Goal: Task Accomplishment & Management: Manage account settings

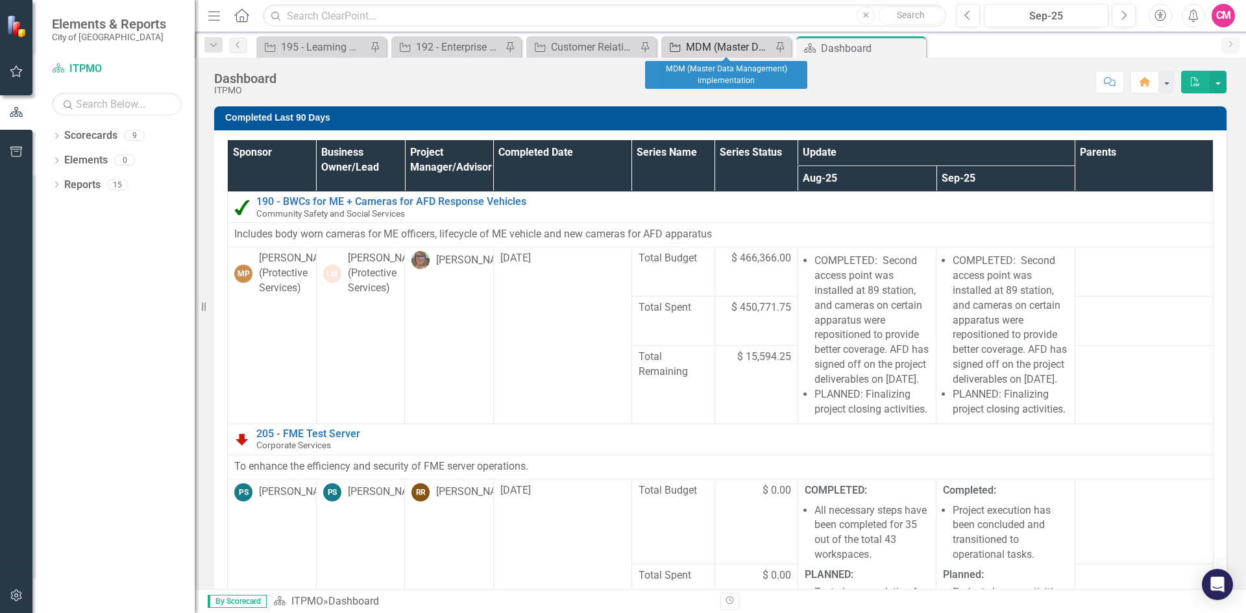
click at [705, 46] on div "MDM (Master Data Management) implementation" at bounding box center [729, 47] width 86 height 16
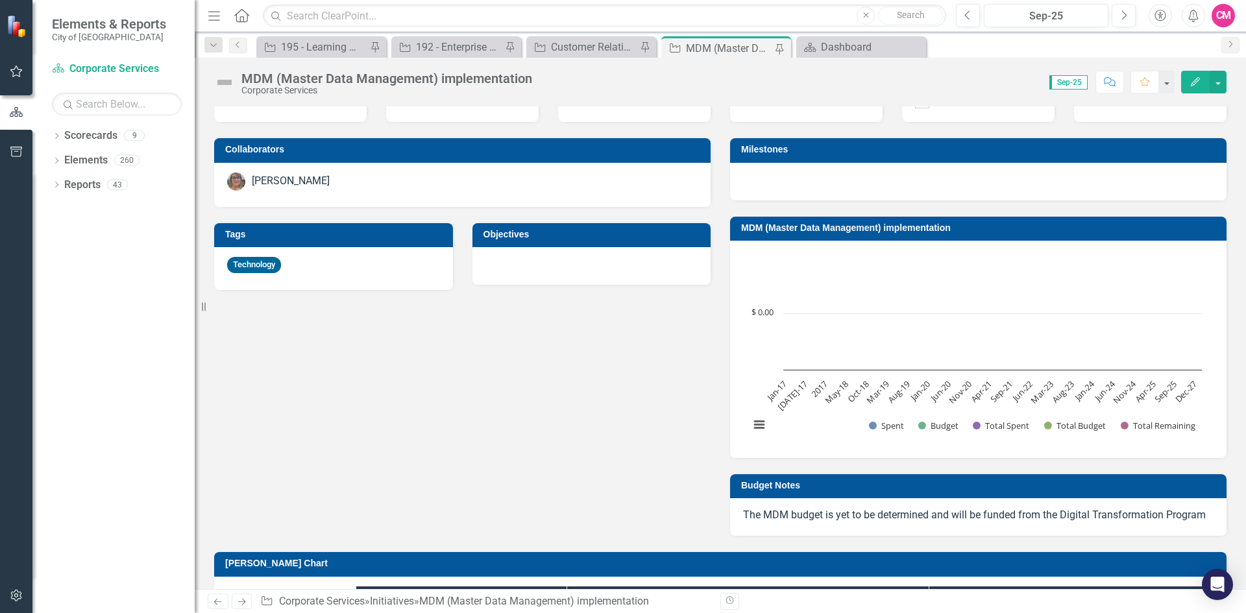
scroll to position [195, 0]
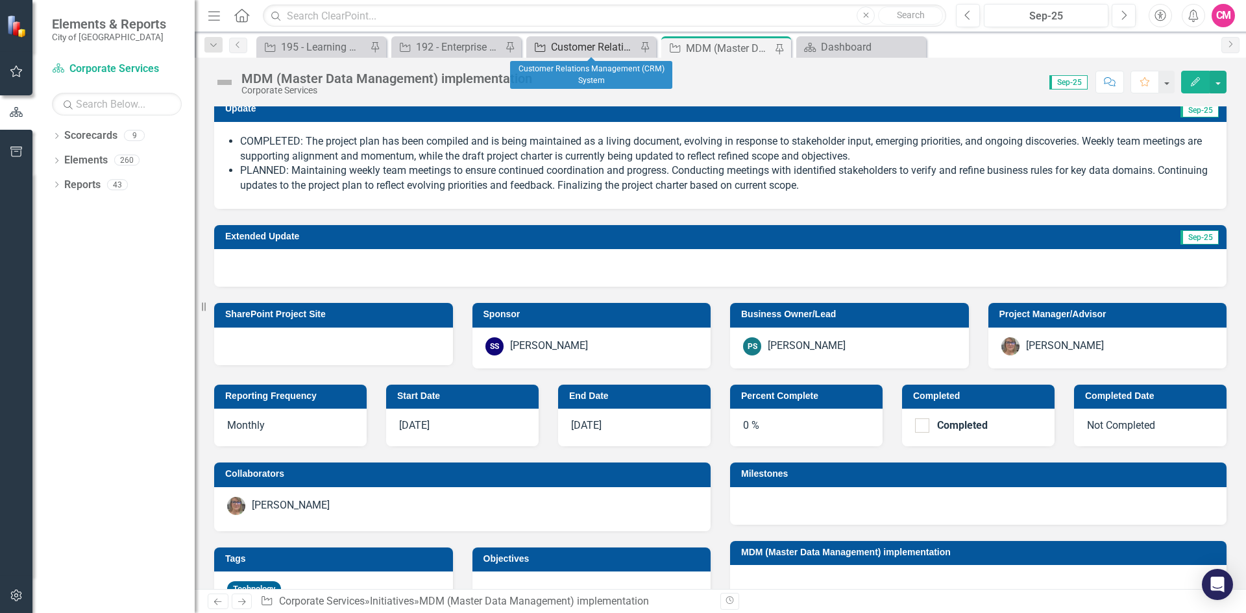
click at [598, 43] on div "Customer Relations Management (CRM) System" at bounding box center [594, 47] width 86 height 16
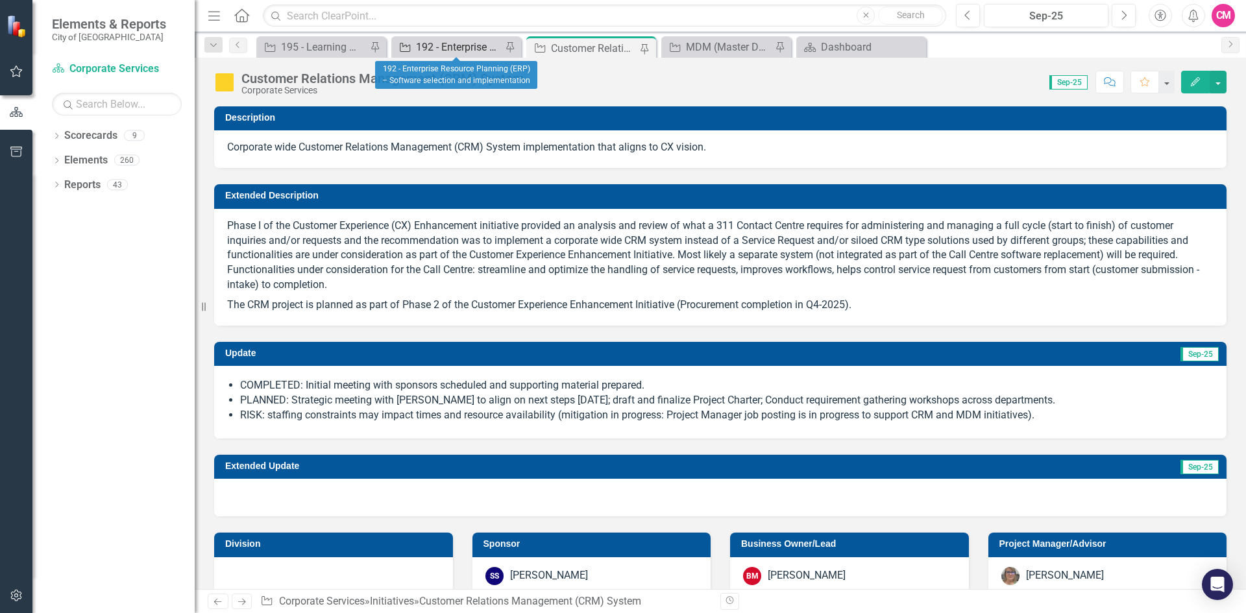
click at [424, 43] on div "192 - Enterprise Resource Planning (ERP) – Software selection and implementation" at bounding box center [459, 47] width 86 height 16
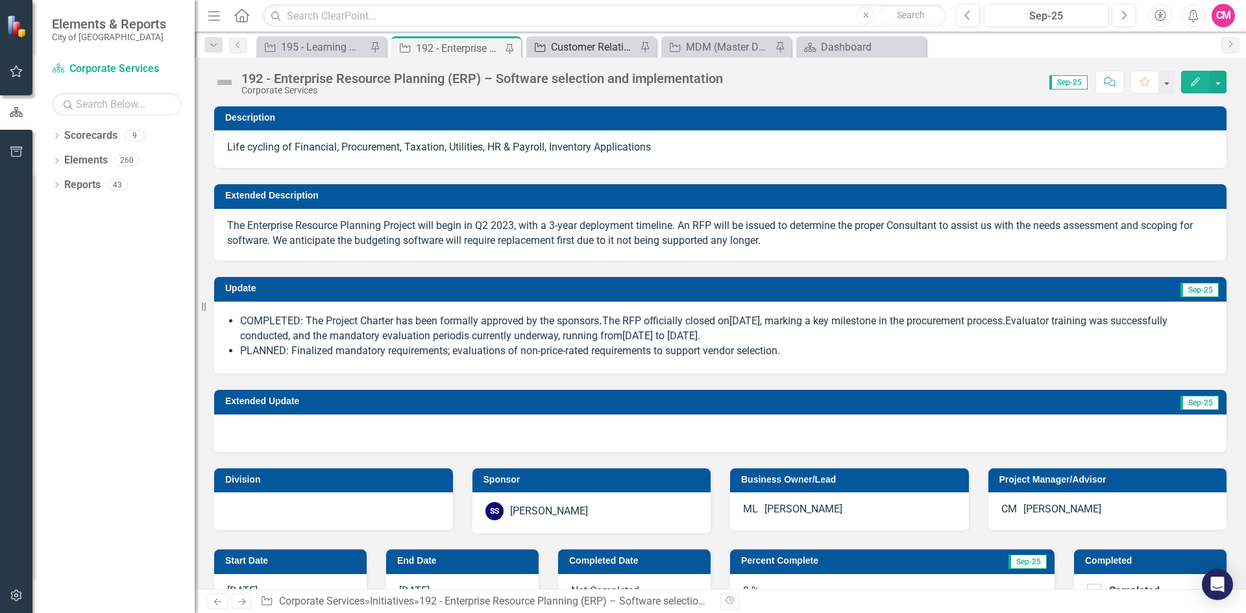
click at [594, 44] on div "Customer Relations Management (CRM) System" at bounding box center [594, 47] width 86 height 16
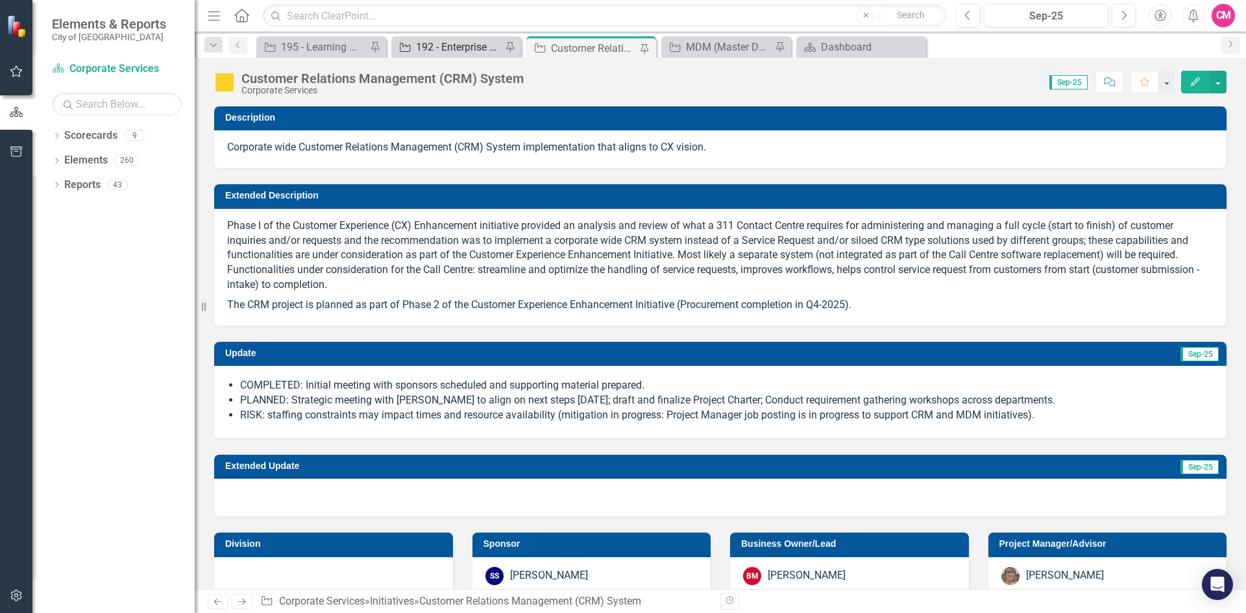
click at [431, 40] on div "192 - Enterprise Resource Planning (ERP) – Software selection and implementation" at bounding box center [459, 47] width 86 height 16
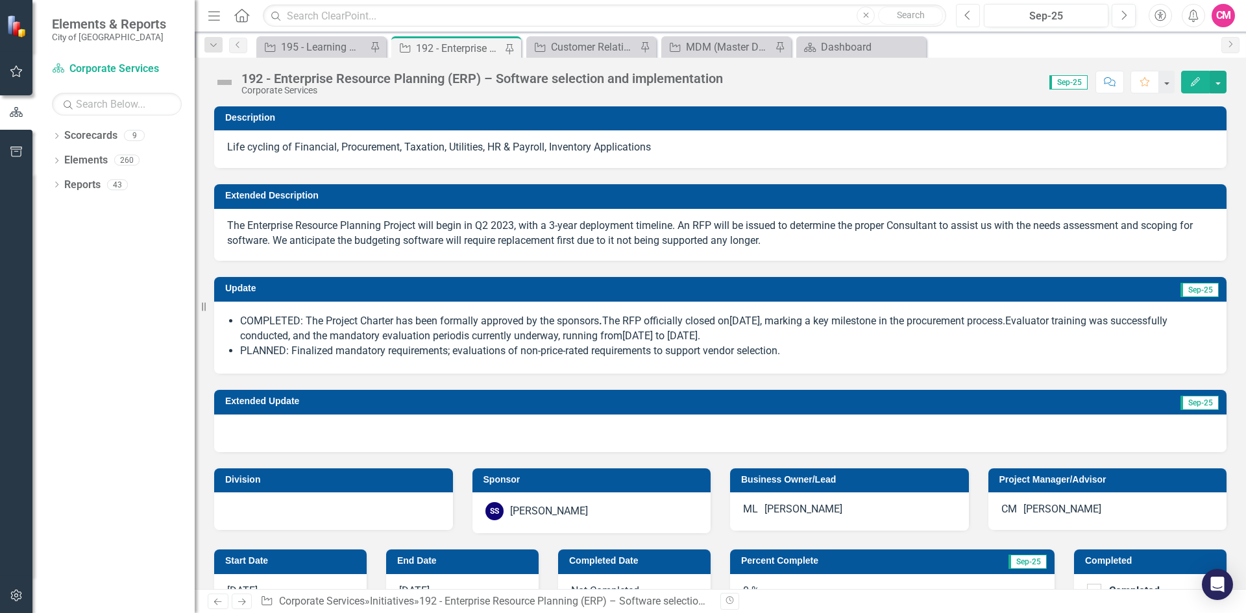
click at [964, 19] on button "Previous" at bounding box center [968, 15] width 24 height 23
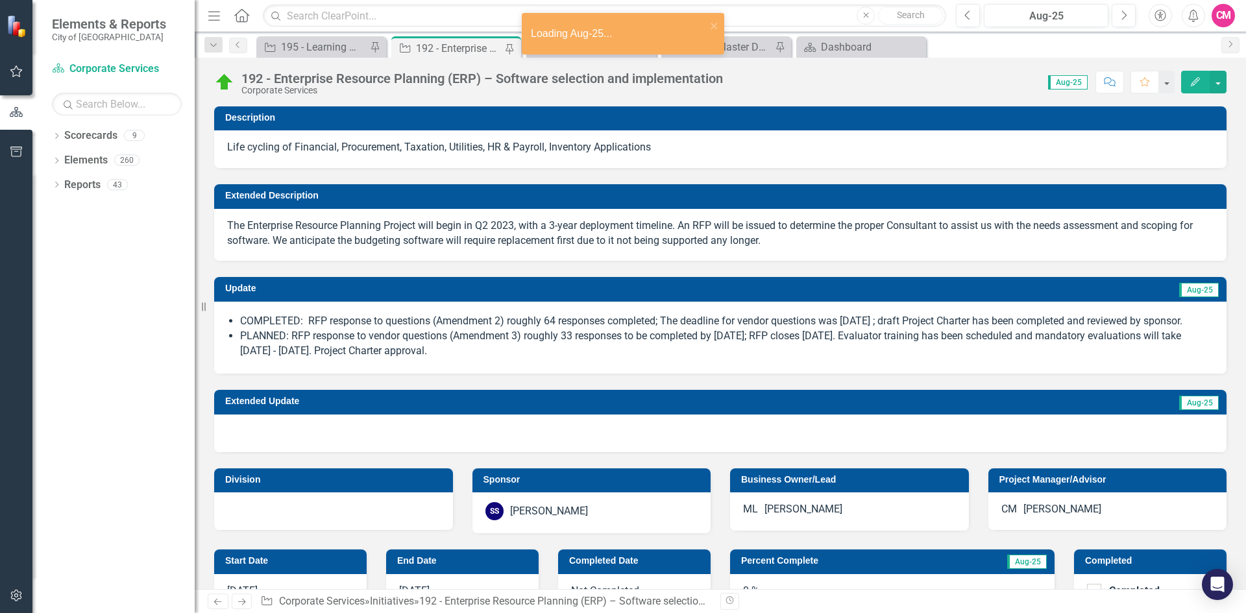
click at [614, 357] on li "PLANNED: RFP response to vendor questions (Amendment 3) roughly 33 responses to…" at bounding box center [726, 344] width 973 height 30
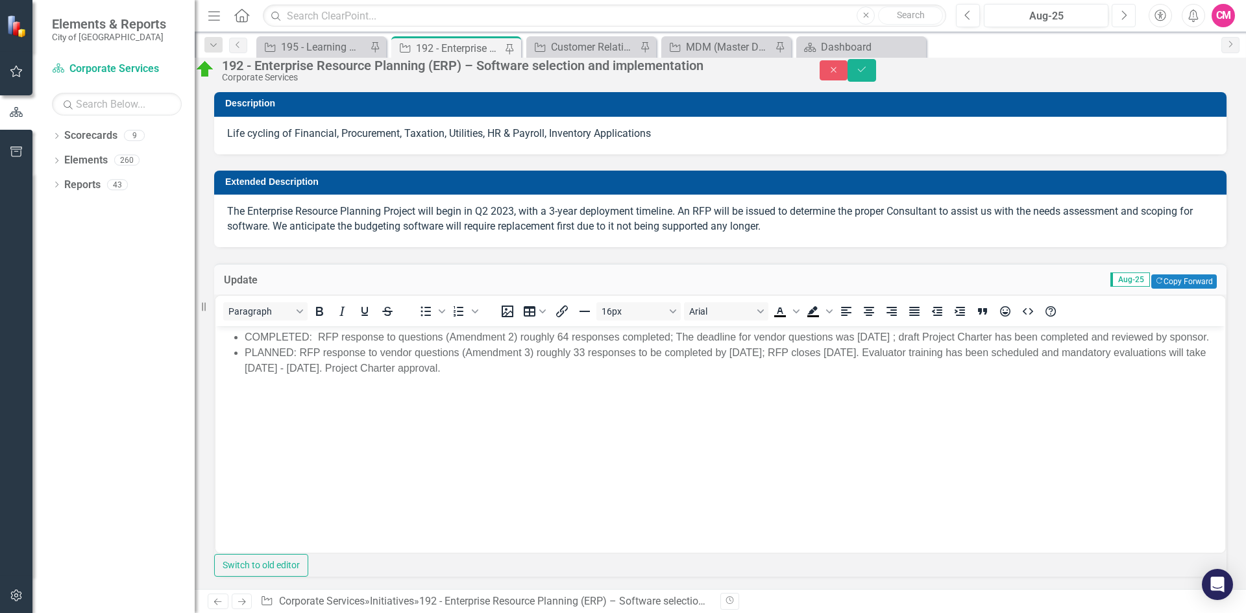
click at [1122, 12] on icon "Next" at bounding box center [1123, 16] width 7 height 12
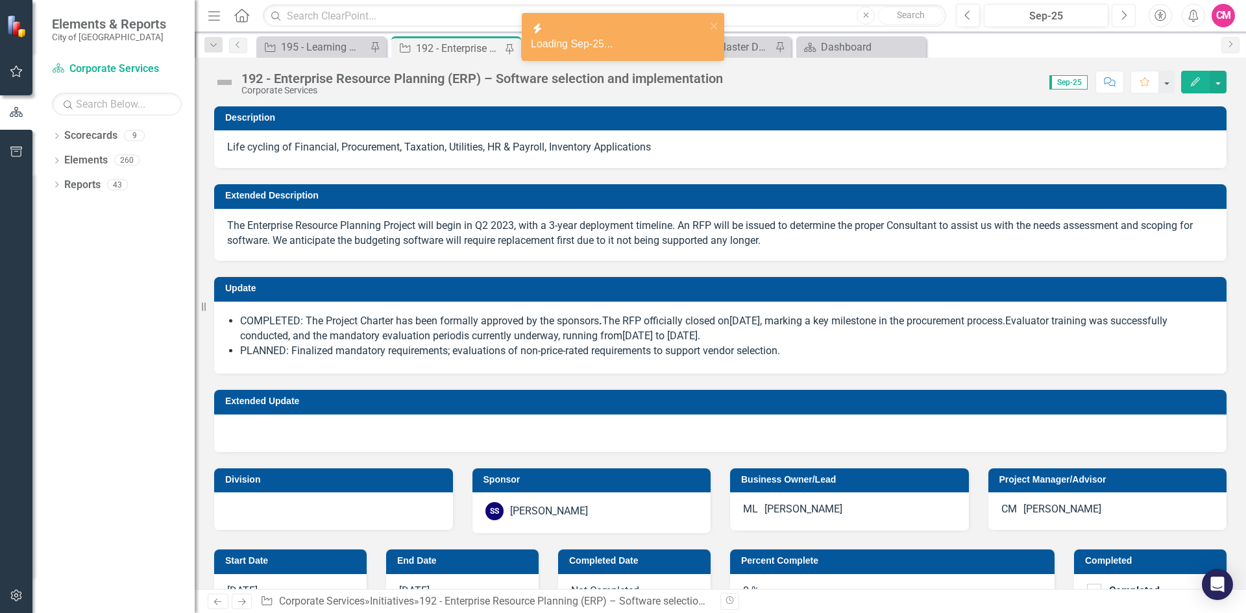
checkbox input "true"
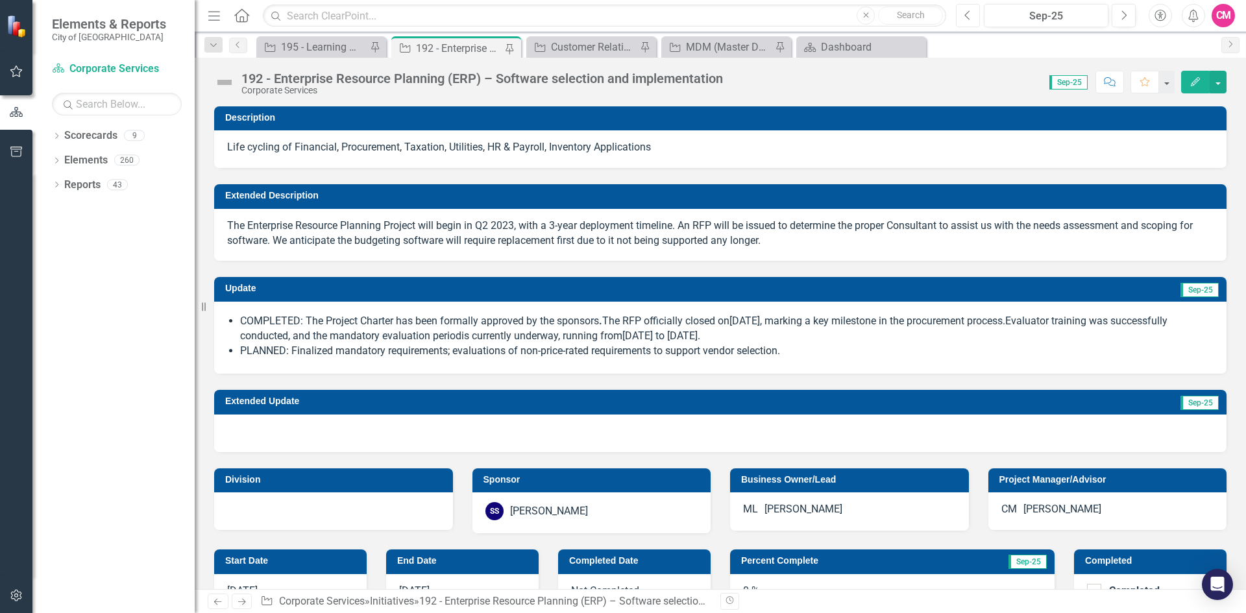
click at [974, 16] on button "Previous" at bounding box center [968, 15] width 24 height 23
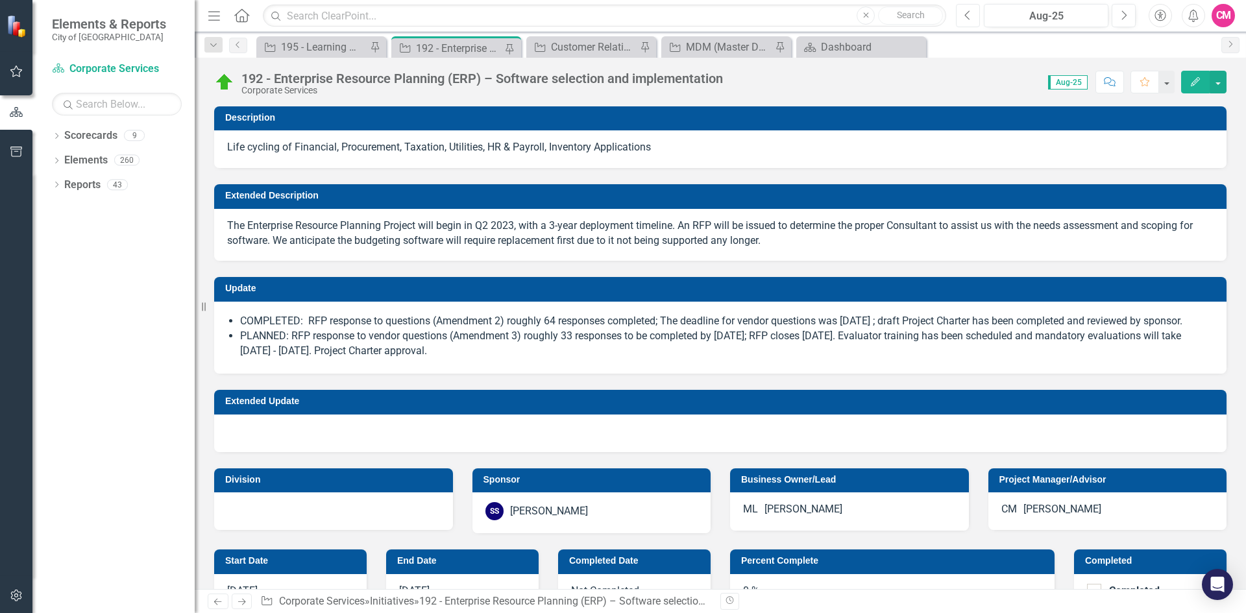
checkbox input "true"
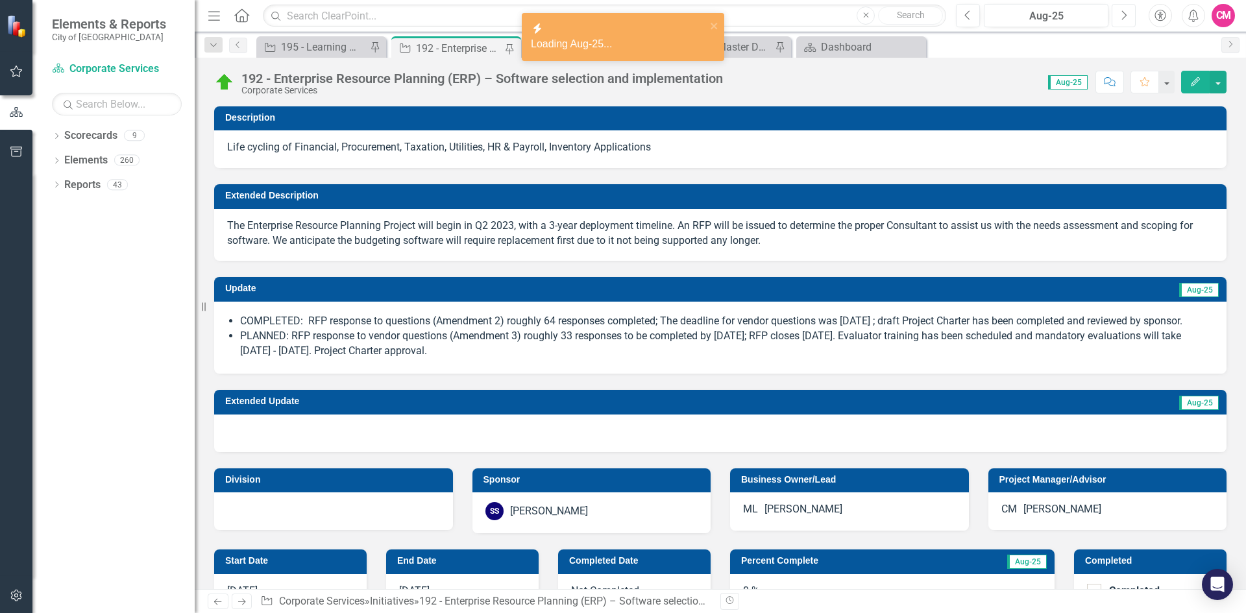
click at [1119, 18] on button "Next" at bounding box center [1124, 15] width 24 height 23
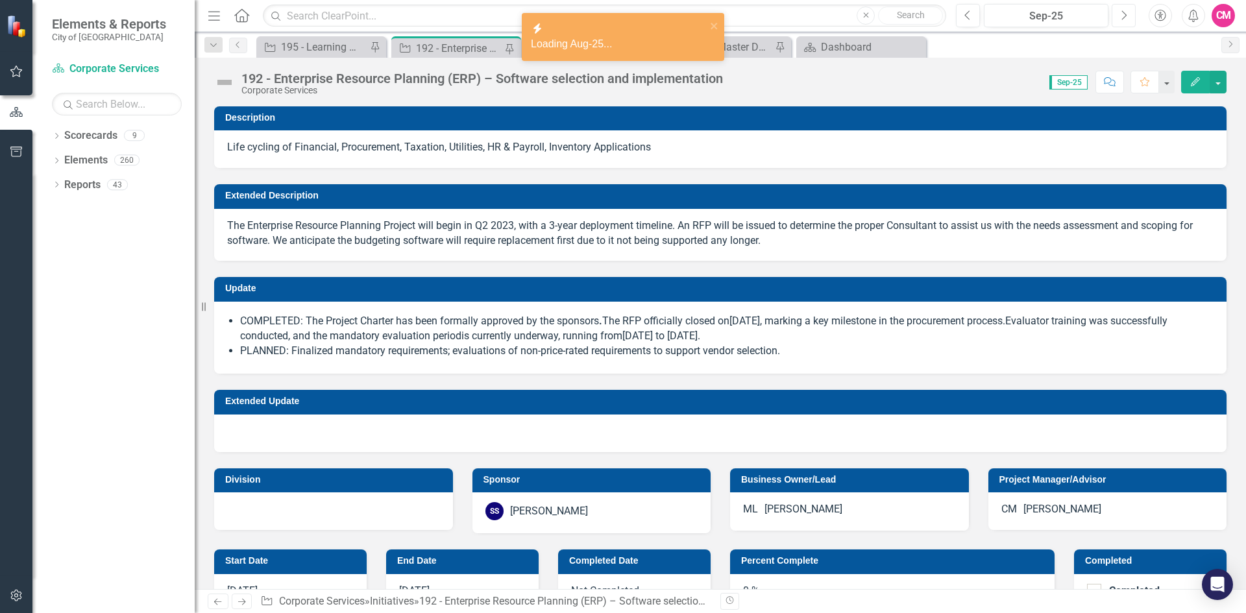
checkbox input "true"
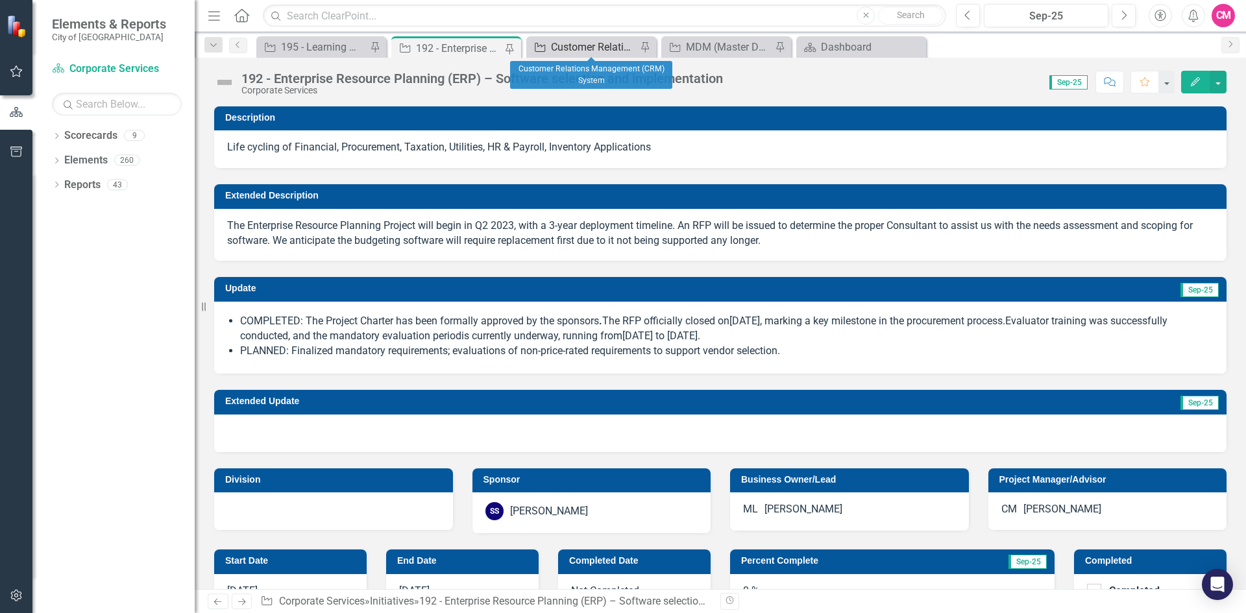
click at [580, 51] on div "Customer Relations Management (CRM) System" at bounding box center [594, 47] width 86 height 16
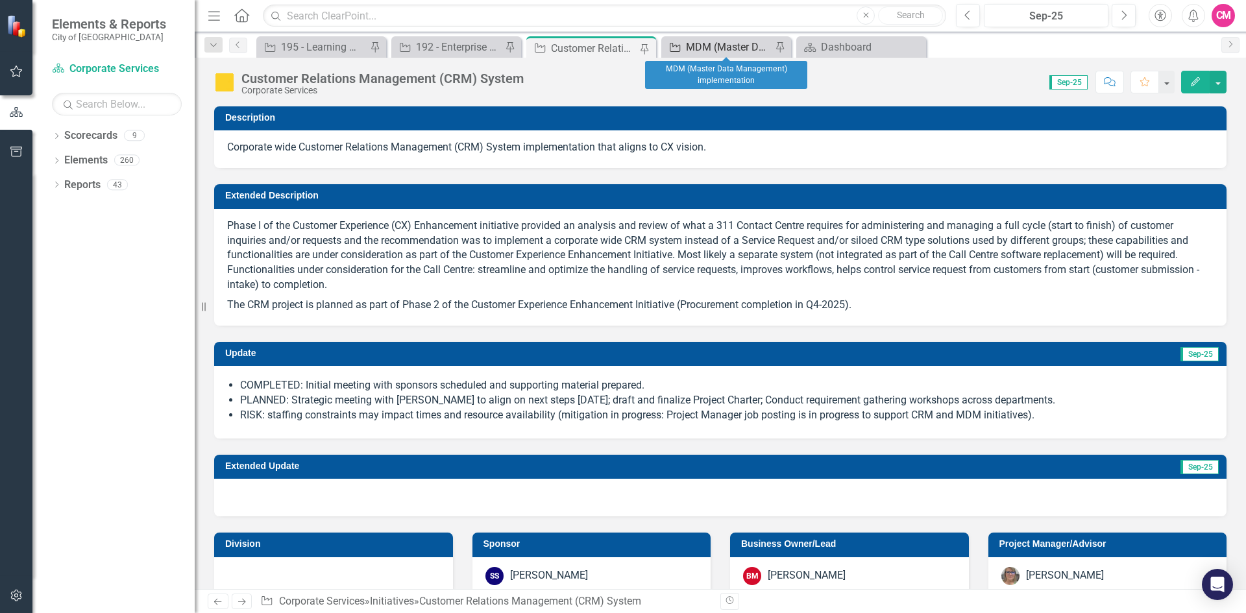
click at [706, 47] on div "MDM (Master Data Management) implementation" at bounding box center [729, 47] width 86 height 16
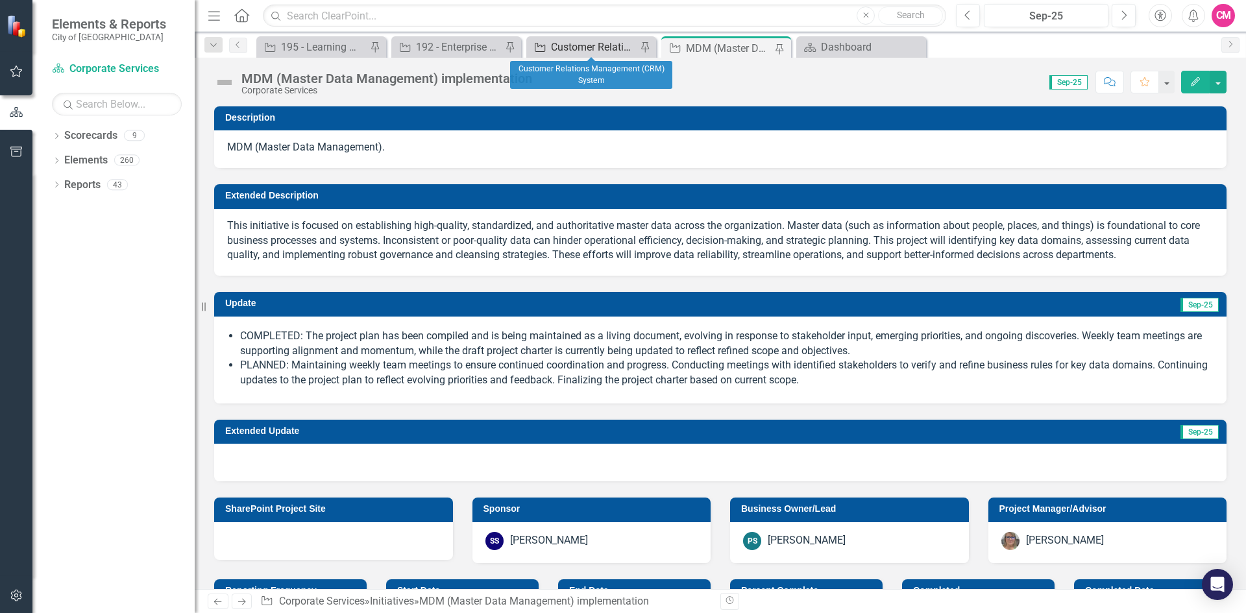
click at [578, 40] on div "Customer Relations Management (CRM) System" at bounding box center [594, 47] width 86 height 16
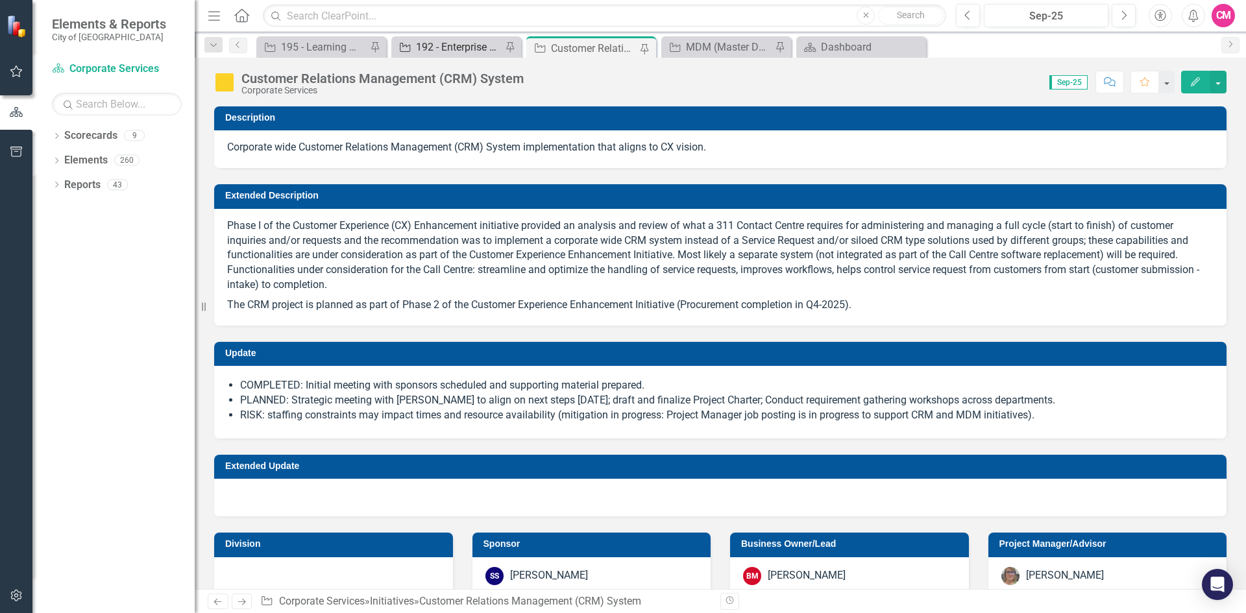
click at [437, 48] on div "192 - Enterprise Resource Planning (ERP) – Software selection and implementation" at bounding box center [459, 47] width 86 height 16
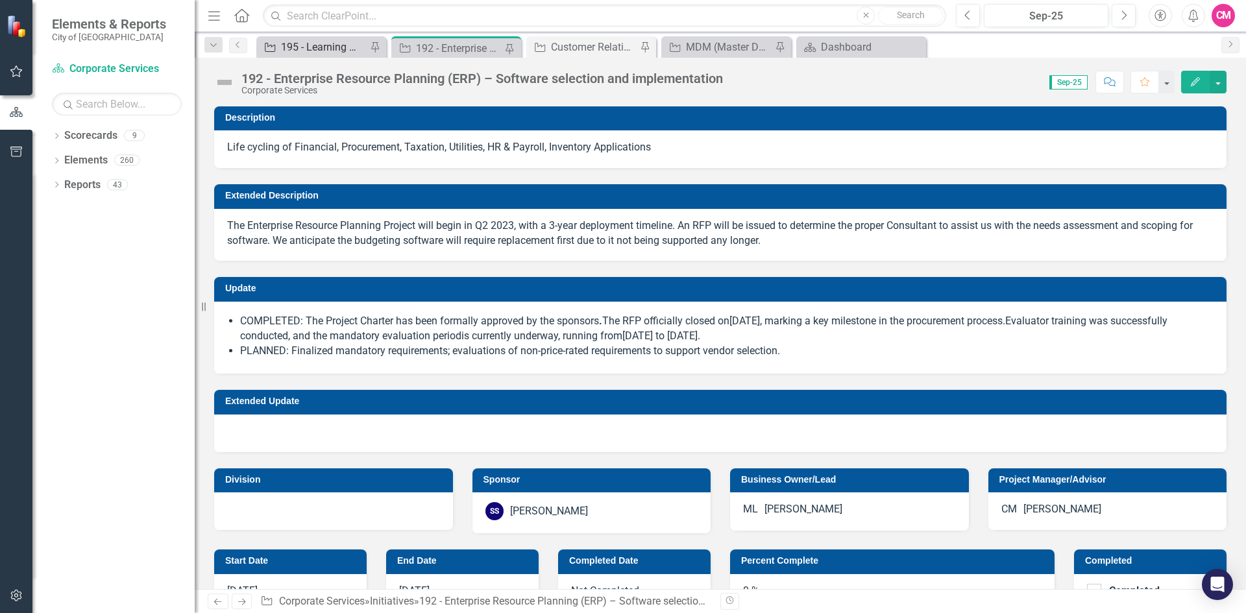
checkbox input "true"
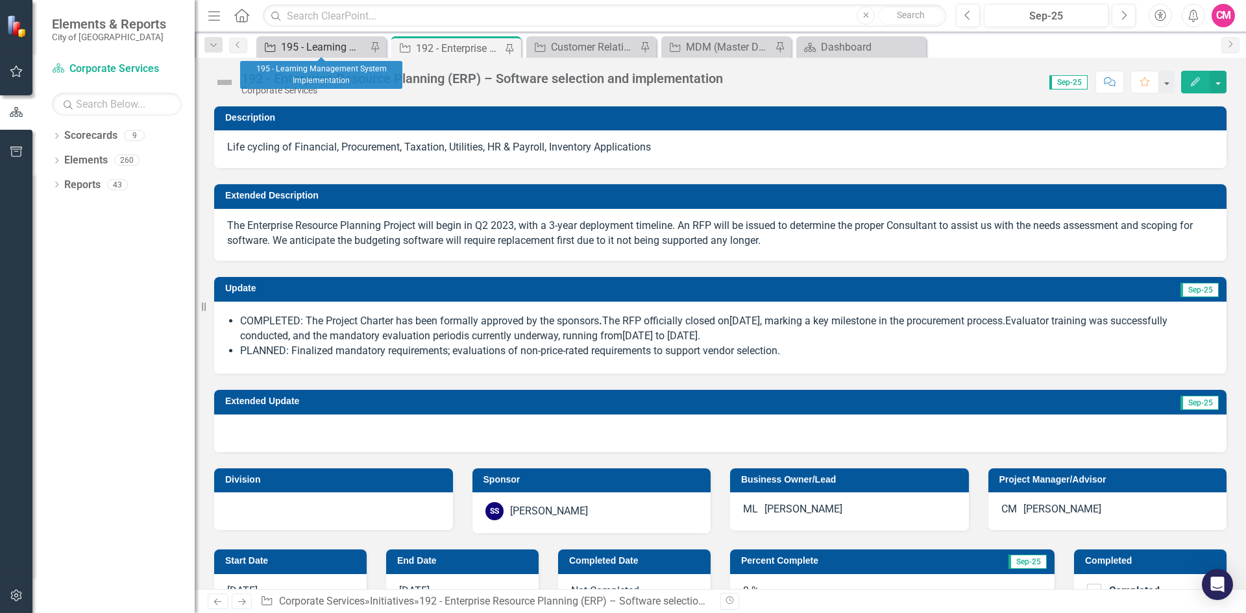
click at [308, 49] on div "195 - Learning Management System Implementation" at bounding box center [324, 47] width 86 height 16
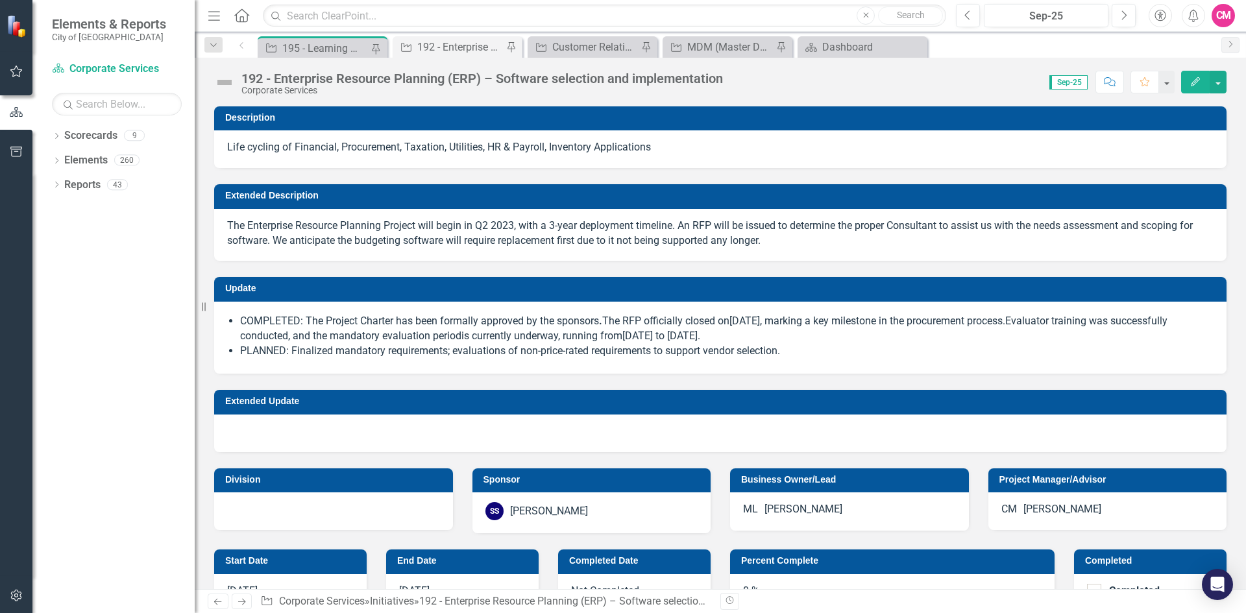
checkbox input "true"
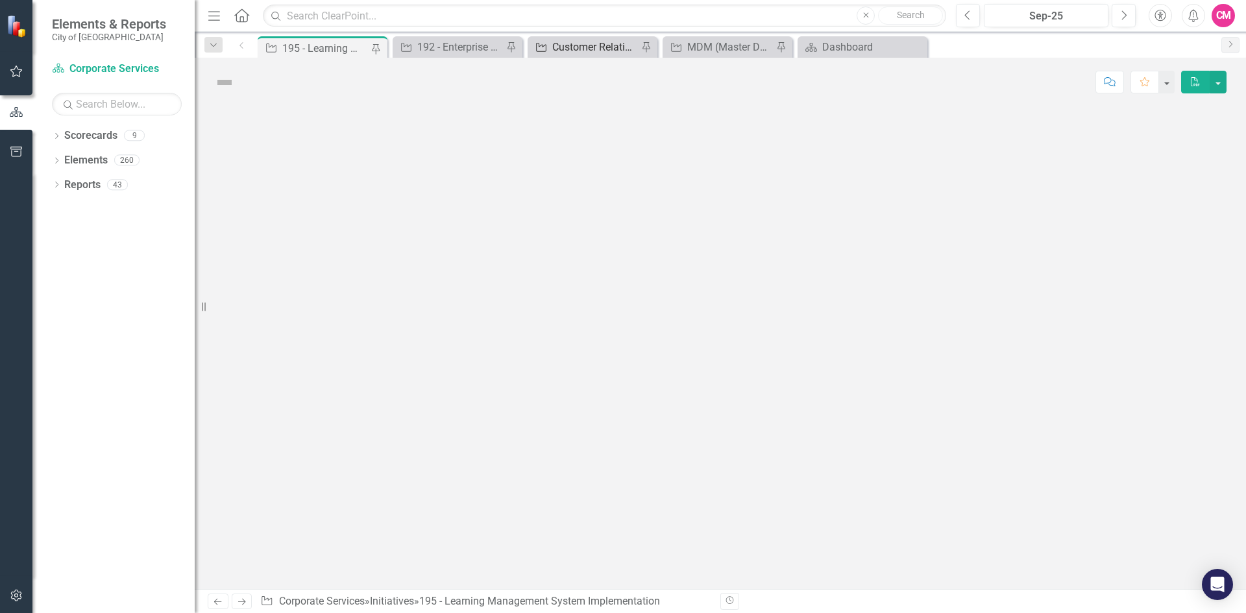
click at [595, 47] on div "Customer Relations Management (CRM) System" at bounding box center [595, 47] width 86 height 16
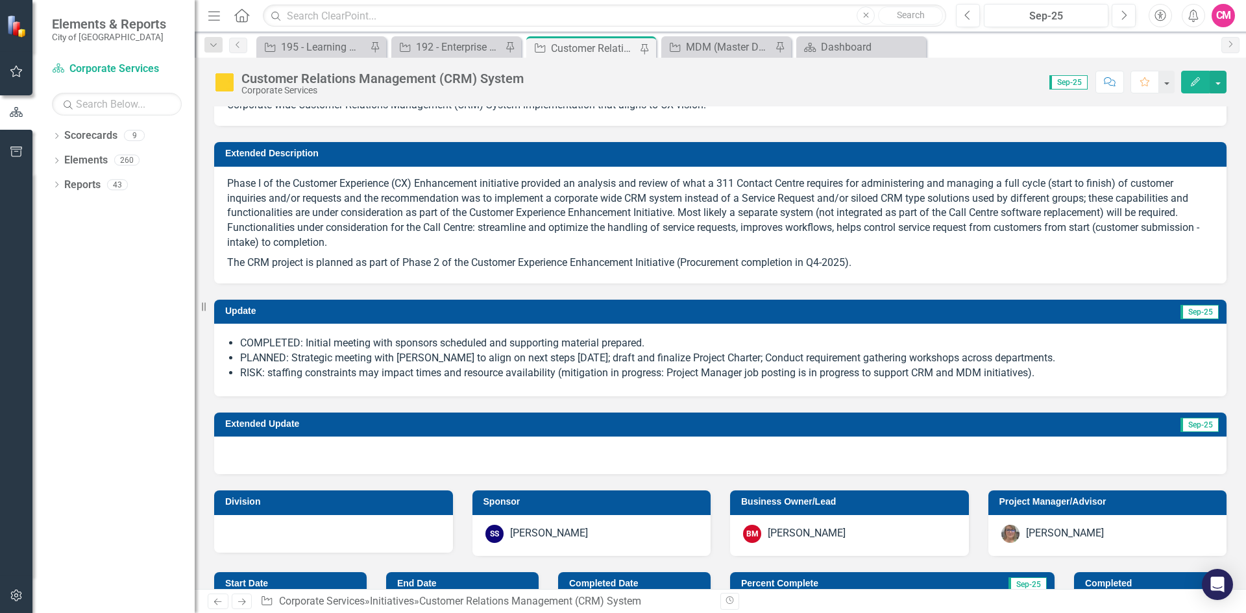
scroll to position [65, 0]
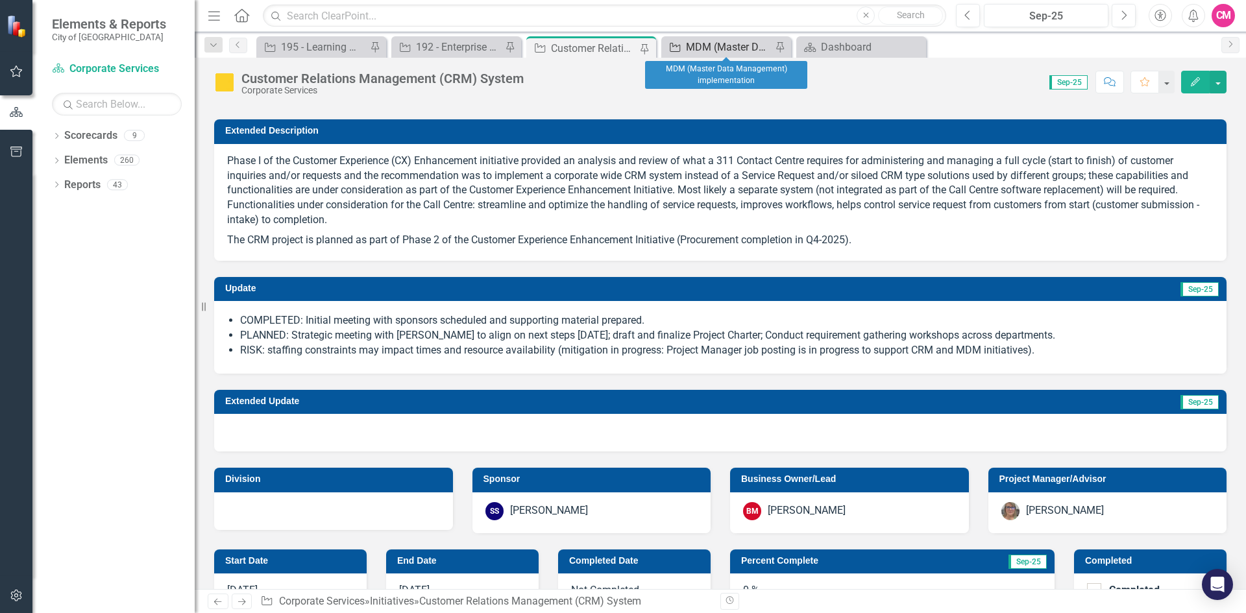
click at [717, 47] on div "MDM (Master Data Management) implementation" at bounding box center [729, 47] width 86 height 16
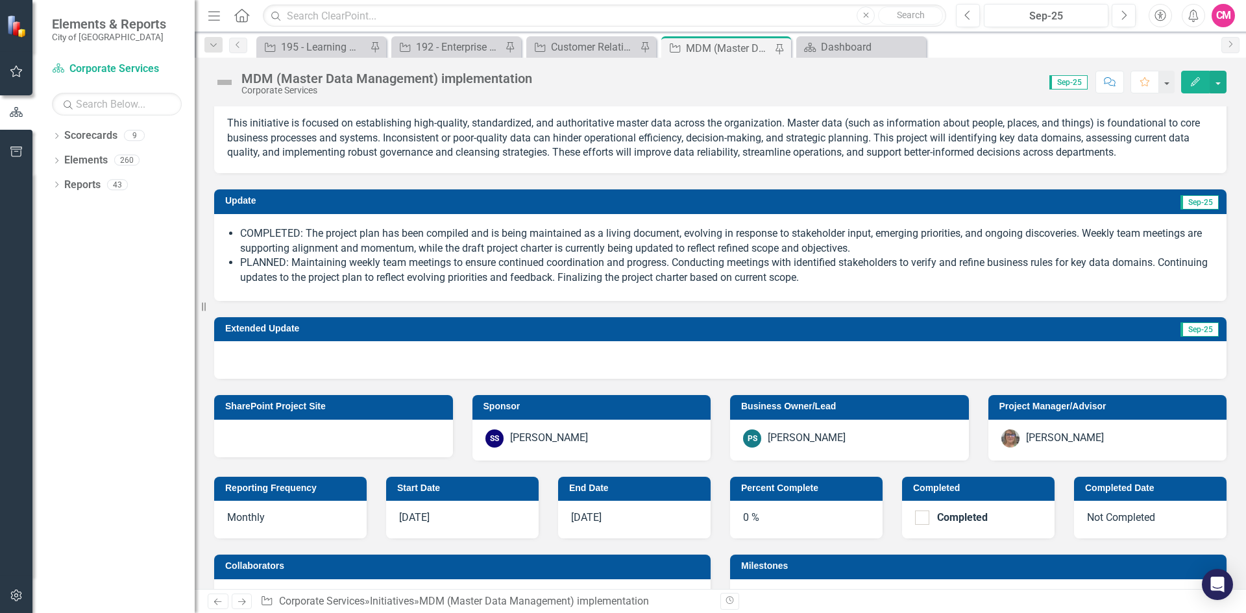
scroll to position [65, 0]
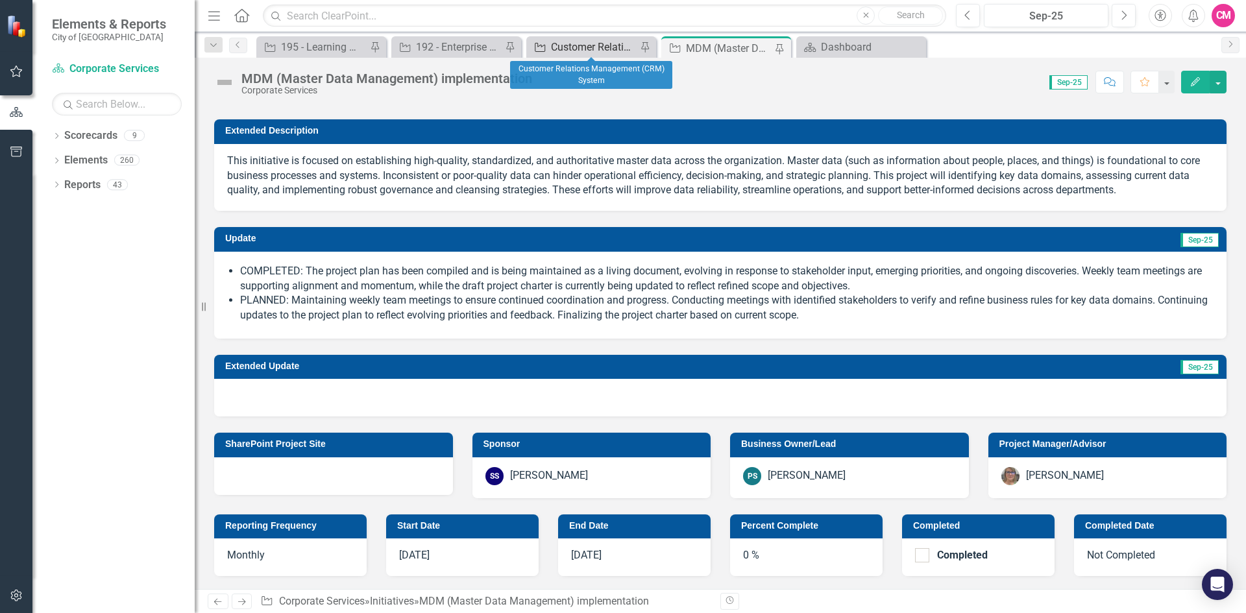
click at [584, 48] on div "Customer Relations Management (CRM) System" at bounding box center [594, 47] width 86 height 16
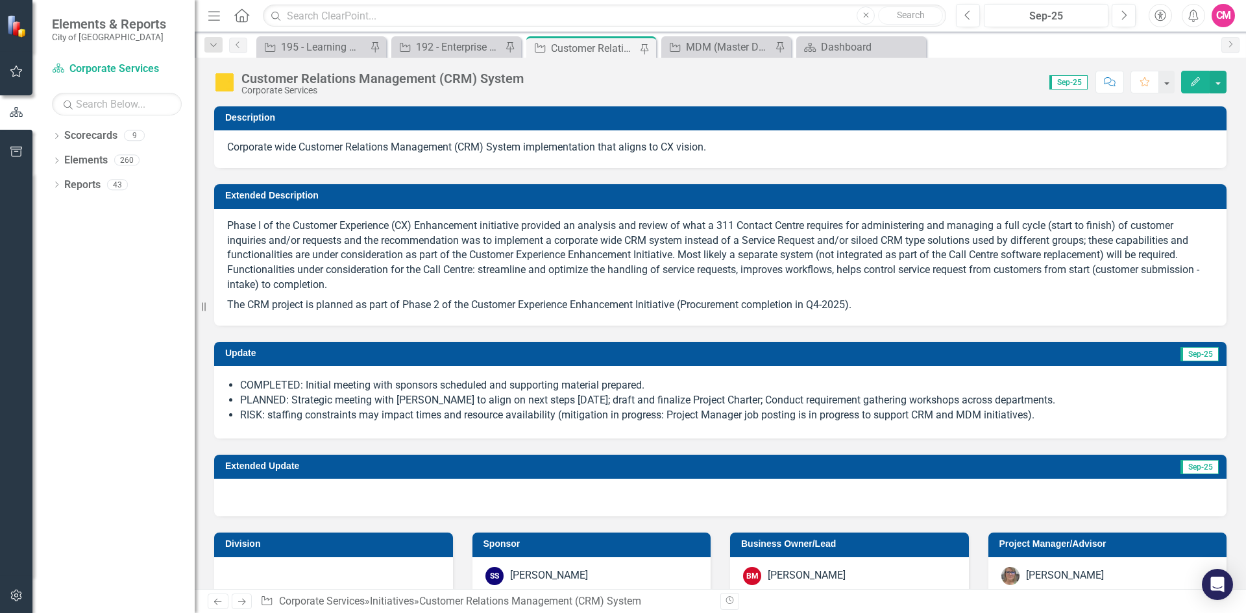
click at [596, 427] on div "COMPLETED: Initial meeting with sponsors scheduled and supporting material prep…" at bounding box center [720, 402] width 1012 height 73
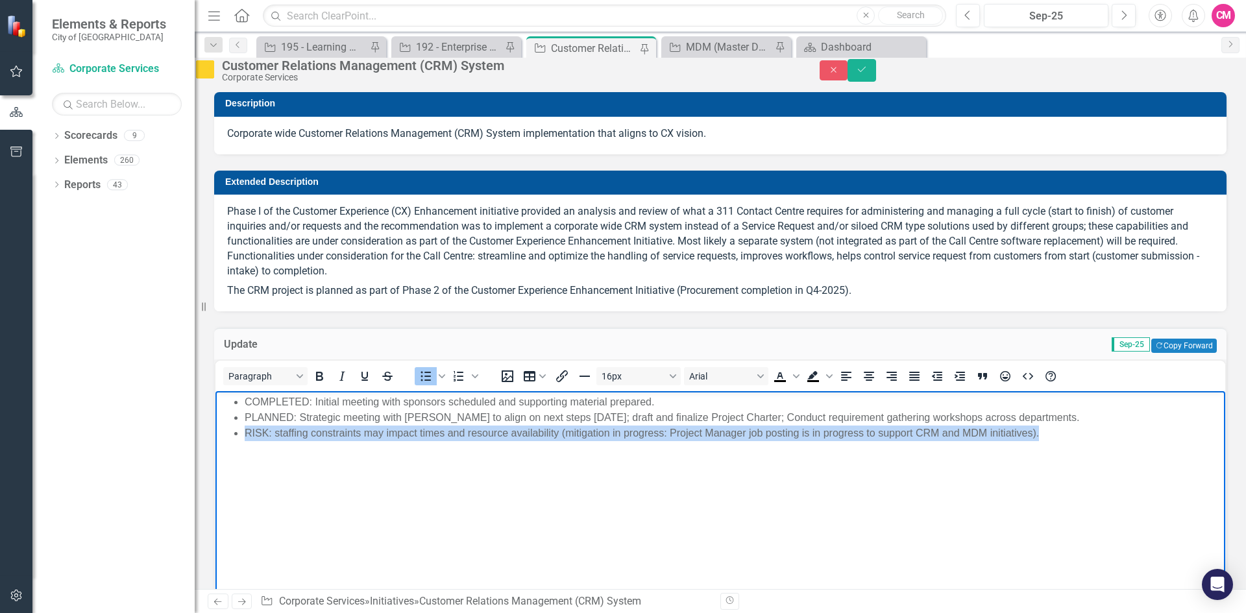
drag, startPoint x: 1066, startPoint y: 440, endPoint x: 241, endPoint y: 433, distance: 825.4
click at [241, 433] on ul "COMPLETED: Initial meeting with sponsors scheduled and supporting material prep…" at bounding box center [720, 417] width 1003 height 47
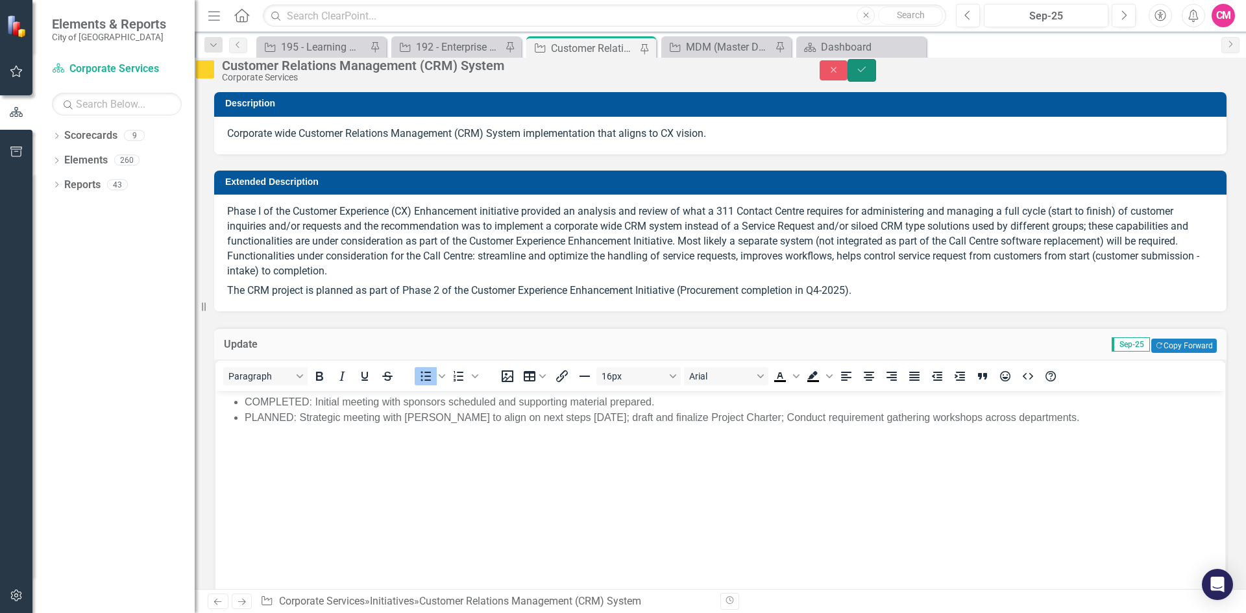
click at [876, 76] on button "Save" at bounding box center [861, 70] width 29 height 23
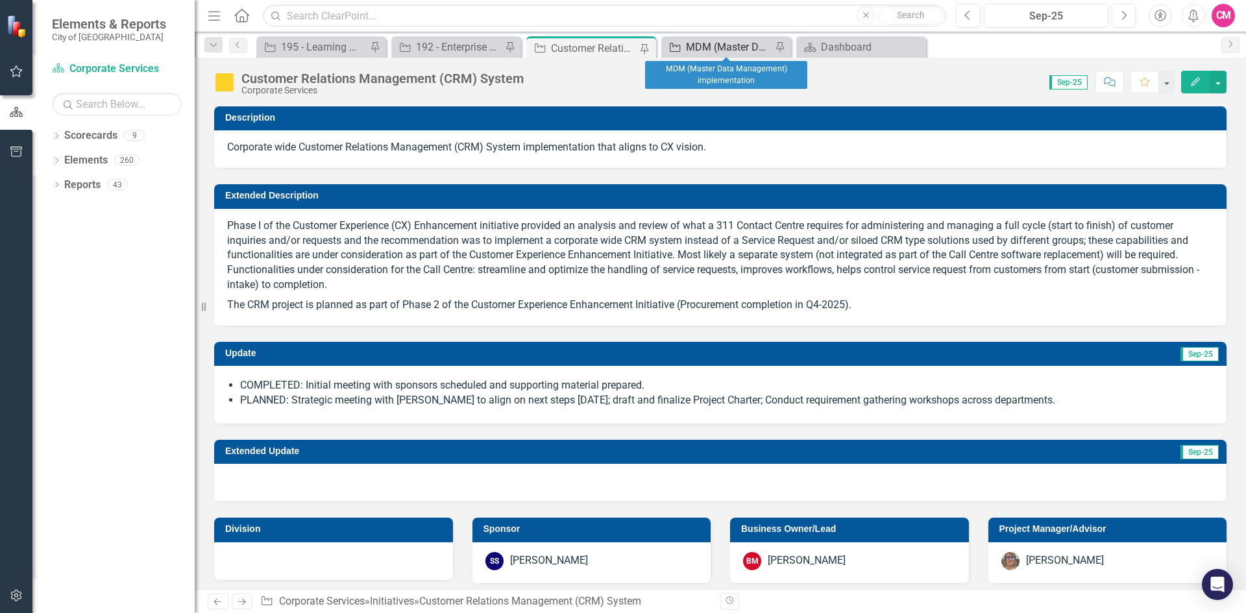
click at [728, 49] on div "MDM (Master Data Management) implementation" at bounding box center [729, 47] width 86 height 16
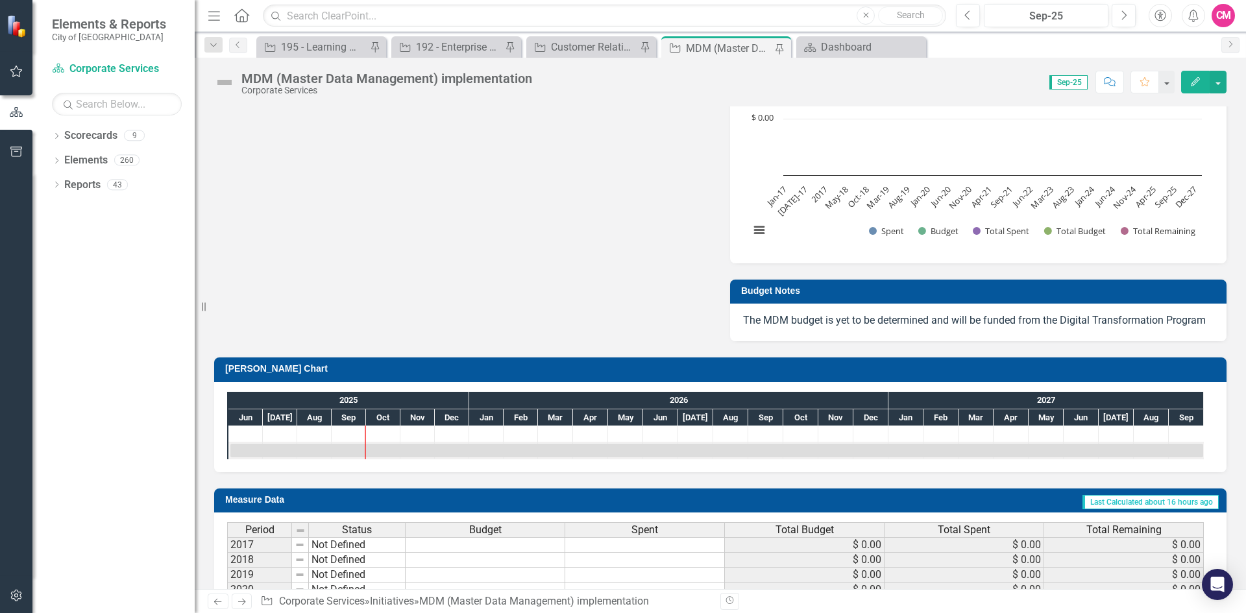
scroll to position [973, 0]
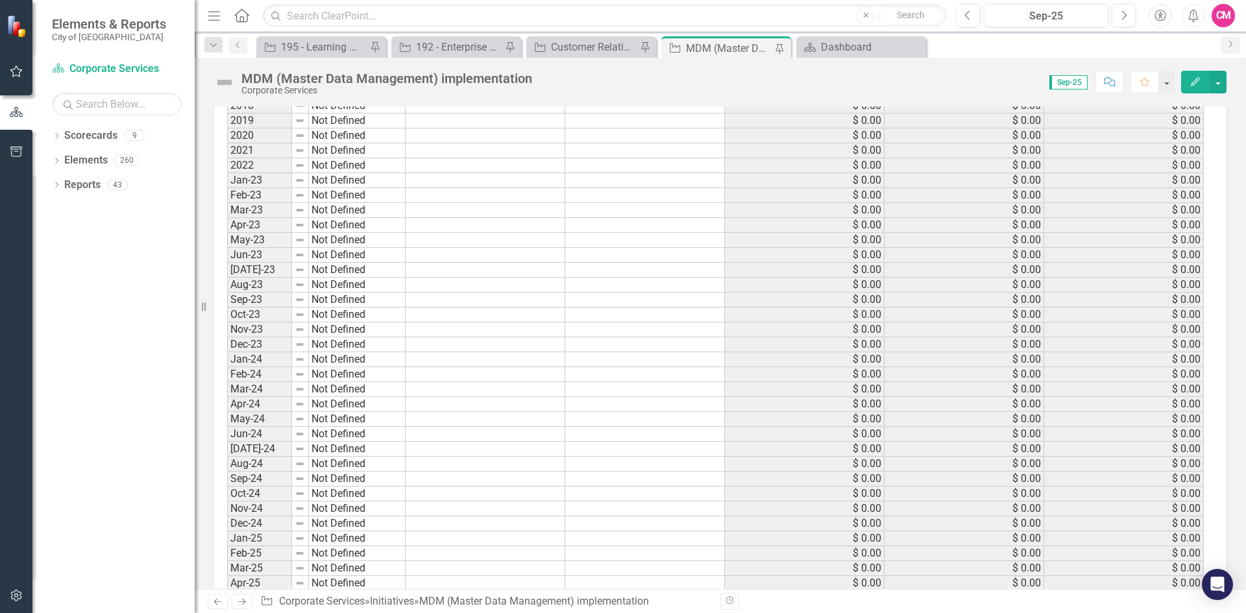
scroll to position [1298, 0]
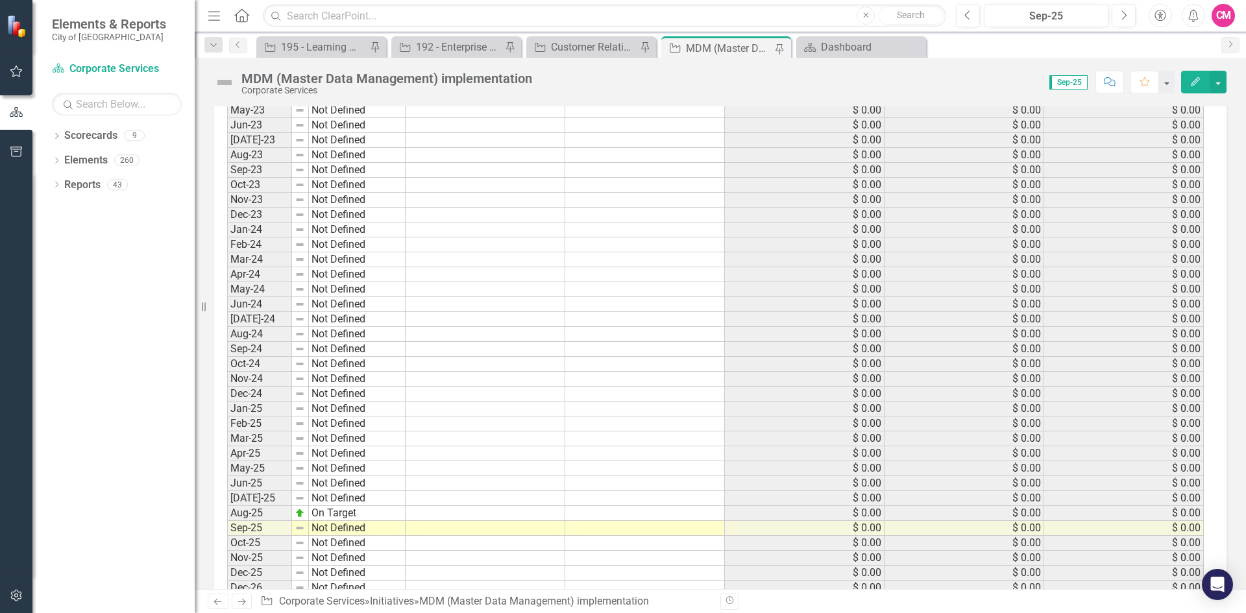
click at [430, 516] on td at bounding box center [486, 513] width 160 height 15
click at [847, 512] on td "$ 0.00" at bounding box center [805, 513] width 160 height 15
click at [694, 515] on td at bounding box center [645, 513] width 160 height 15
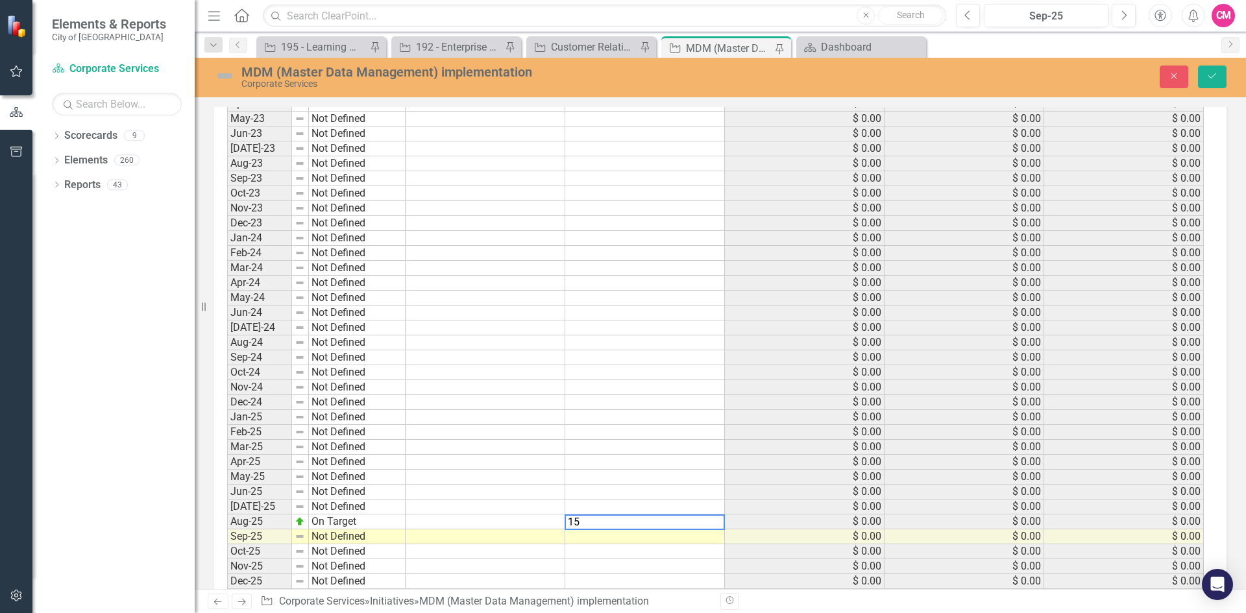
scroll to position [1305, 0]
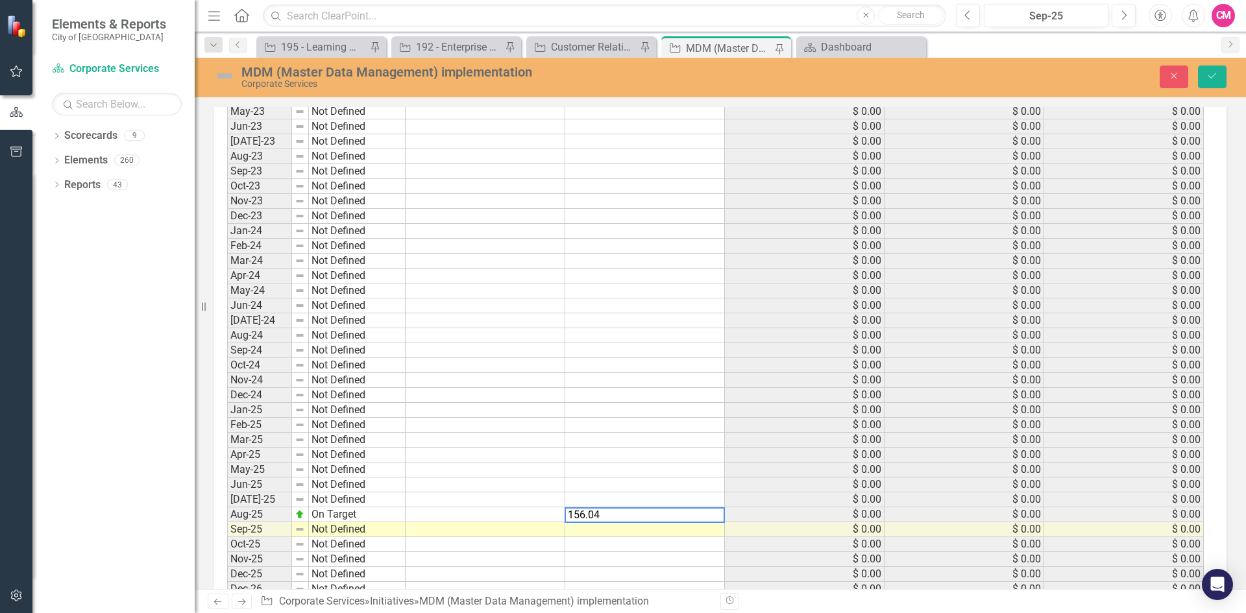
type textarea "156.04"
click at [686, 535] on td at bounding box center [645, 529] width 160 height 15
click at [713, 518] on td "$ 156.04" at bounding box center [645, 514] width 160 height 15
click at [445, 517] on td at bounding box center [486, 514] width 160 height 15
type textarea "15000"
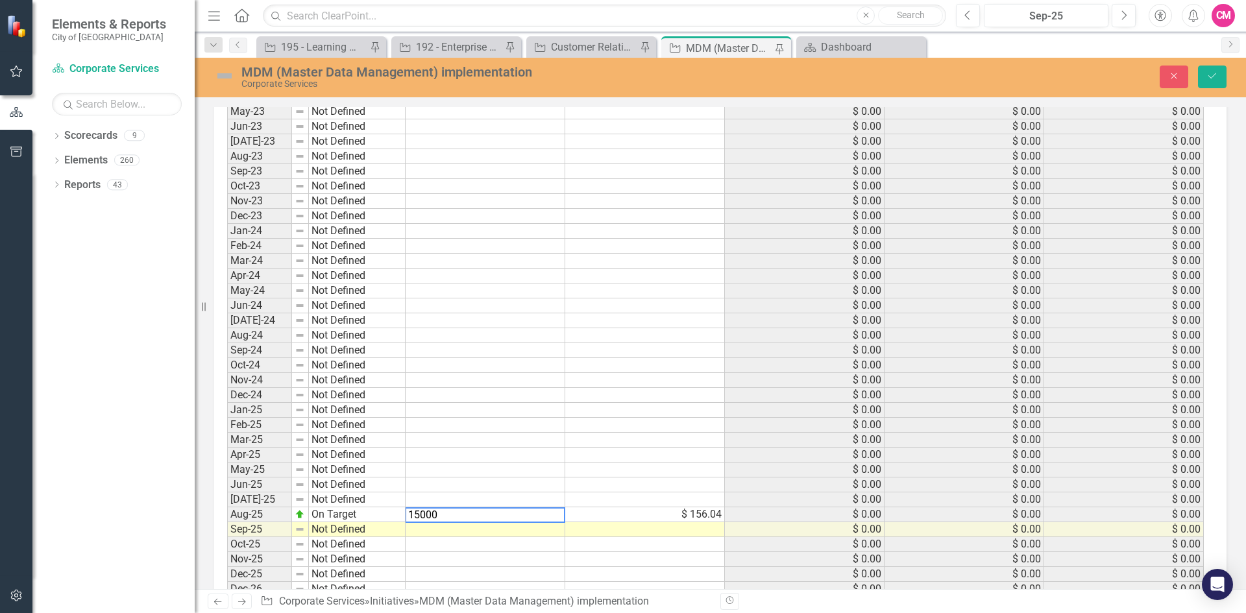
click at [521, 528] on td at bounding box center [486, 529] width 160 height 15
click at [493, 519] on td "$ 15,000.00" at bounding box center [486, 514] width 160 height 15
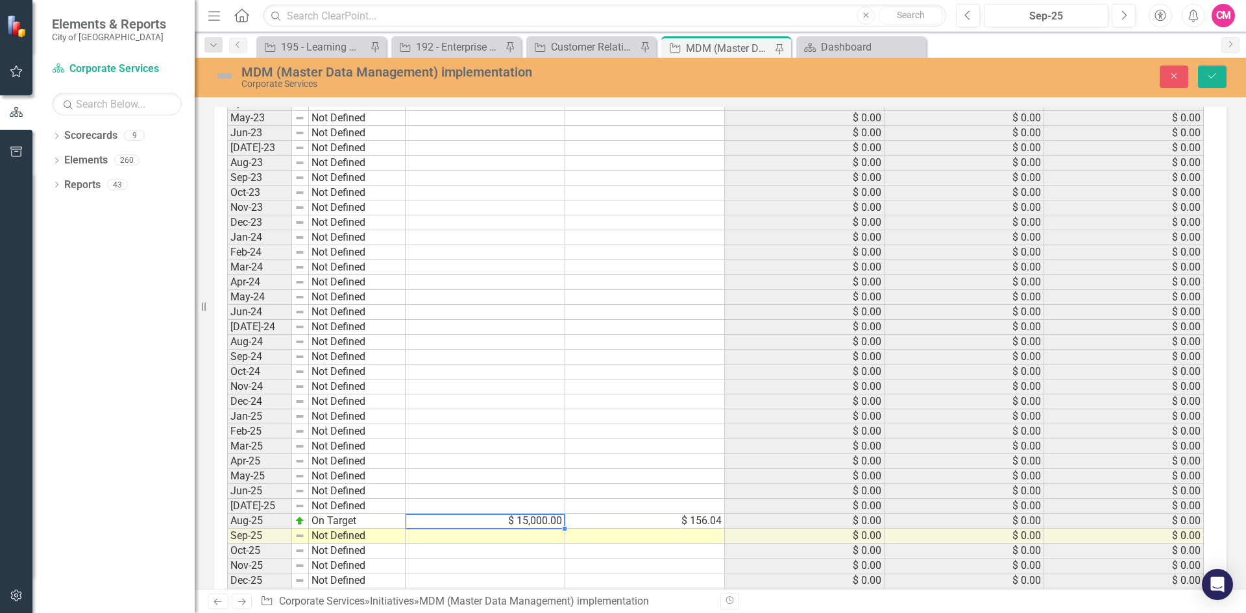
scroll to position [1370, 0]
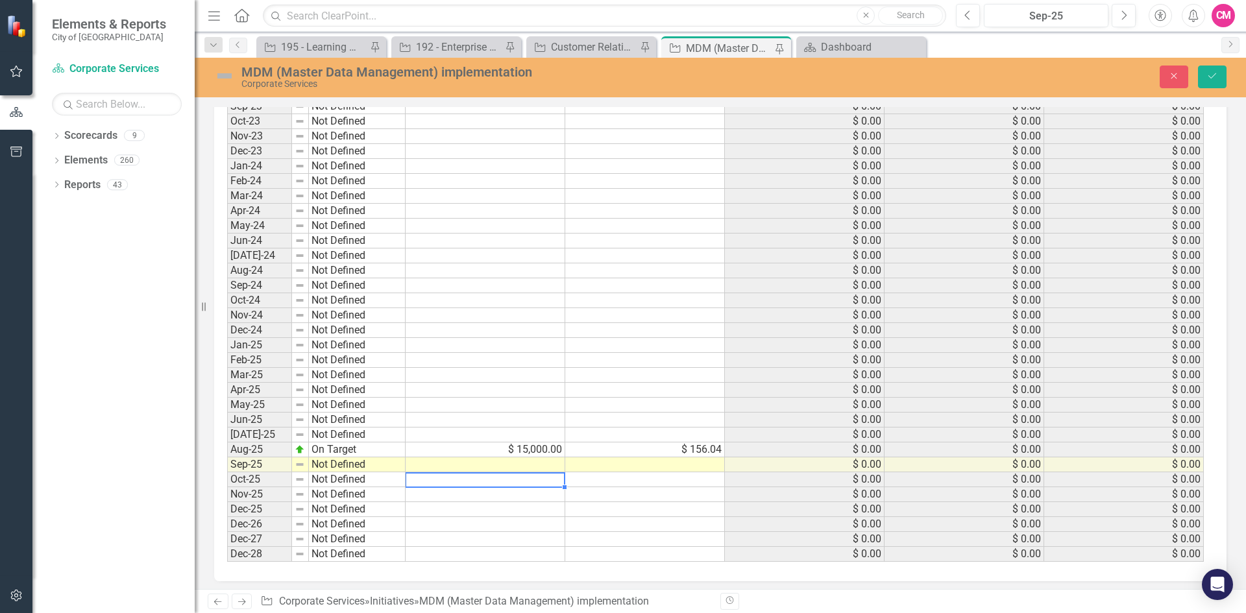
click at [464, 481] on td at bounding box center [486, 479] width 160 height 15
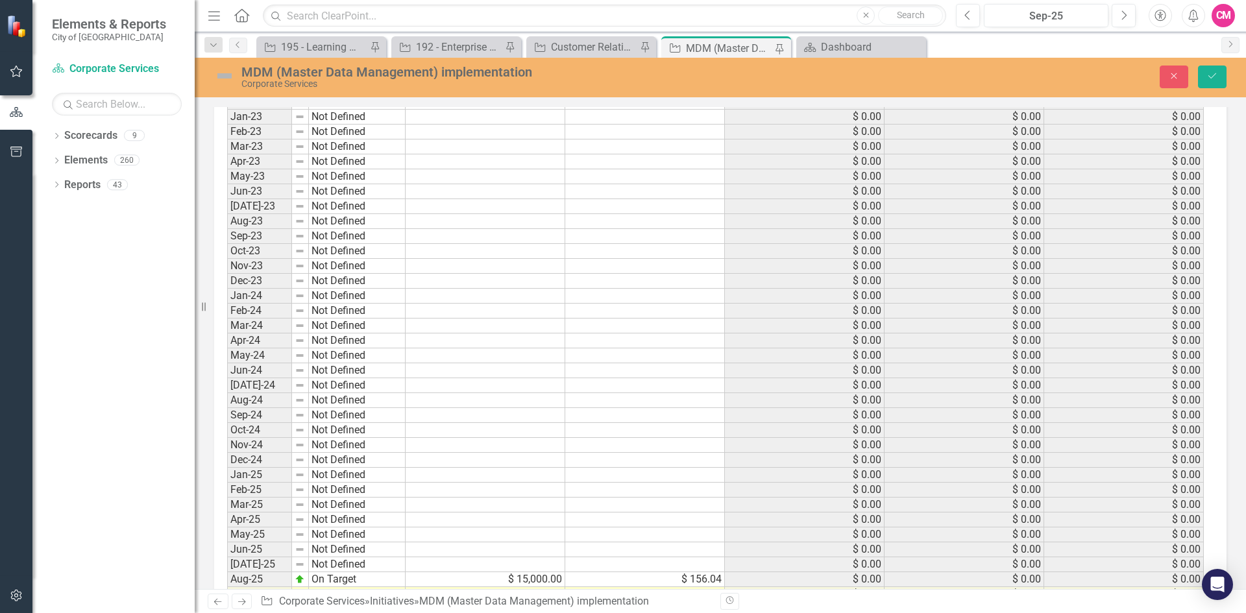
scroll to position [1305, 0]
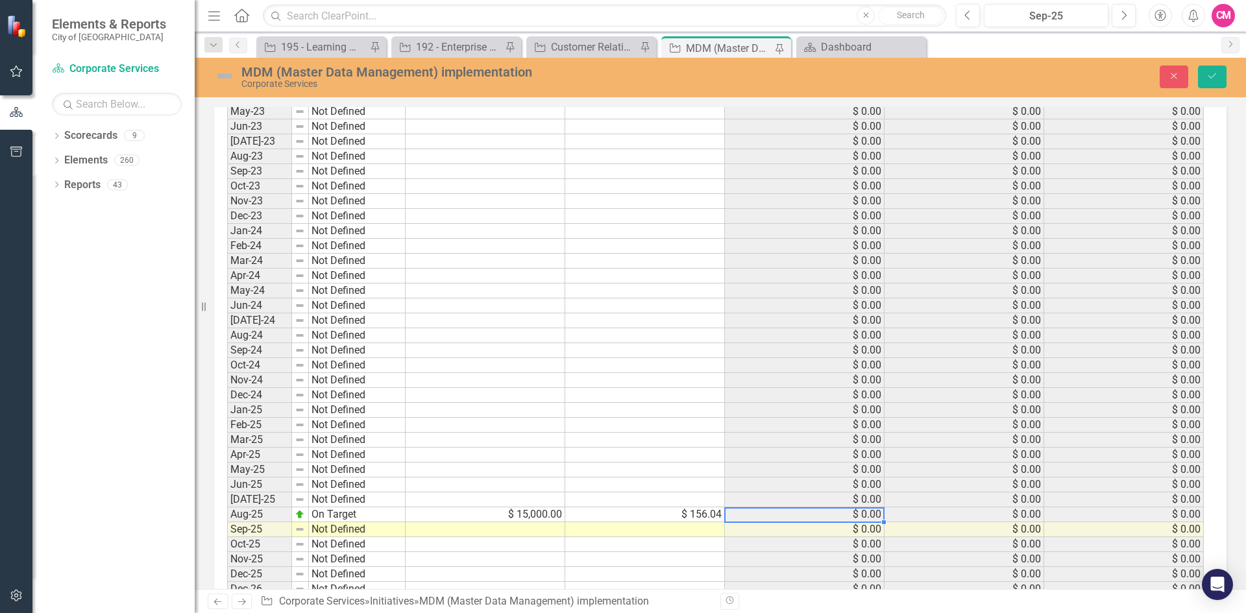
click at [790, 509] on td "$ 0.00" at bounding box center [805, 514] width 160 height 15
click at [790, 512] on td "$ 0.00" at bounding box center [805, 514] width 160 height 15
click at [654, 554] on td at bounding box center [645, 559] width 160 height 15
click at [554, 501] on td at bounding box center [486, 500] width 160 height 15
type textarea "15000"
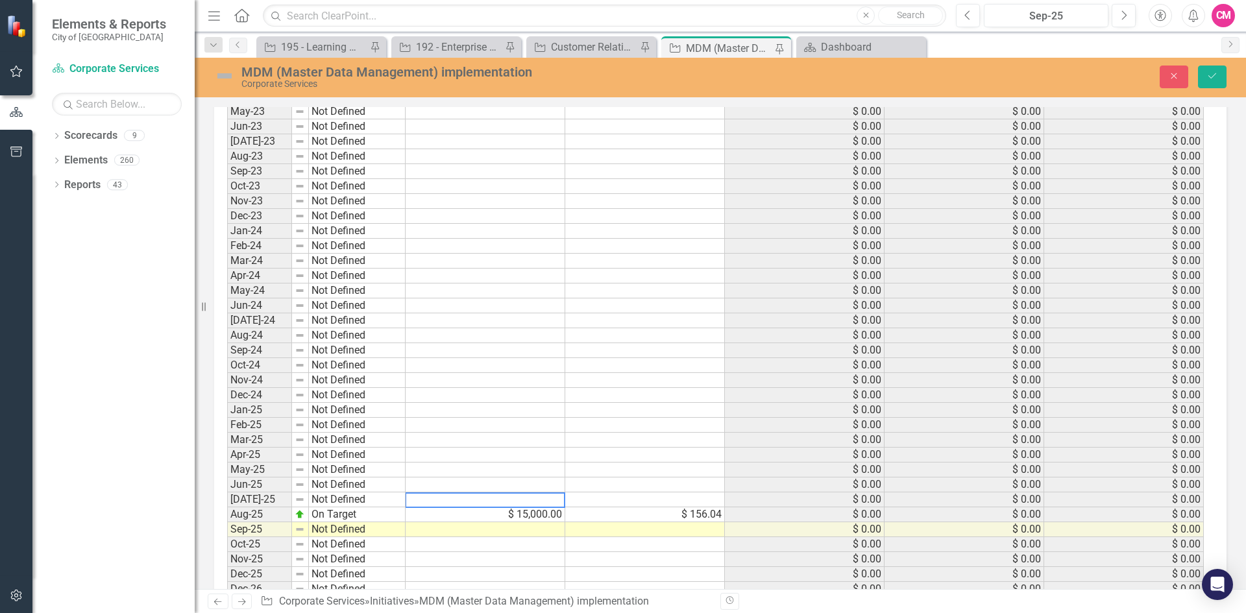
click at [650, 553] on td at bounding box center [645, 559] width 160 height 15
click at [548, 496] on td "$ 15,000.00" at bounding box center [486, 500] width 160 height 15
click at [1221, 72] on button "Save" at bounding box center [1212, 77] width 29 height 23
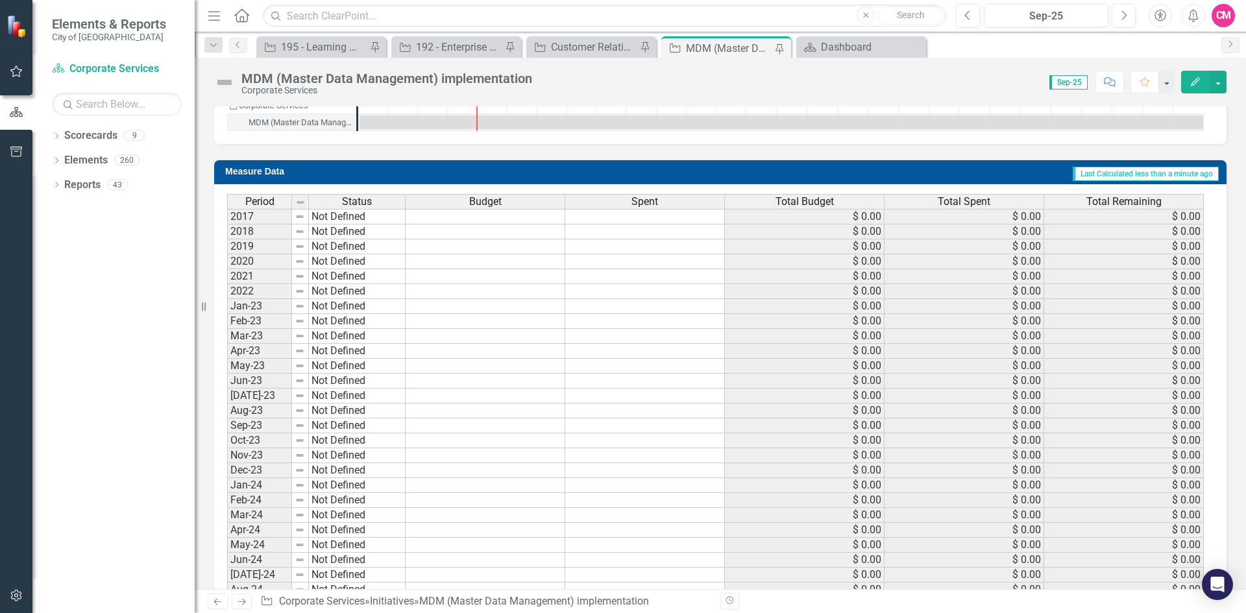
scroll to position [1367, 0]
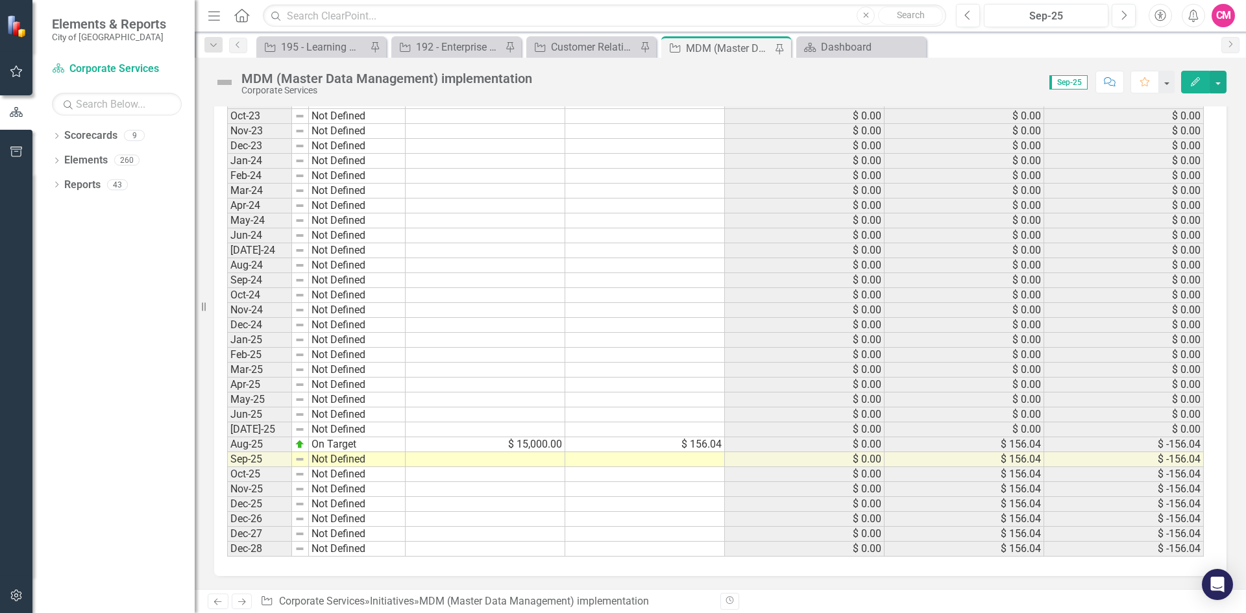
click at [515, 419] on td at bounding box center [486, 414] width 160 height 15
click at [515, 422] on div at bounding box center [485, 422] width 160 height 1
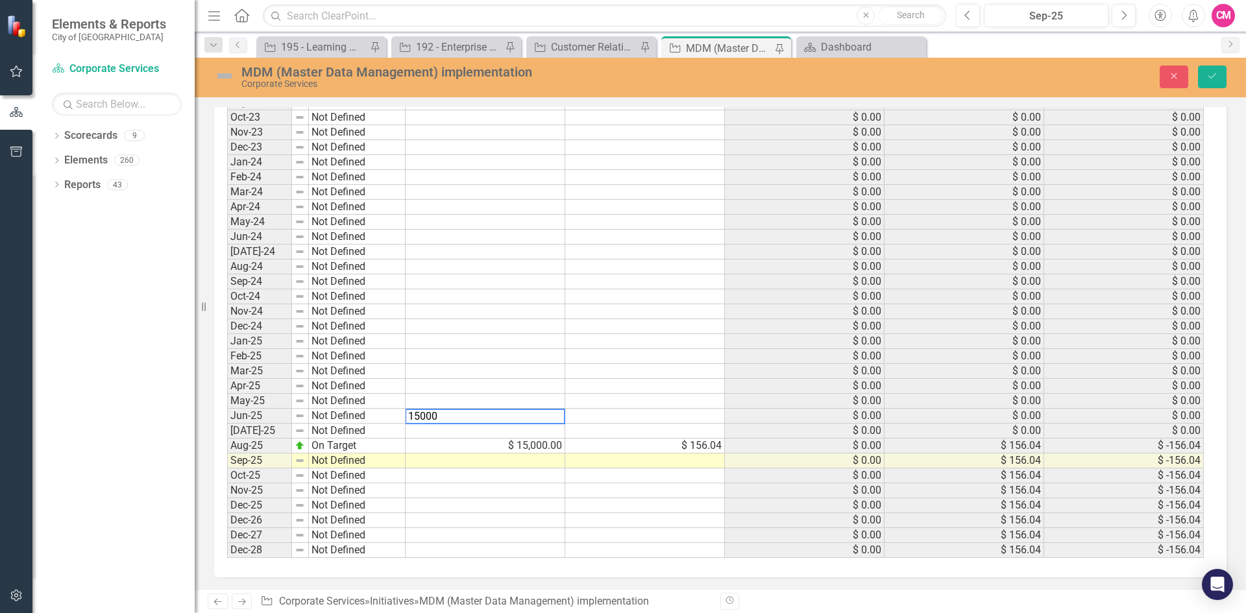
click at [516, 443] on td "$ 15,000.00" at bounding box center [486, 446] width 160 height 15
click at [516, 436] on td at bounding box center [486, 431] width 160 height 15
type textarea "15000"
click at [227, 513] on div "Period Status Budget Spent Total Budget Total Spent Total Remaining 2017 Not De…" at bounding box center [227, 214] width 0 height 687
click at [529, 444] on td "$ 15,000.00" at bounding box center [486, 446] width 160 height 15
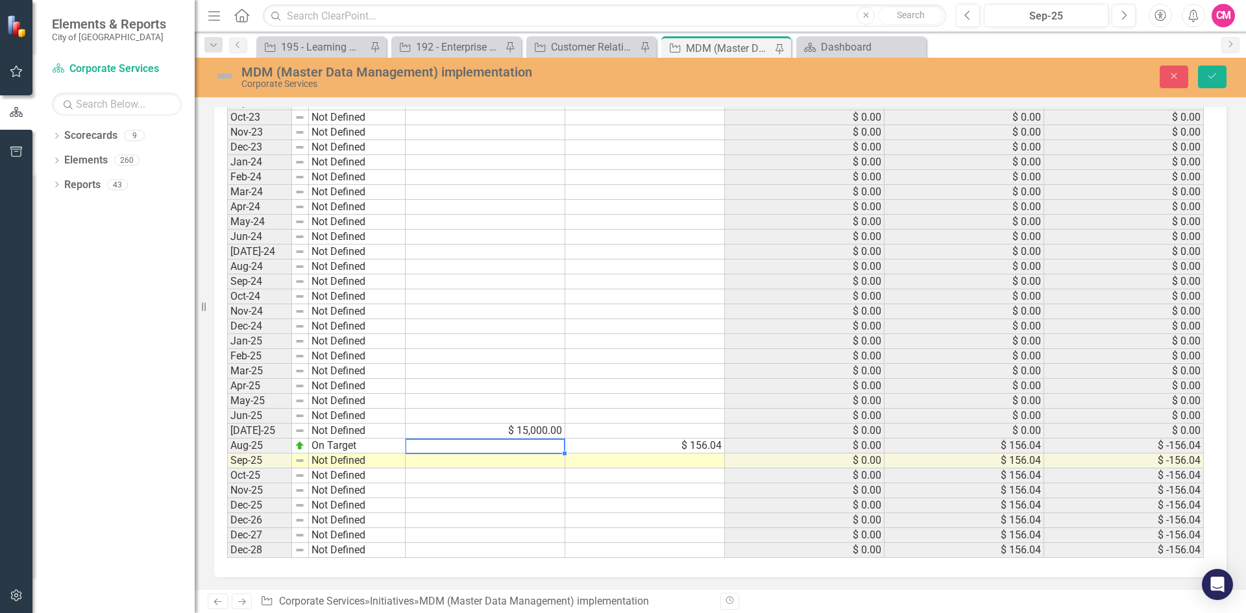
click at [659, 510] on td at bounding box center [645, 505] width 160 height 15
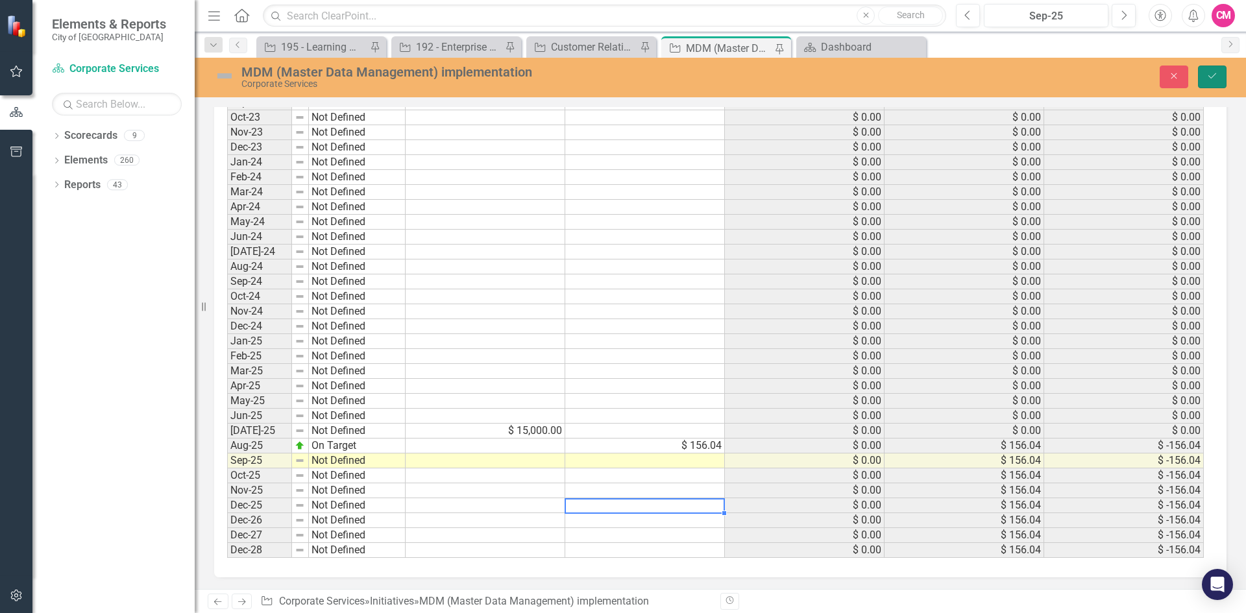
click at [1219, 81] on button "Save" at bounding box center [1212, 77] width 29 height 23
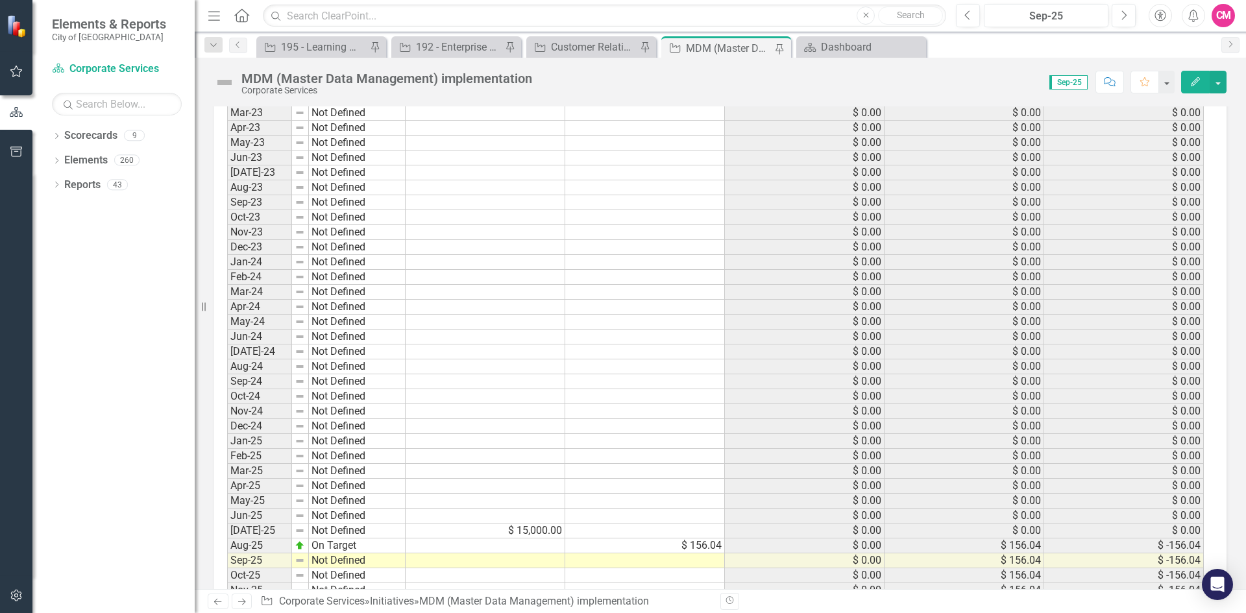
scroll to position [1367, 0]
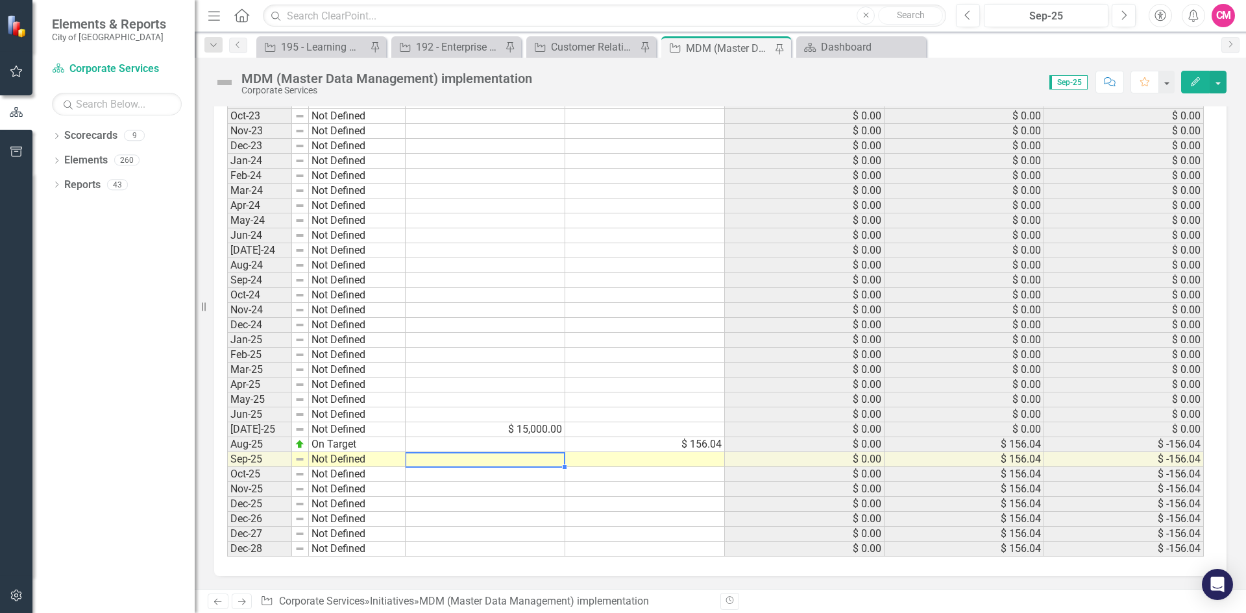
click at [519, 457] on td at bounding box center [486, 459] width 160 height 15
click at [522, 432] on td "$ 15,000.00" at bounding box center [486, 429] width 160 height 15
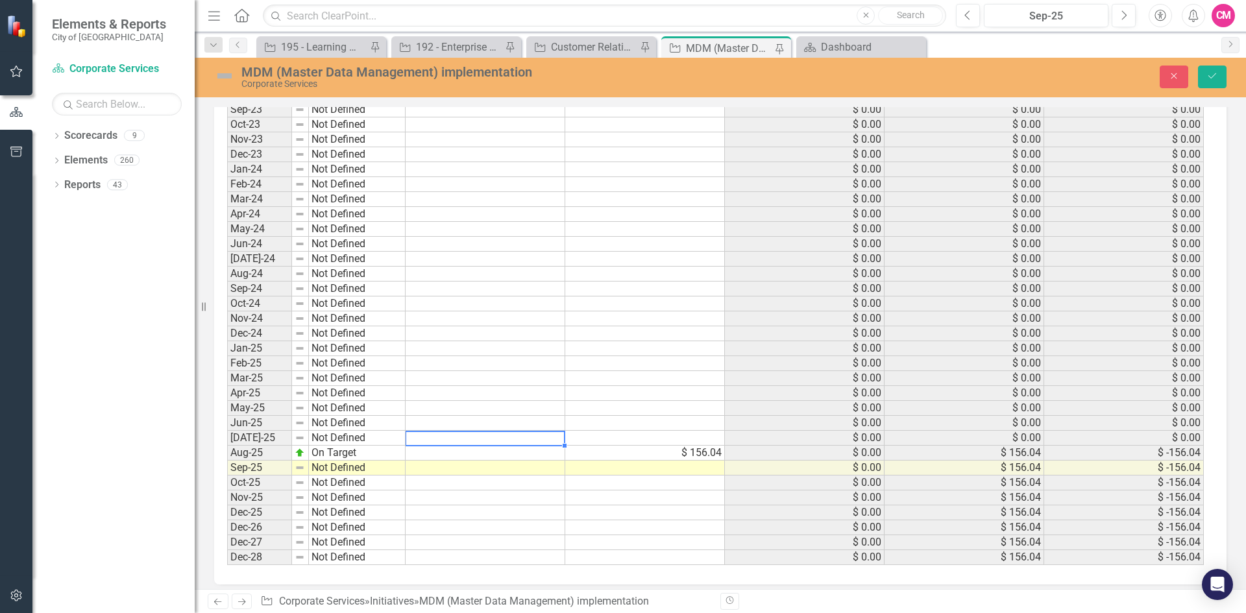
scroll to position [1374, 0]
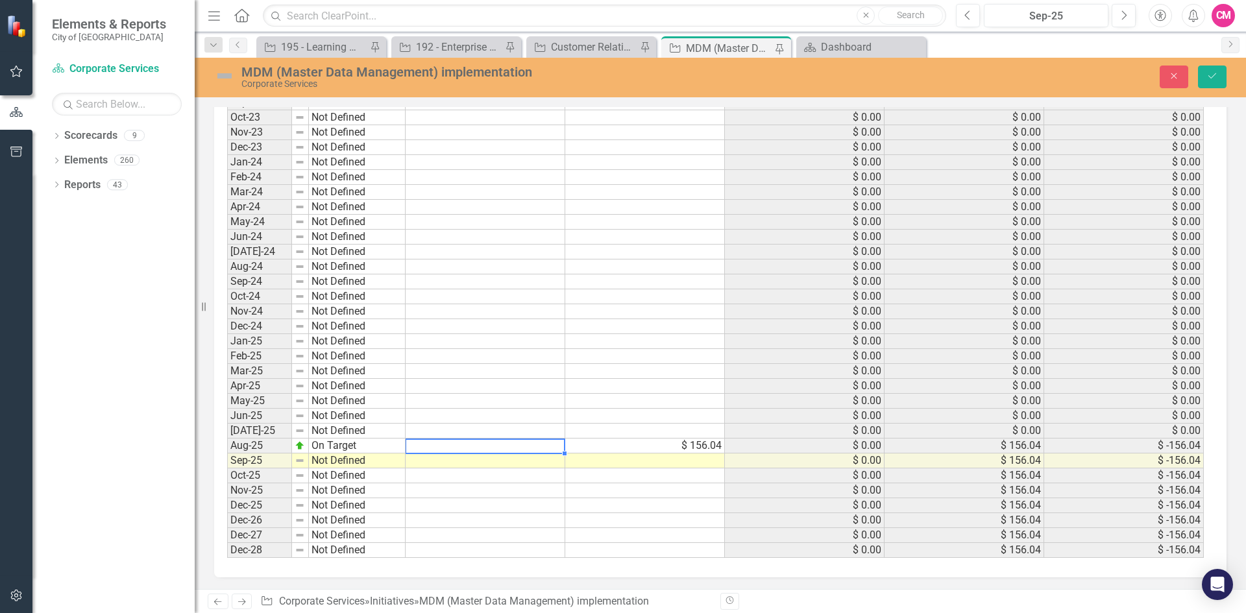
click at [524, 444] on td at bounding box center [486, 446] width 160 height 15
type textarea "15000"
click at [627, 530] on td at bounding box center [645, 535] width 160 height 15
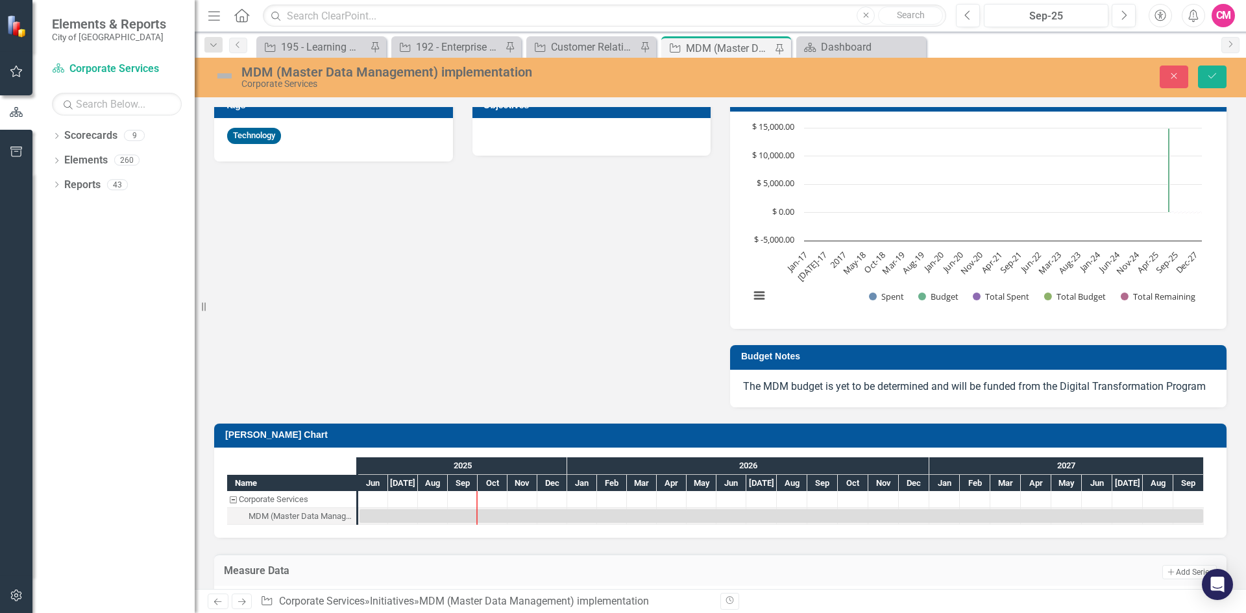
scroll to position [973, 0]
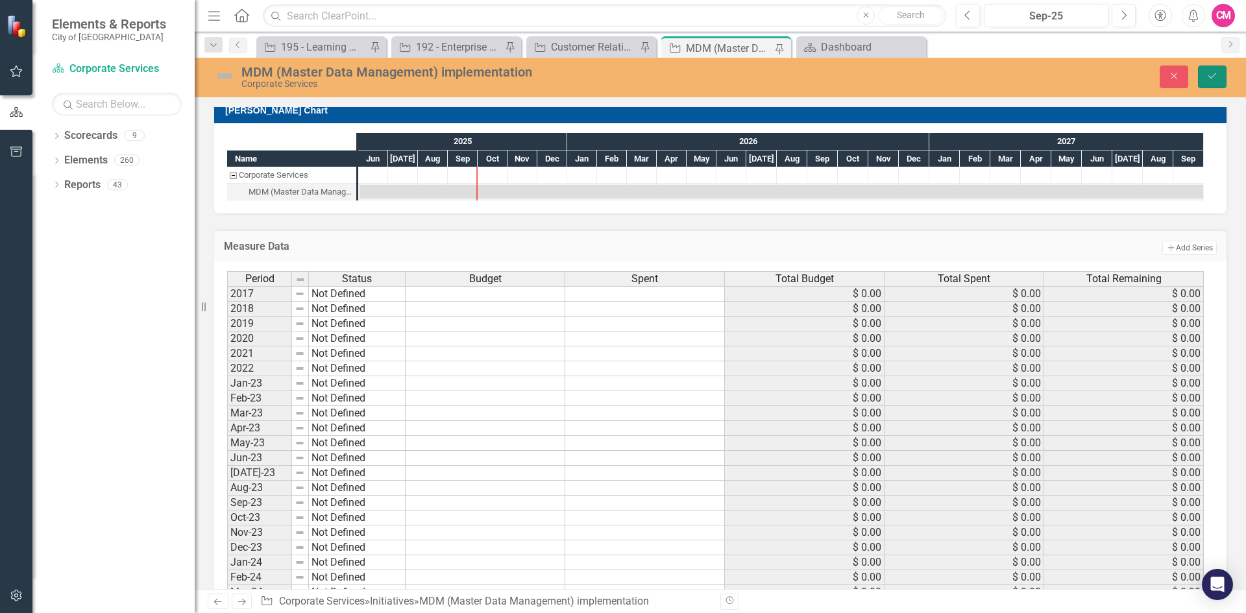
click at [1224, 66] on button "Save" at bounding box center [1212, 77] width 29 height 23
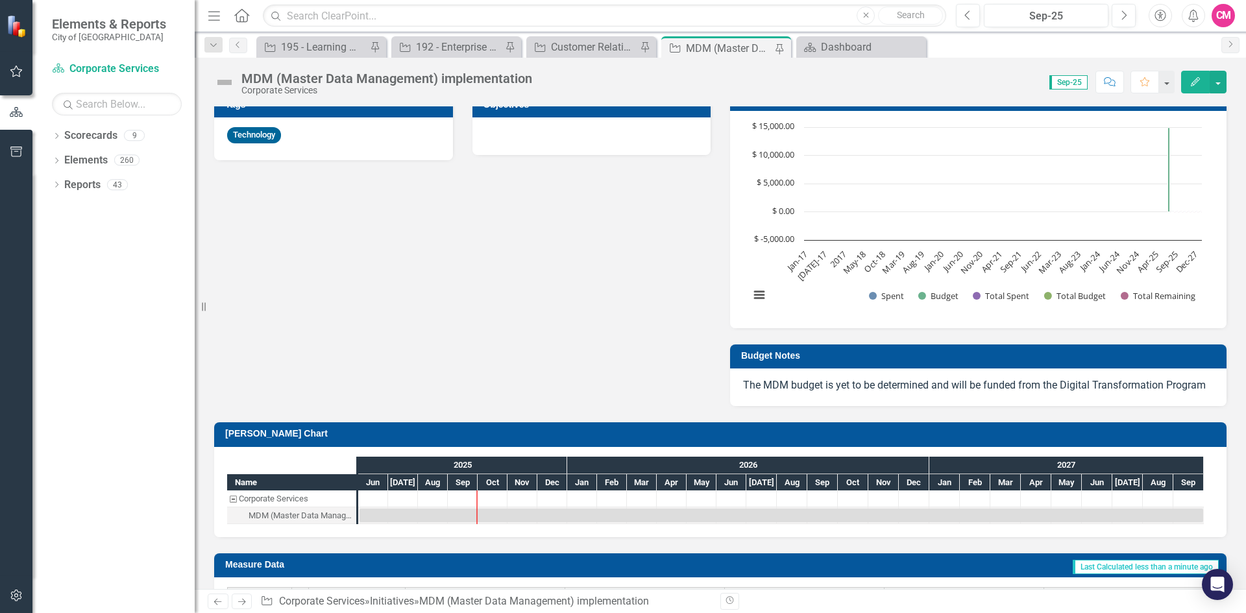
scroll to position [519, 0]
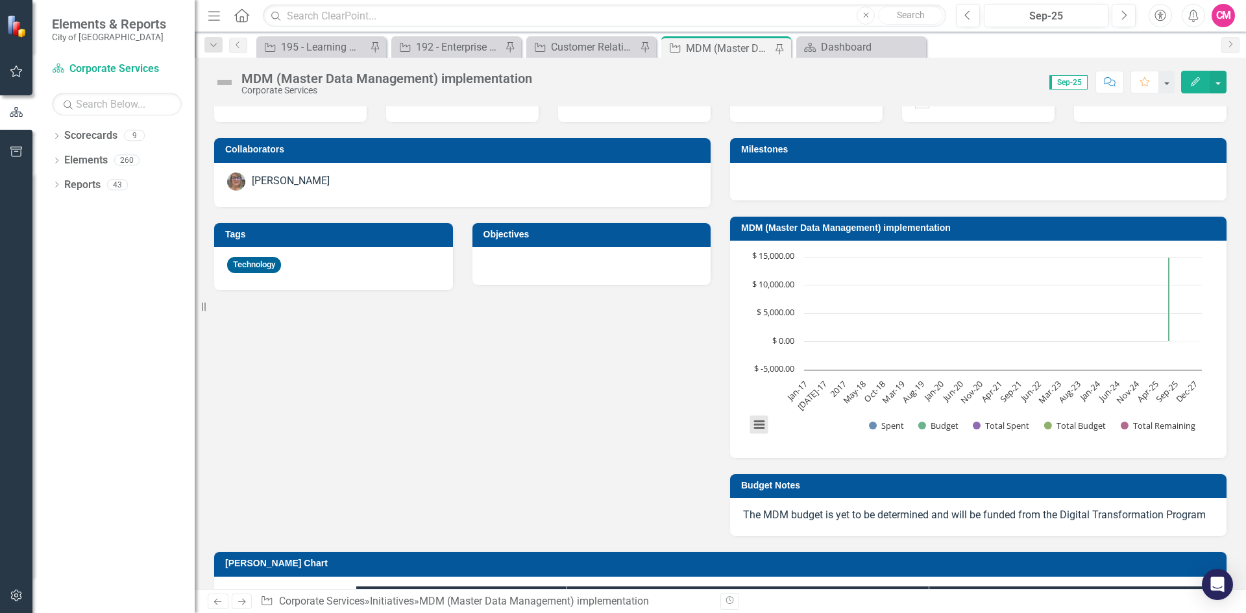
click at [756, 429] on button "View chart menu, Chart" at bounding box center [759, 425] width 18 height 18
click at [777, 435] on rect "Interactive chart" at bounding box center [975, 347] width 465 height 195
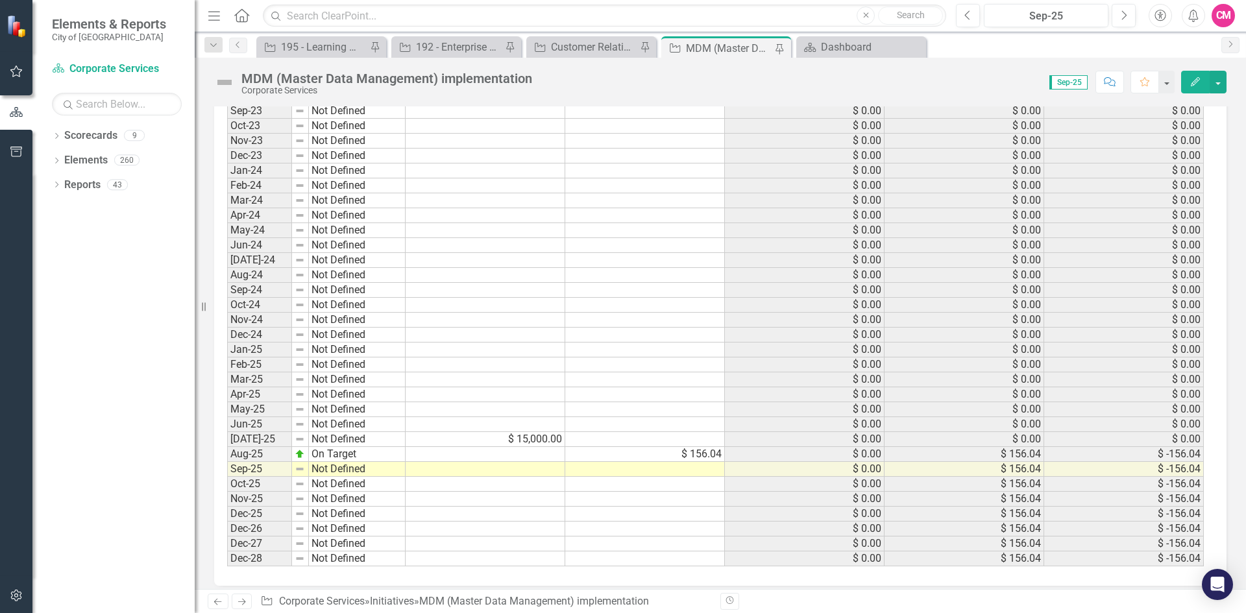
scroll to position [1363, 0]
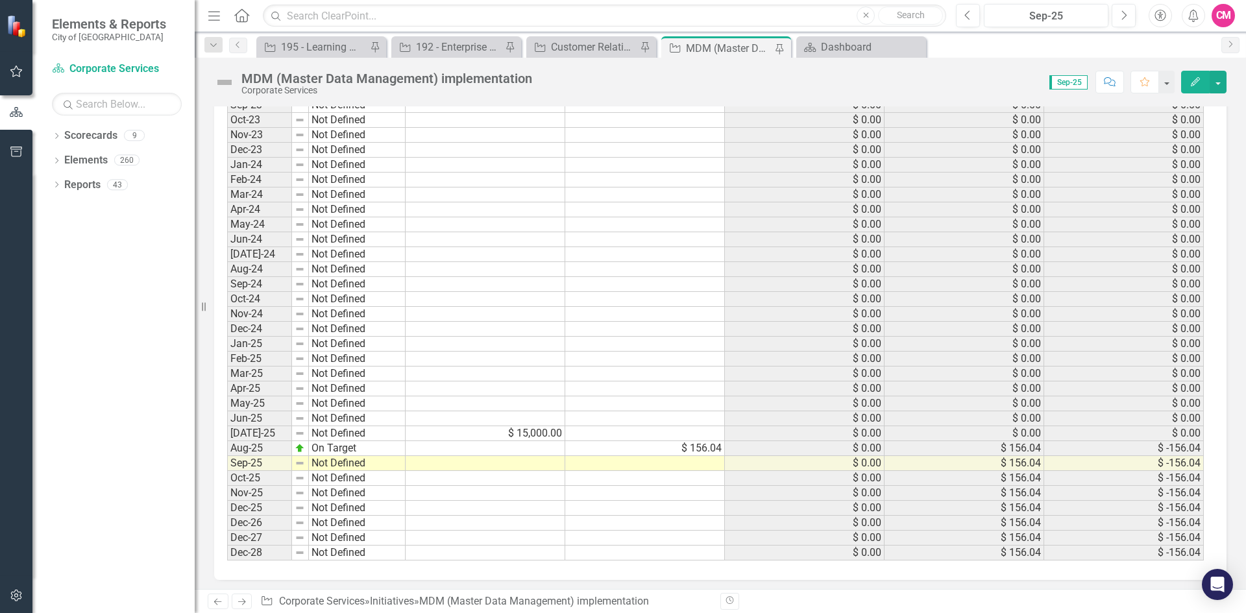
click at [622, 439] on td at bounding box center [645, 433] width 160 height 15
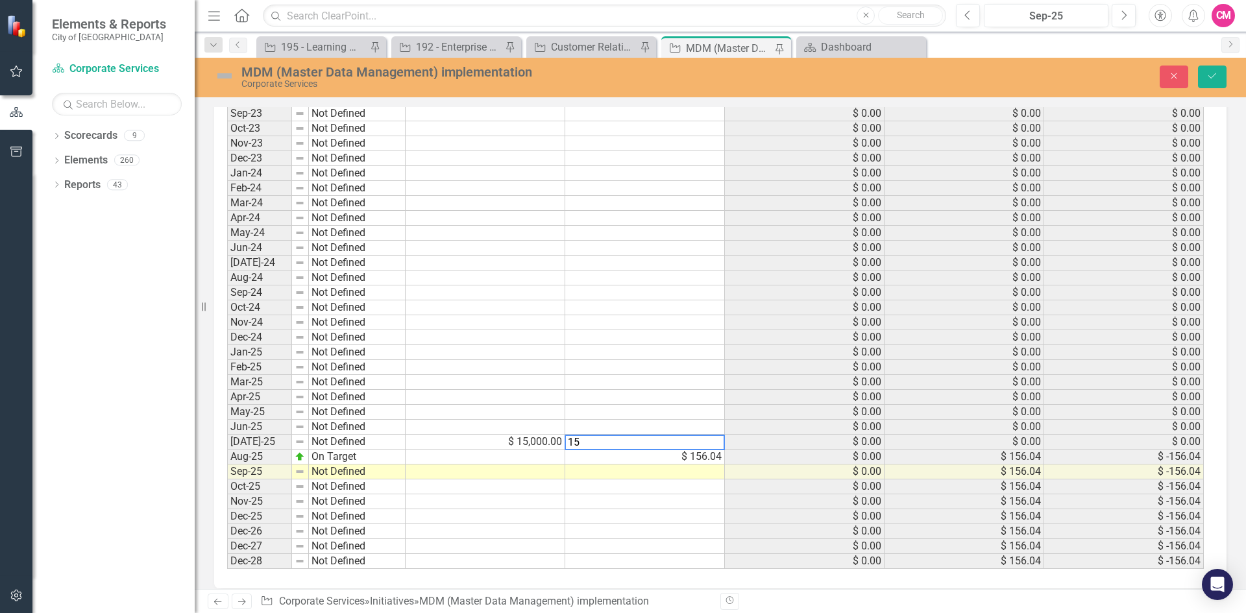
scroll to position [1370, 0]
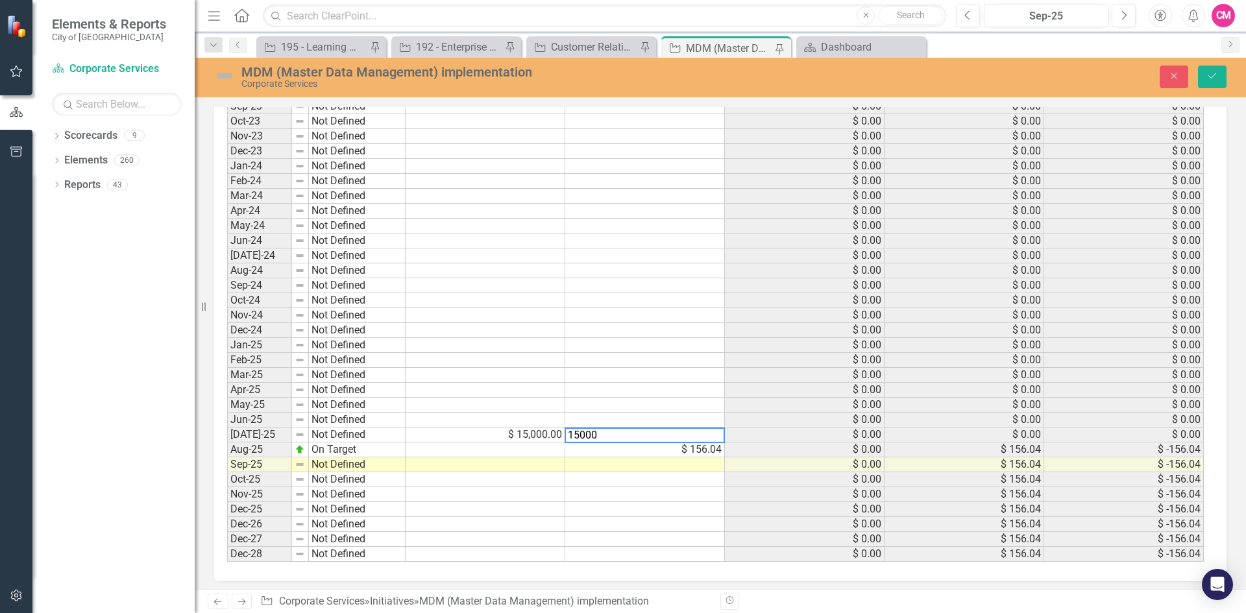
type textarea "15000"
click at [547, 446] on td at bounding box center [486, 450] width 160 height 15
click at [1215, 74] on icon "submit" at bounding box center [1212, 75] width 8 height 5
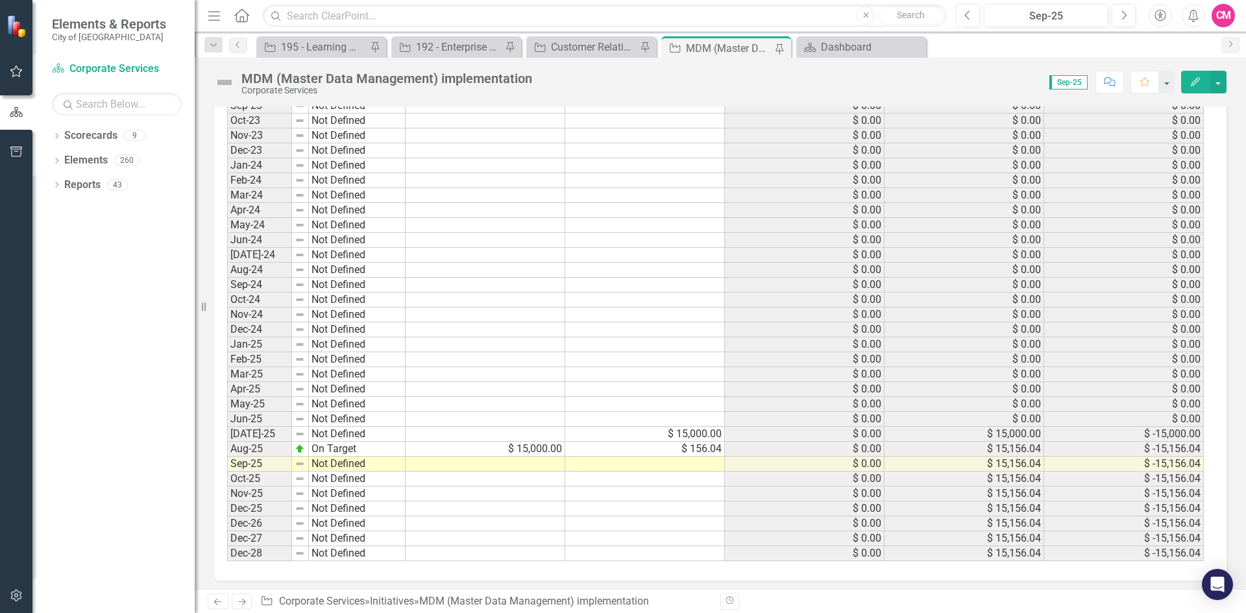
scroll to position [1367, 0]
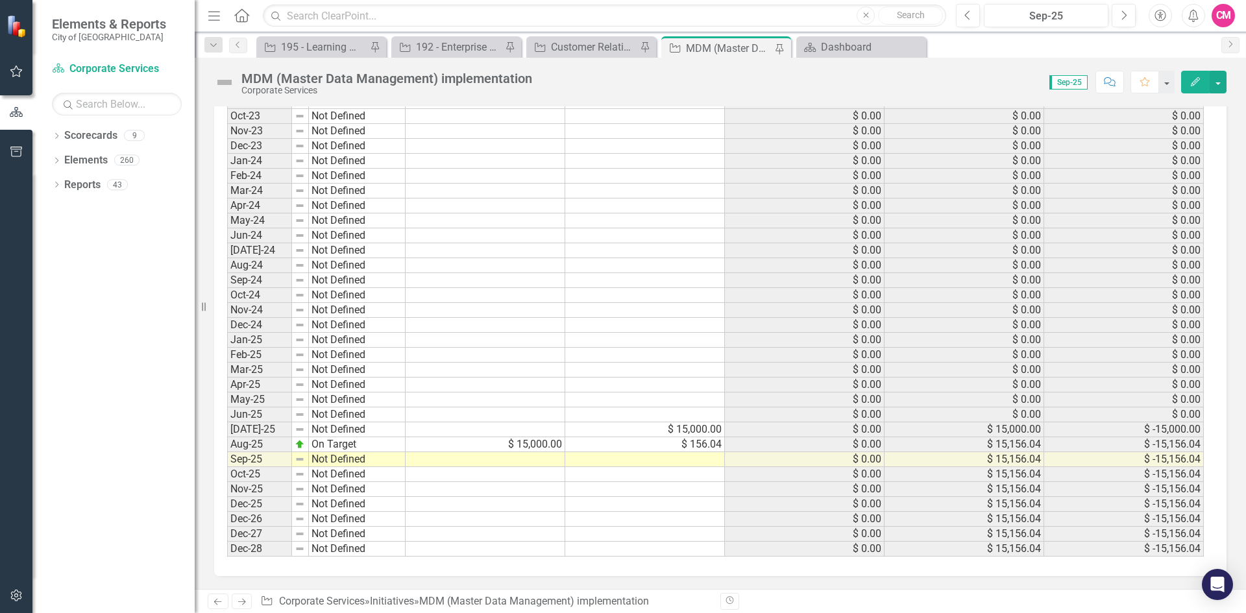
click at [607, 427] on td "$ 15,000.00" at bounding box center [645, 429] width 160 height 15
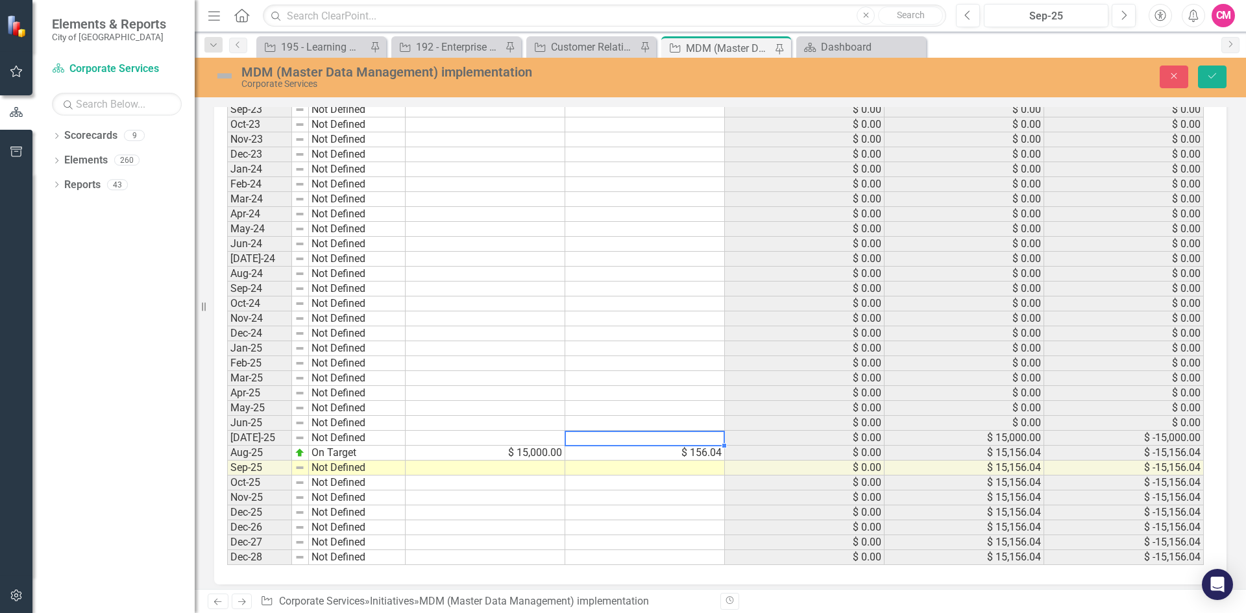
scroll to position [1374, 0]
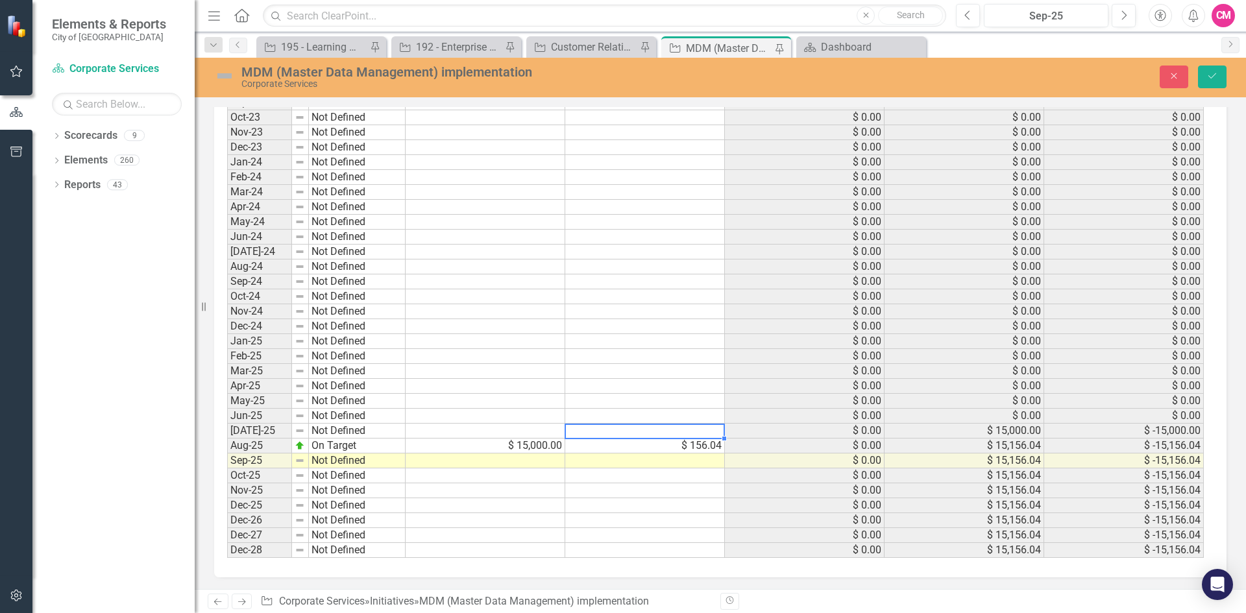
click at [227, 497] on div "Period Status Budget Spent Total Budget Total Spent Total Remaining 2017 Not De…" at bounding box center [227, 214] width 0 height 687
click at [1217, 77] on icon "Save" at bounding box center [1212, 75] width 12 height 9
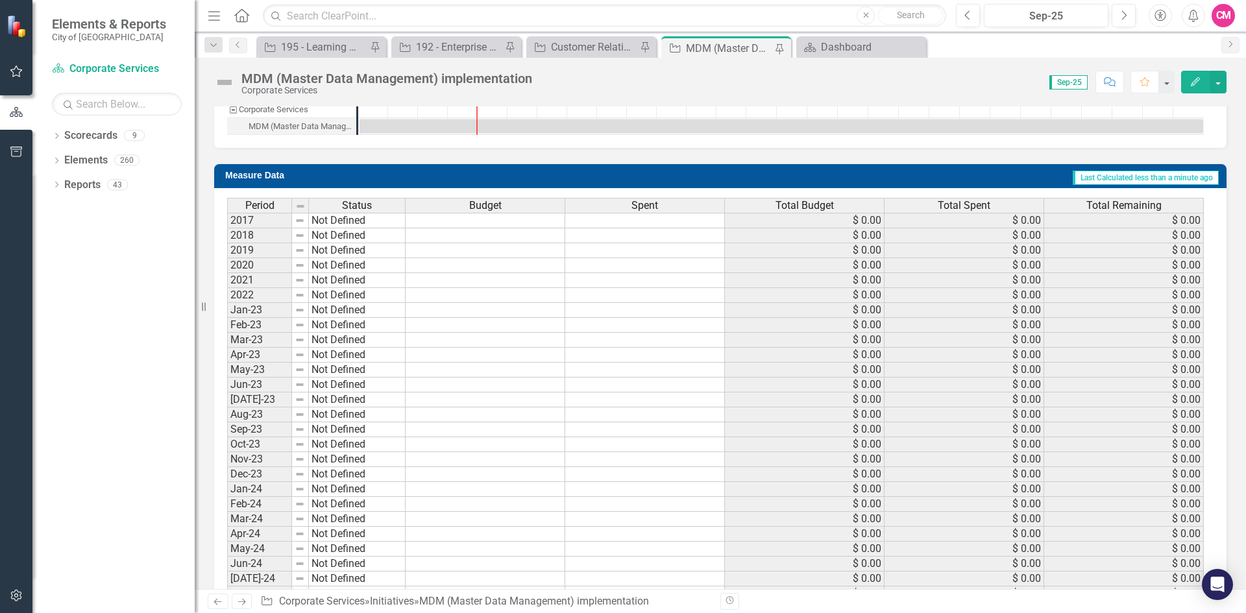
scroll to position [1298, 0]
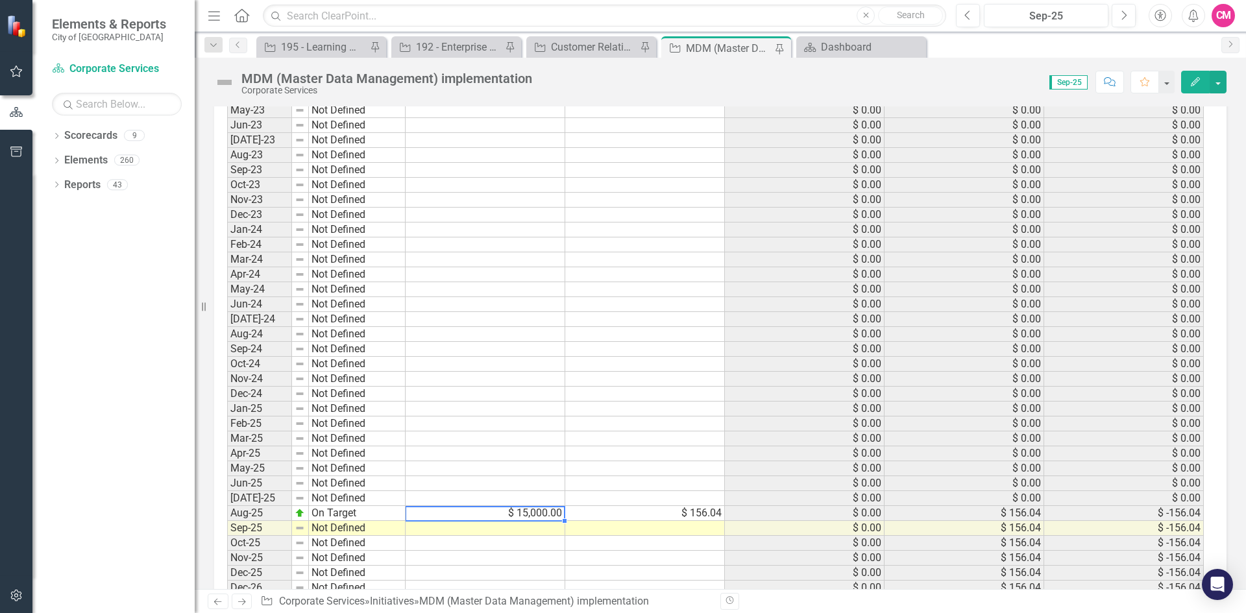
click at [504, 515] on td "$ 15,000.00" at bounding box center [486, 513] width 160 height 15
type textarea "15000"
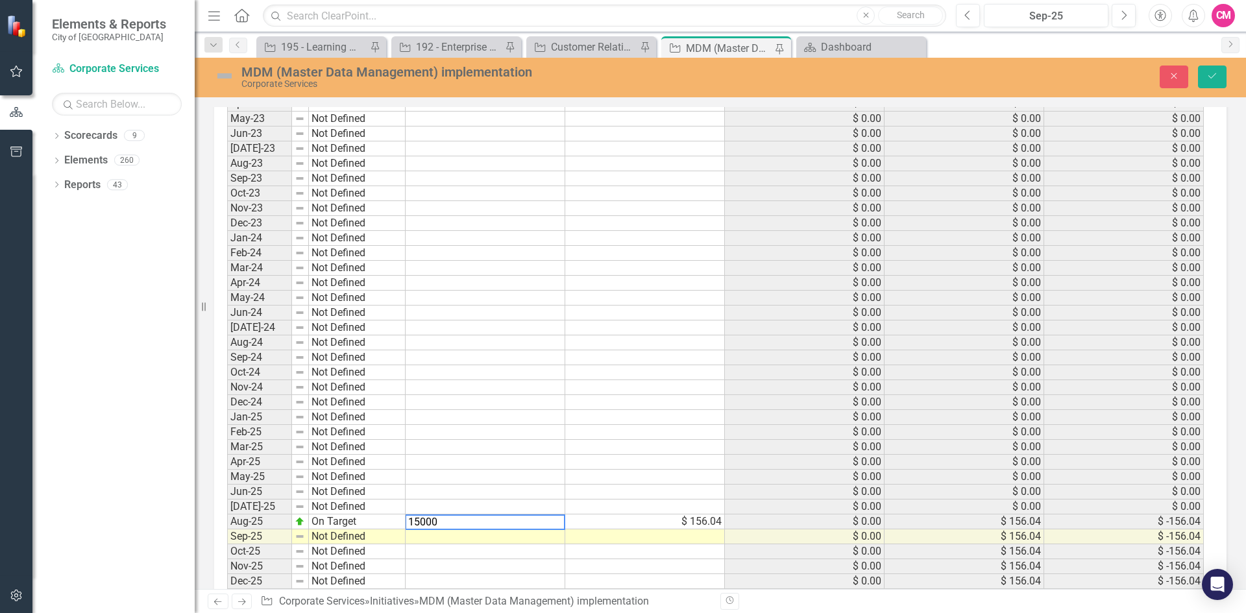
scroll to position [1305, 0]
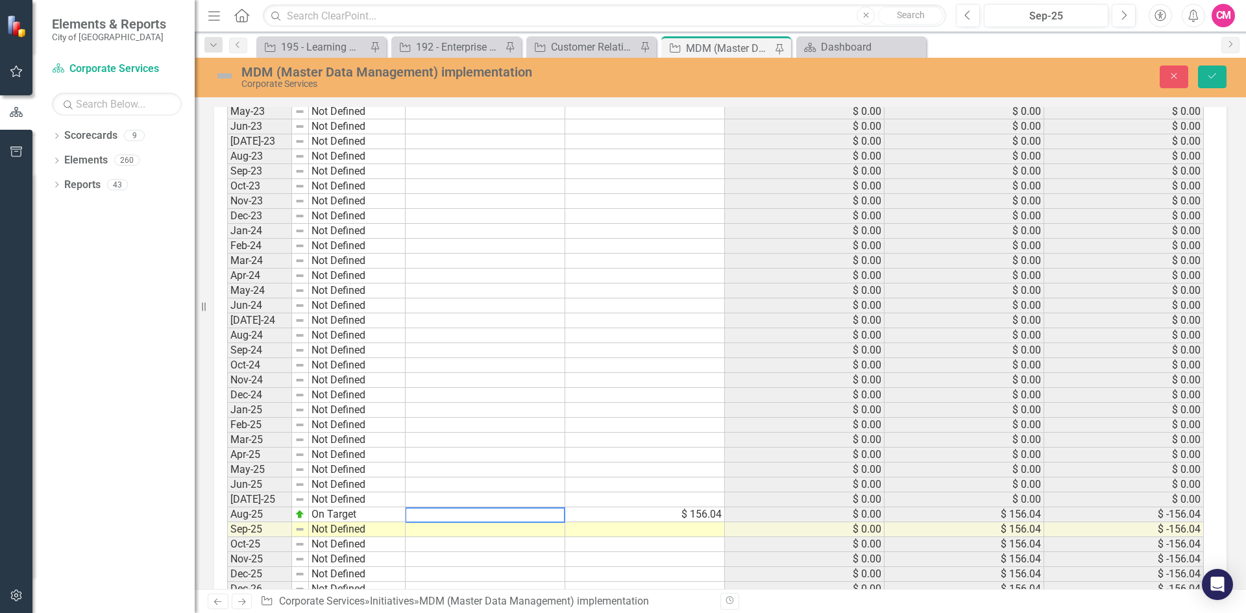
click at [642, 529] on td at bounding box center [645, 529] width 160 height 15
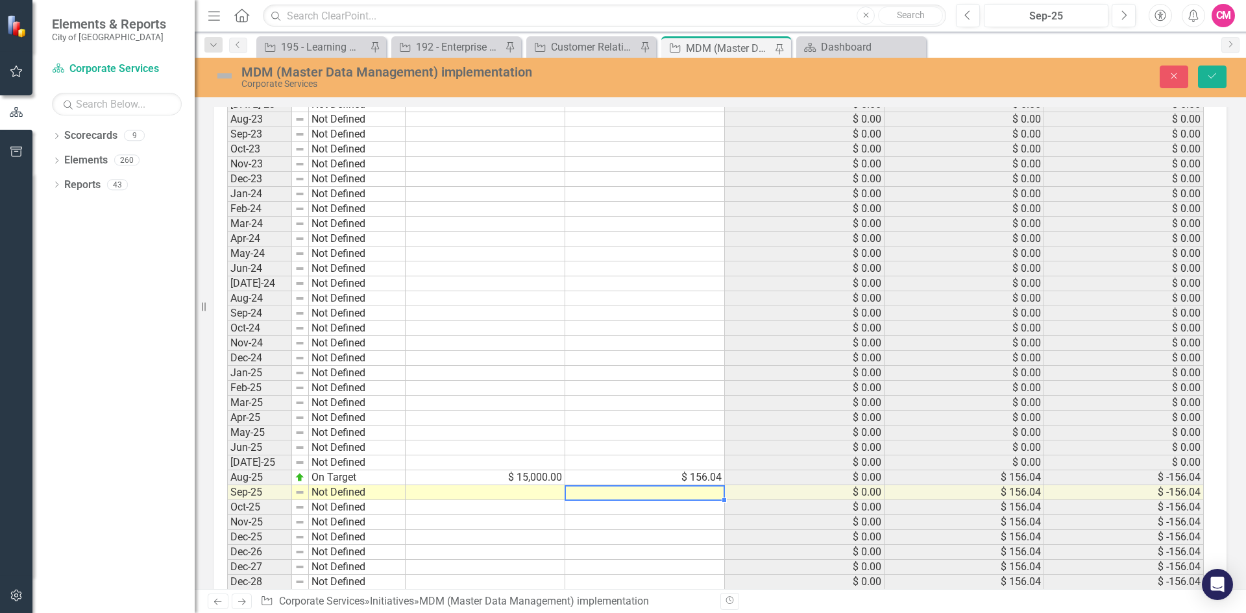
scroll to position [1374, 0]
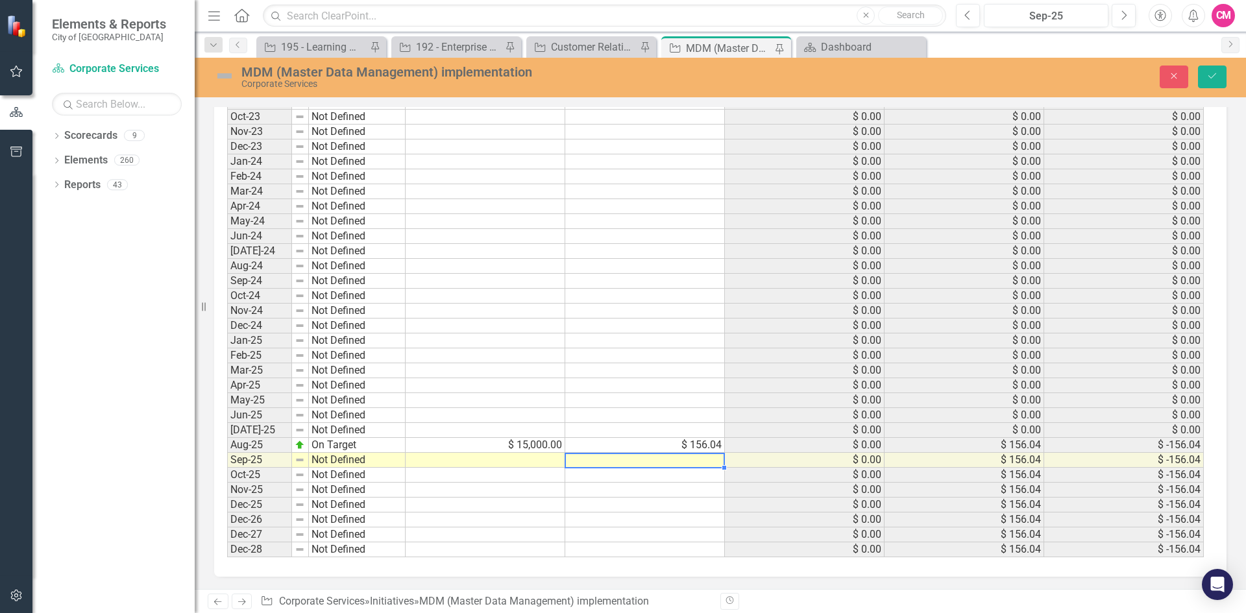
click at [323, 446] on td "On Target" at bounding box center [357, 445] width 97 height 15
type textarea "On Target"
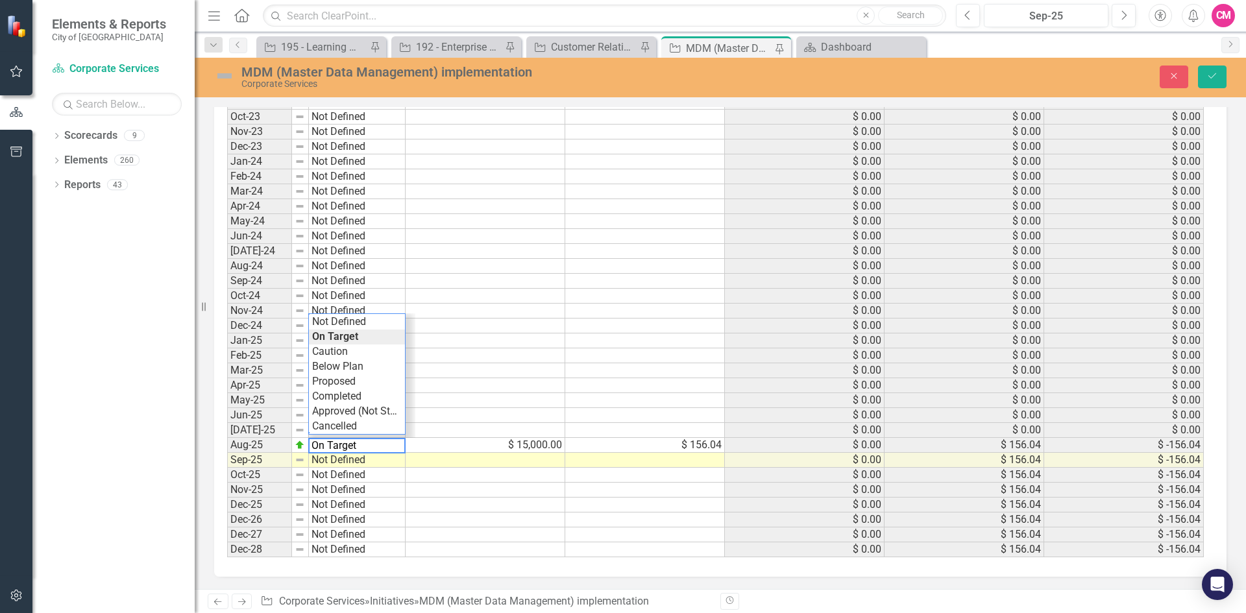
click at [489, 455] on td at bounding box center [486, 460] width 160 height 15
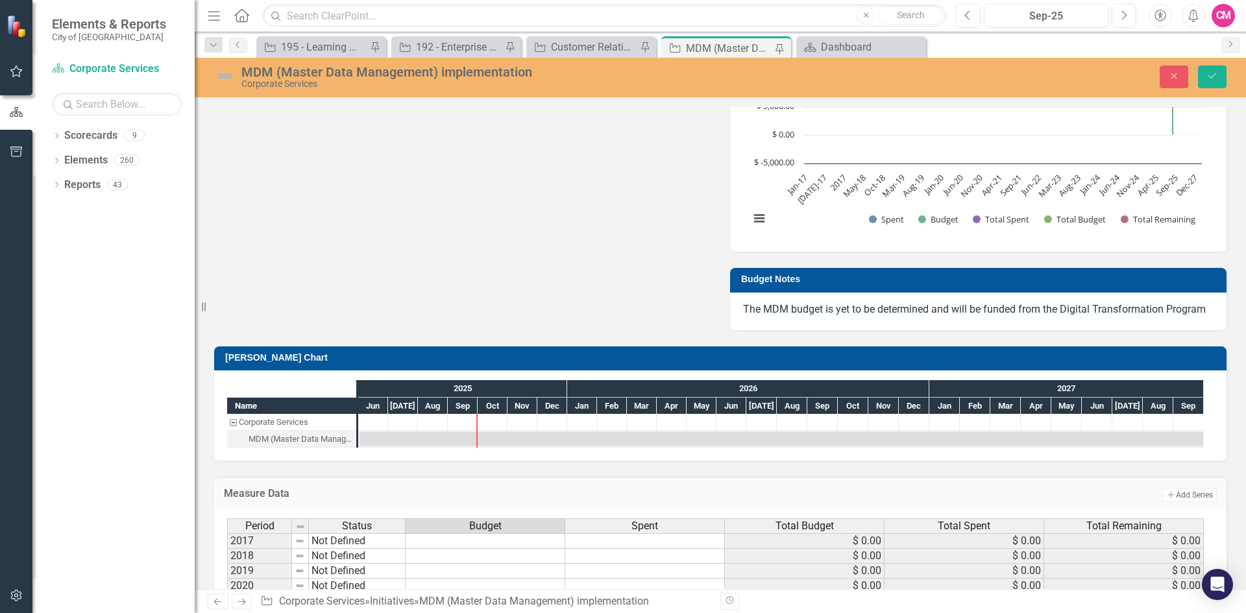
scroll to position [467, 0]
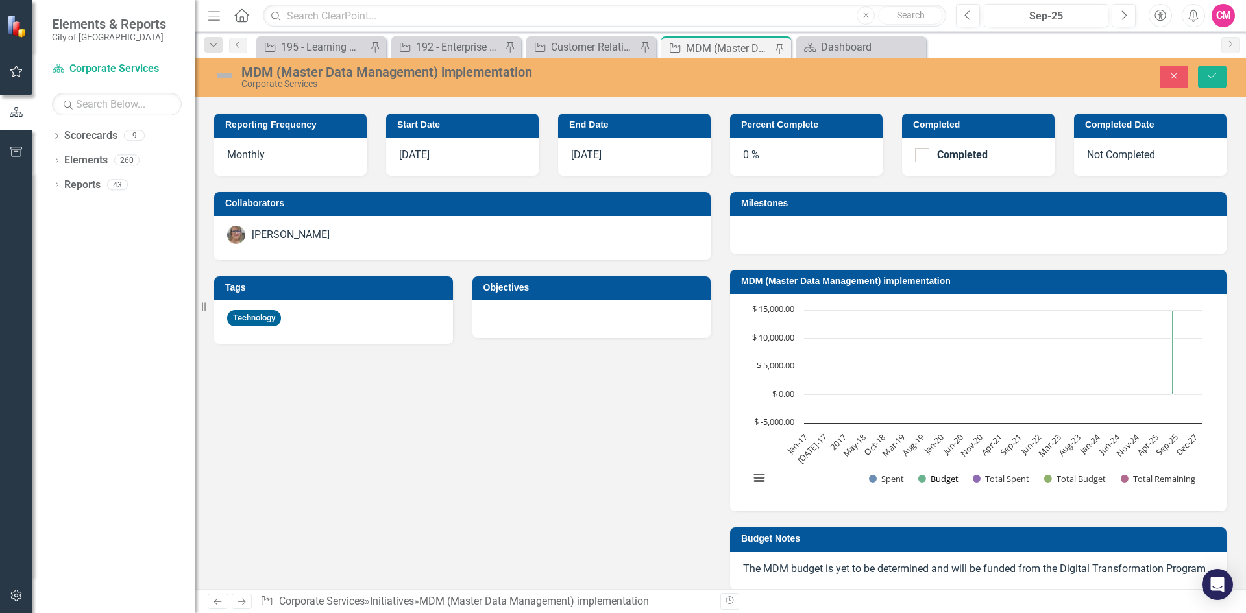
click at [930, 480] on button "Show Budget" at bounding box center [938, 479] width 40 height 12
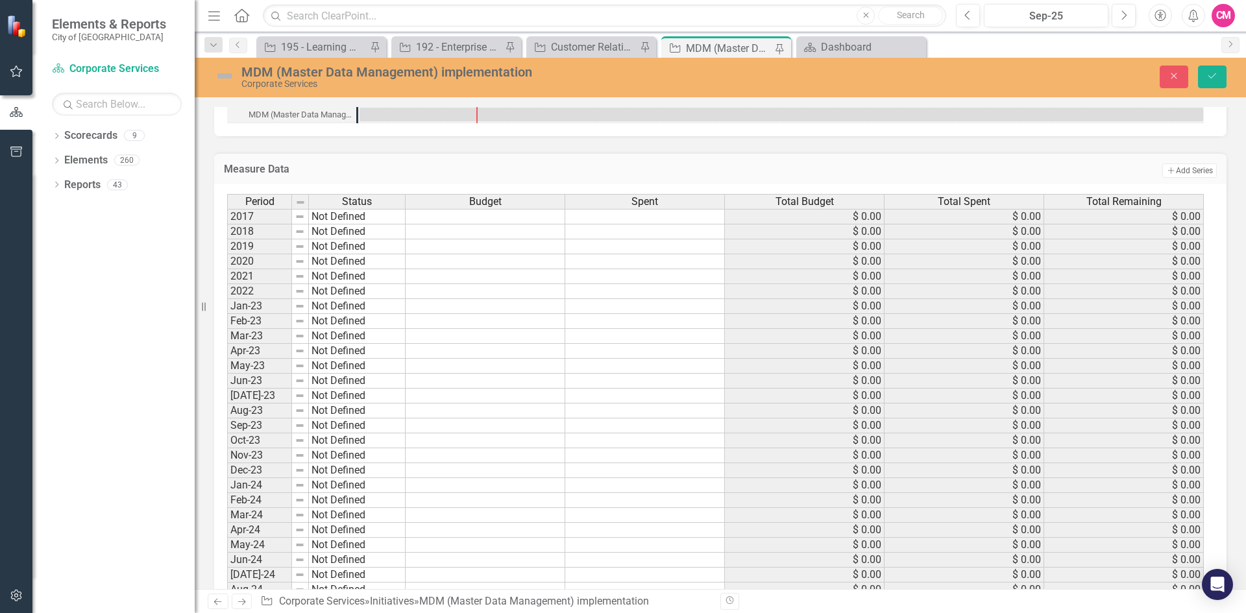
scroll to position [1374, 0]
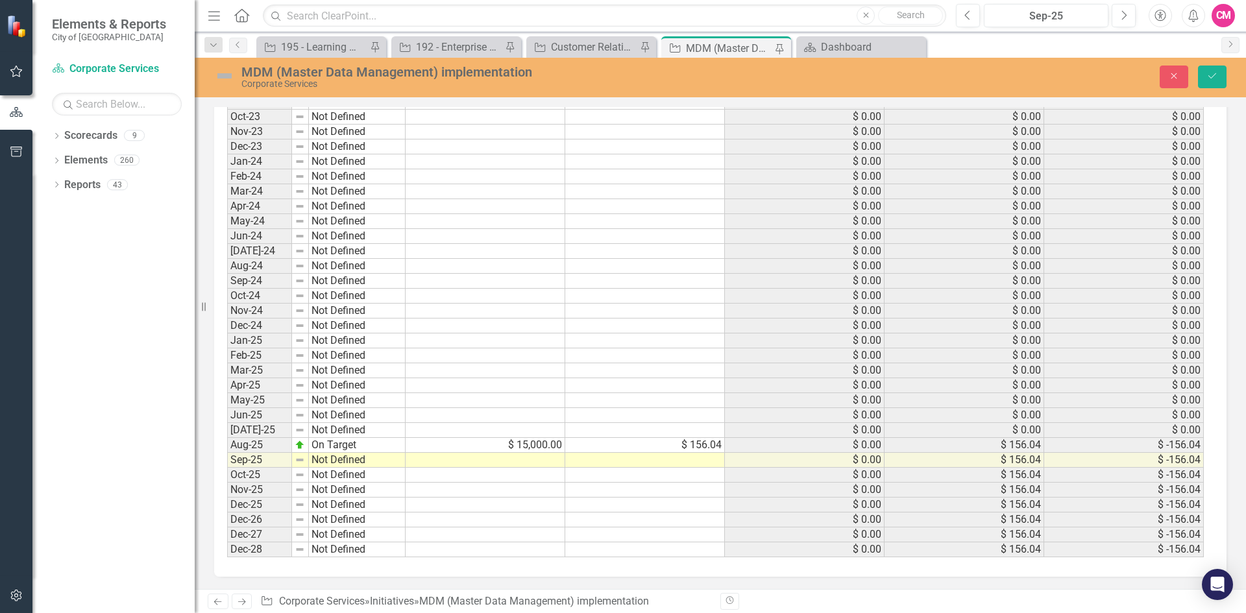
click at [832, 448] on td "$ 0.00" at bounding box center [805, 445] width 160 height 15
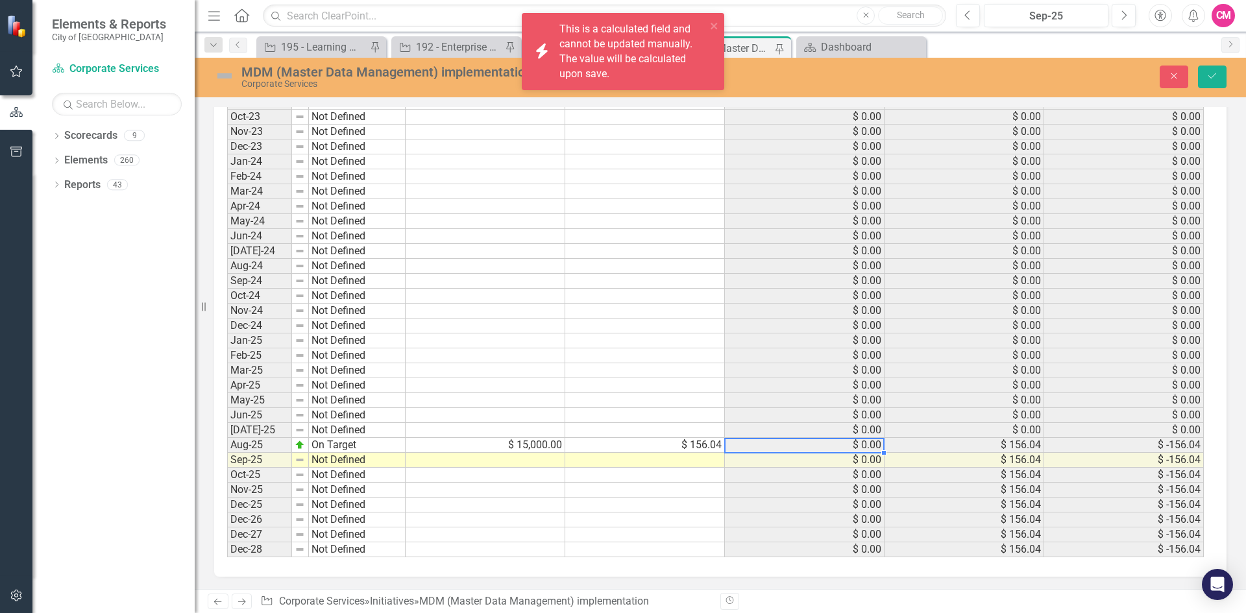
click at [832, 448] on td "$ 0.00" at bounding box center [805, 445] width 160 height 15
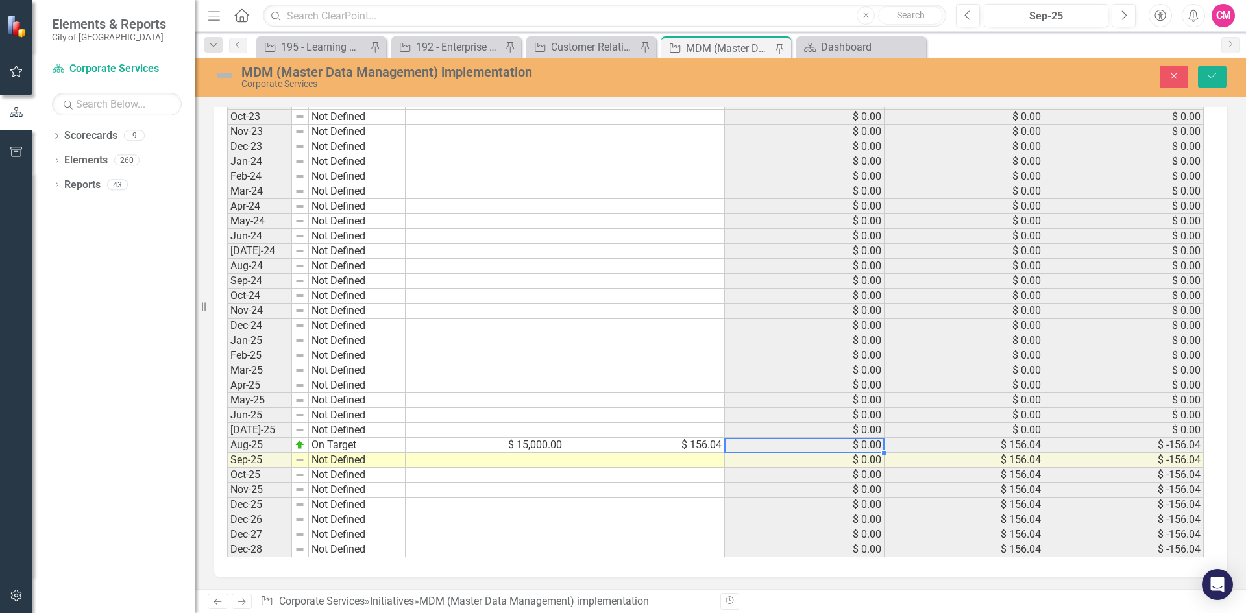
click at [541, 430] on td at bounding box center [486, 430] width 160 height 15
type textarea "15000"
click at [701, 434] on td at bounding box center [645, 430] width 160 height 15
click at [1210, 81] on button "Save" at bounding box center [1212, 77] width 29 height 23
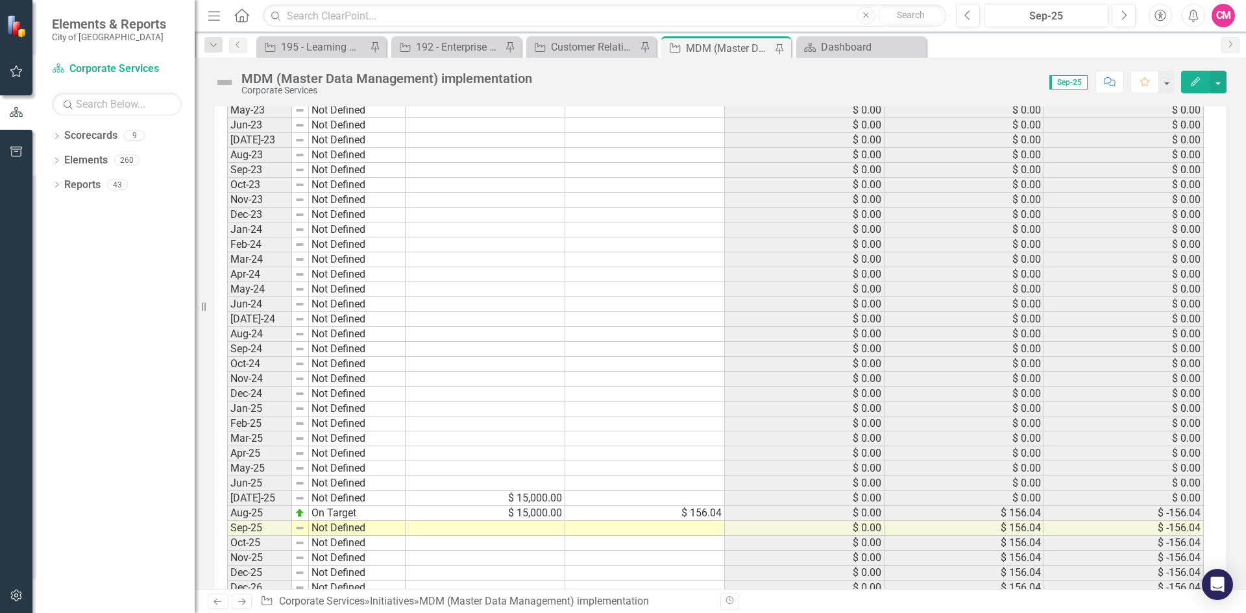
scroll to position [1367, 0]
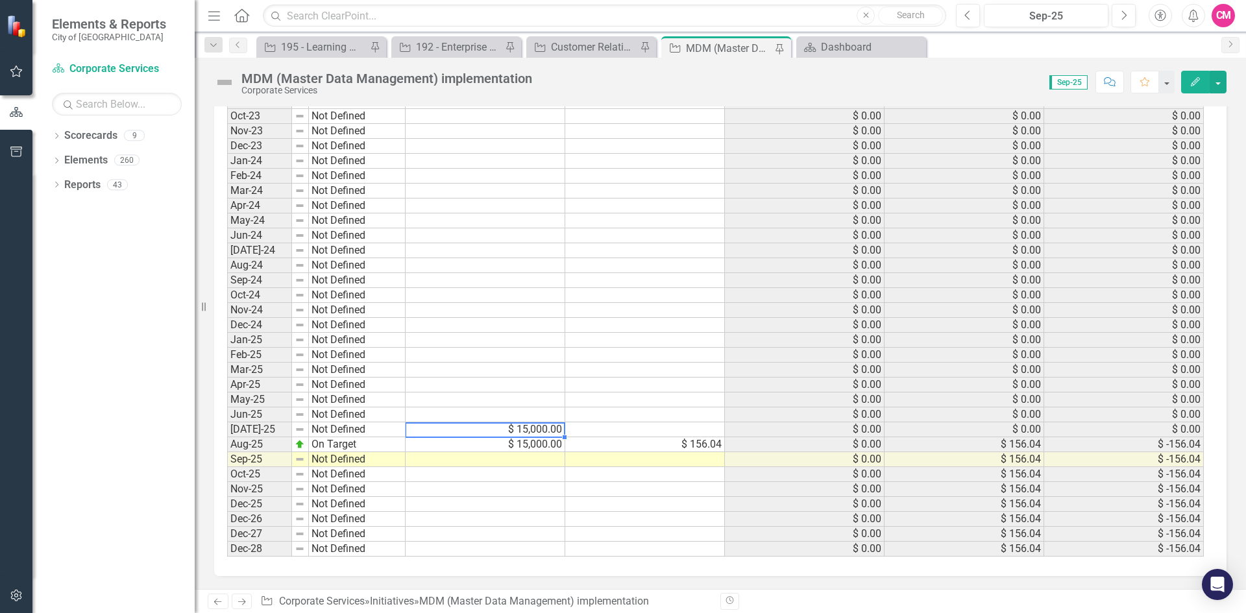
click at [526, 427] on td "$ 15,000.00" at bounding box center [486, 429] width 160 height 15
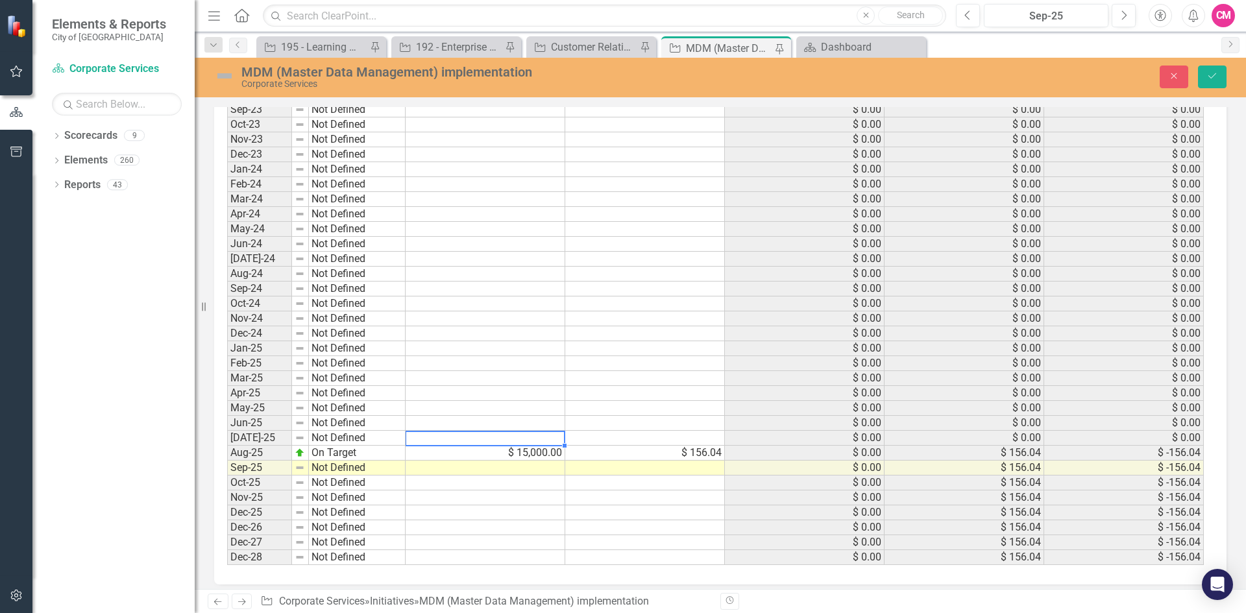
scroll to position [1374, 0]
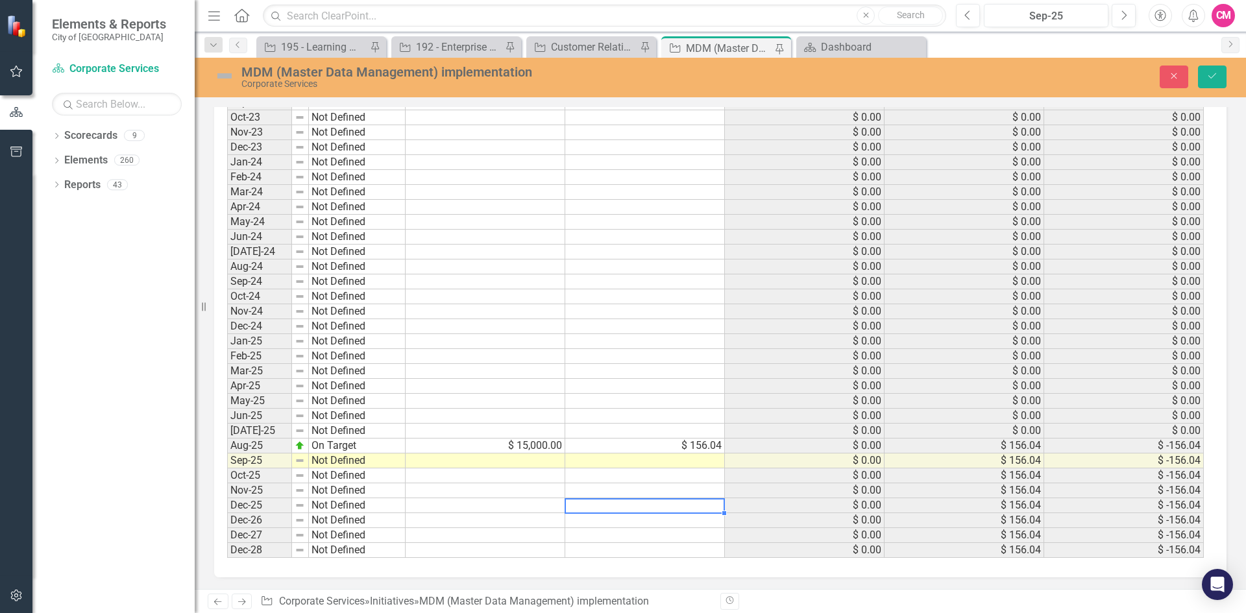
click at [648, 500] on td at bounding box center [645, 505] width 160 height 15
click at [1219, 77] on button "Save" at bounding box center [1212, 77] width 29 height 23
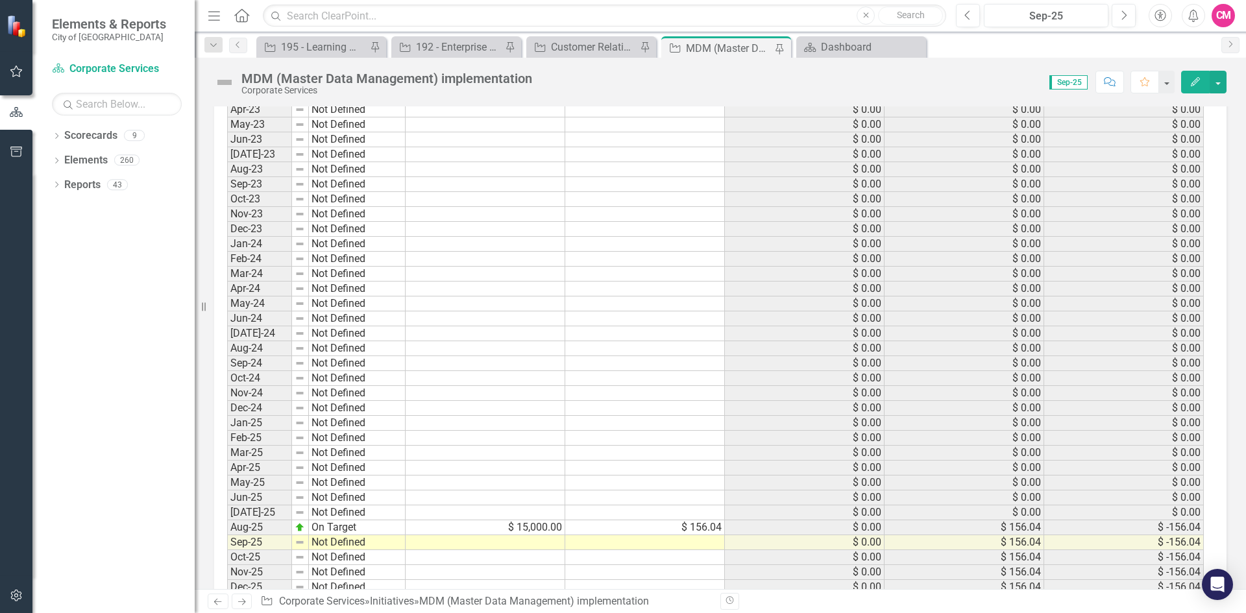
scroll to position [1172, 0]
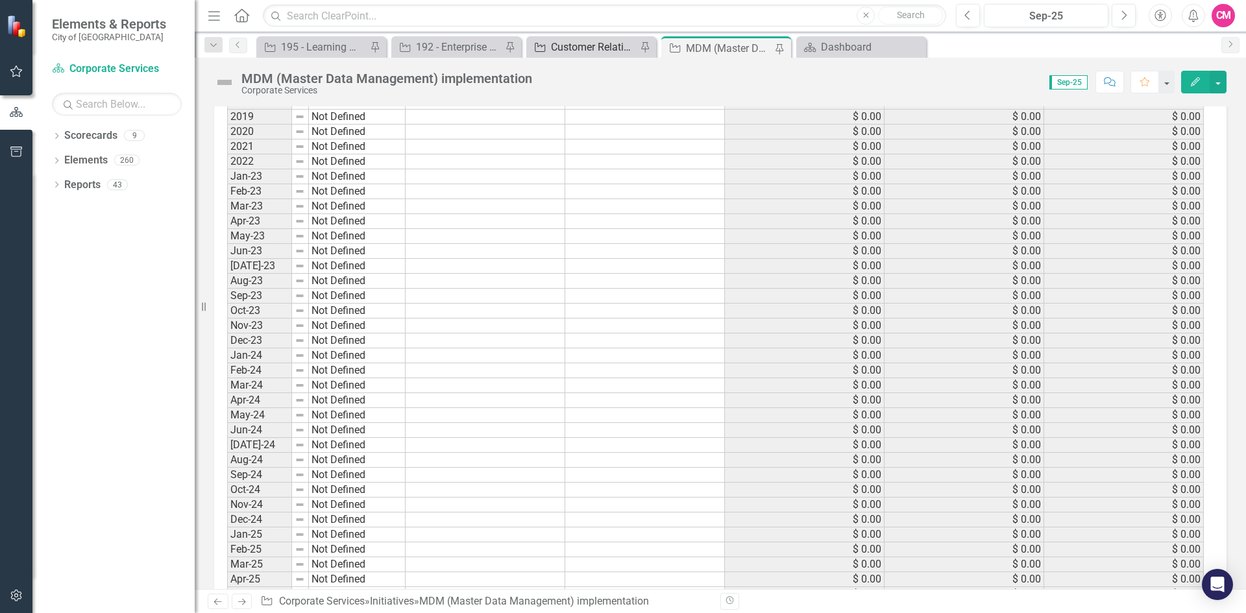
click at [565, 53] on div "Customer Relations Management (CRM) System" at bounding box center [594, 47] width 86 height 16
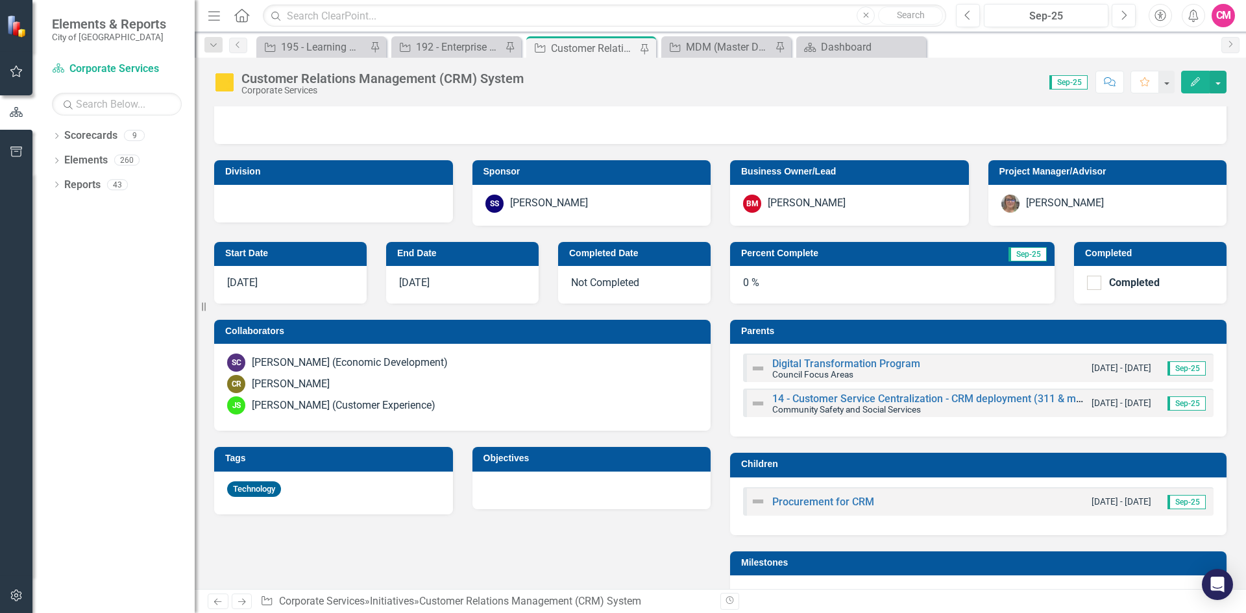
scroll to position [519, 0]
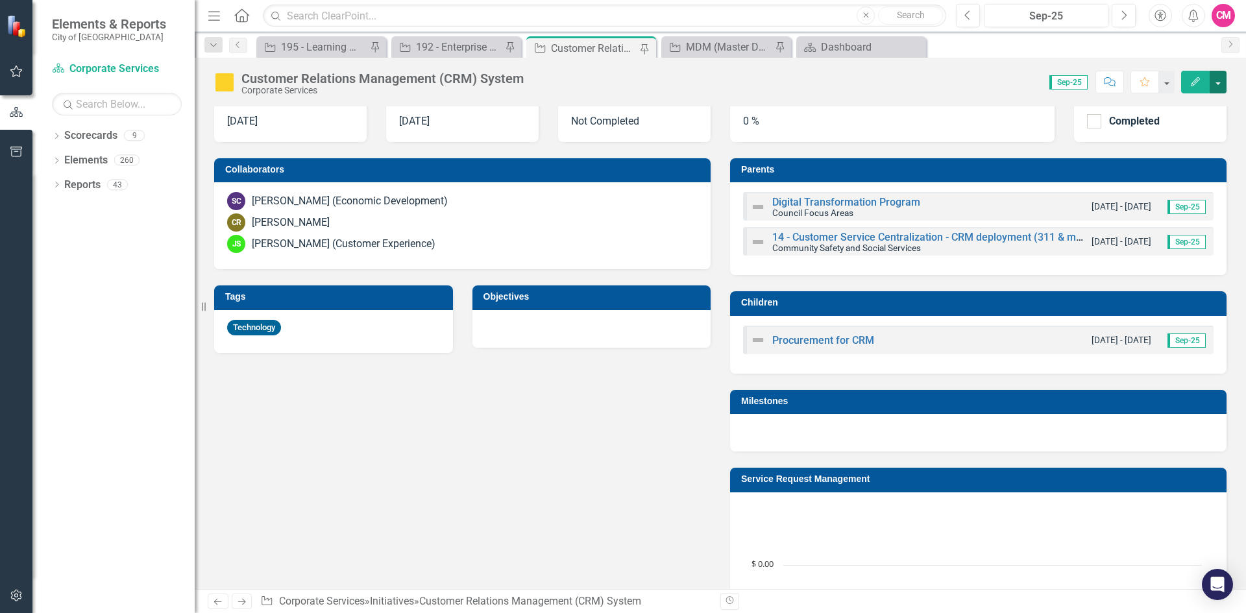
click at [1218, 84] on button "button" at bounding box center [1218, 82] width 17 height 23
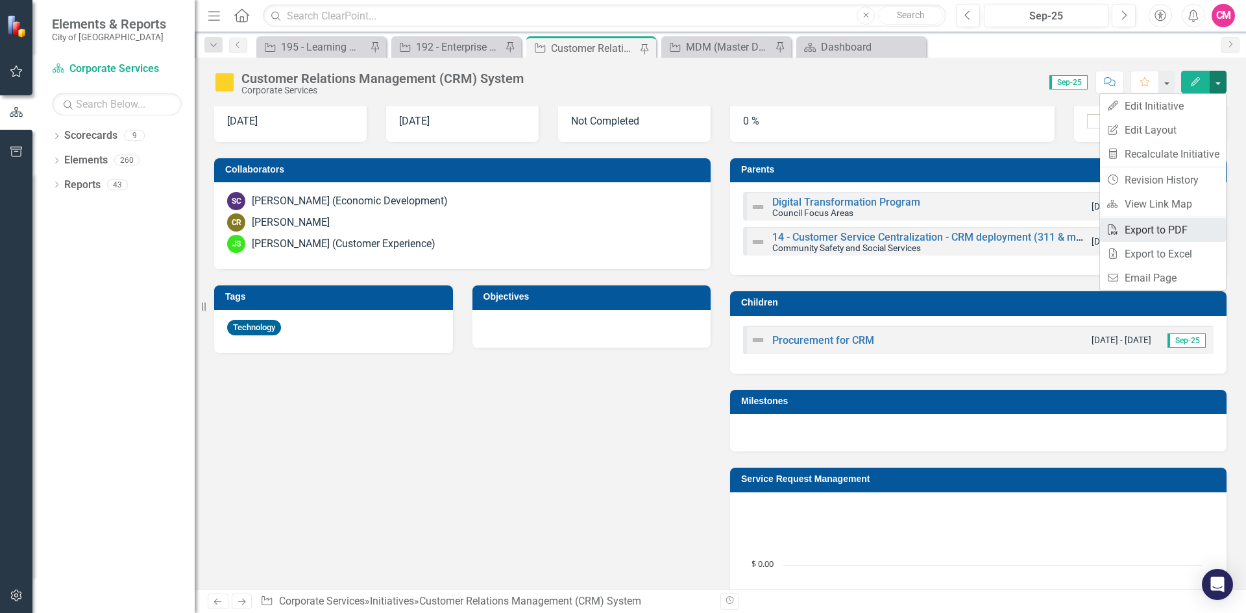
click at [1198, 229] on link "PDF Export to PDF" at bounding box center [1163, 230] width 126 height 24
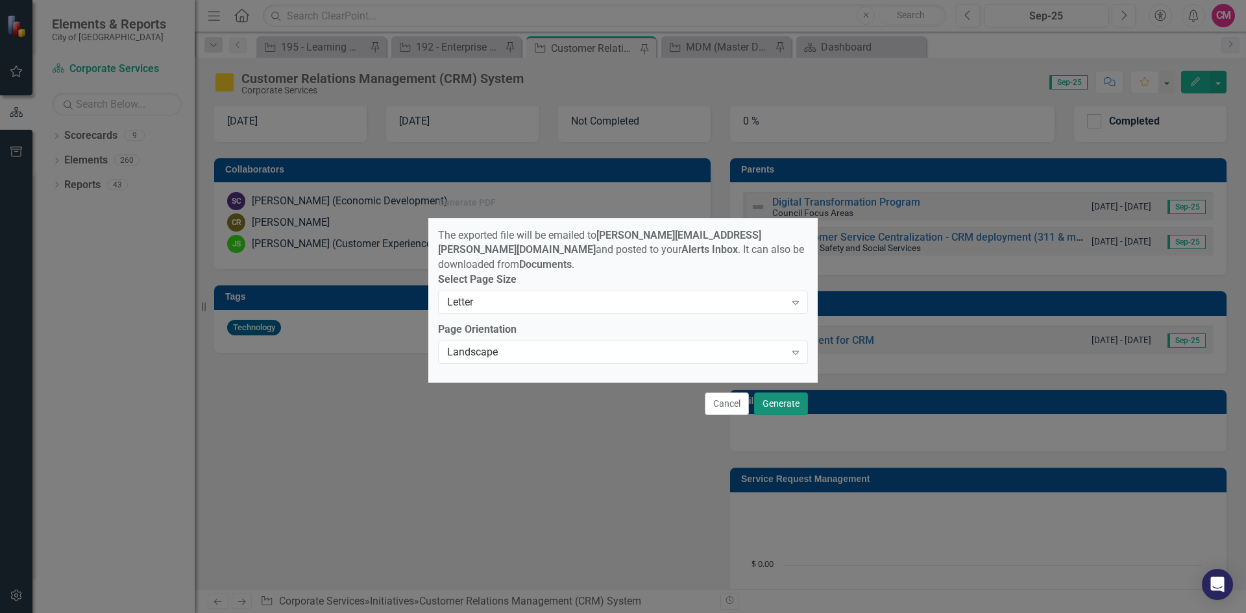
click at [792, 407] on button "Generate" at bounding box center [781, 404] width 54 height 23
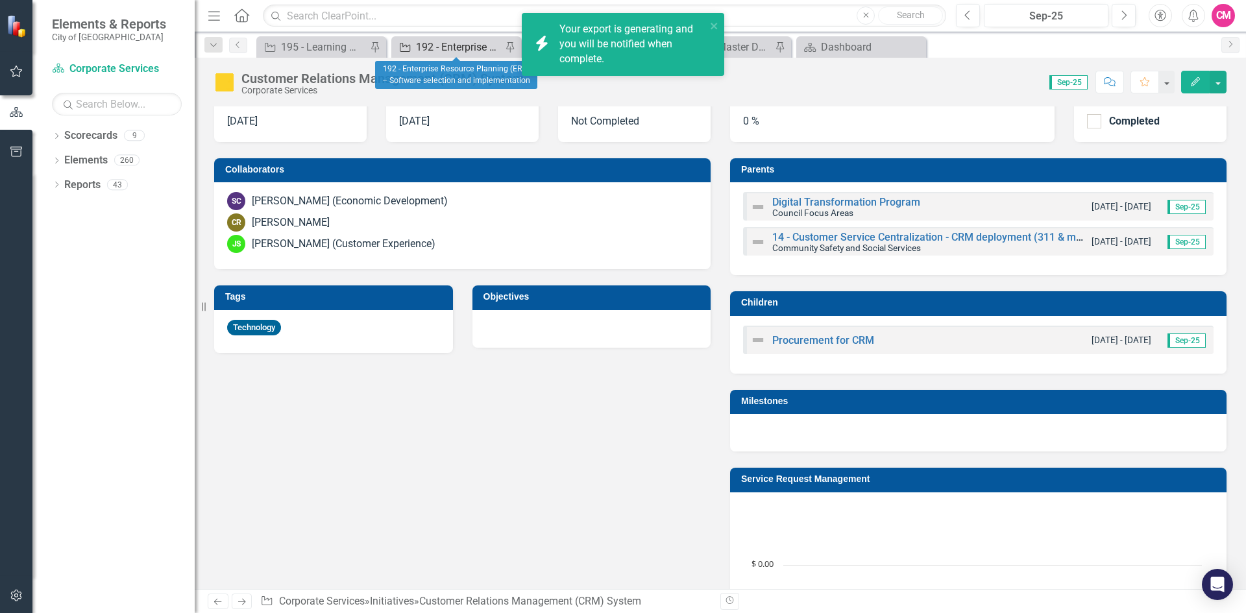
click at [464, 53] on div "192 - Enterprise Resource Planning (ERP) – Software selection and implementation" at bounding box center [459, 47] width 86 height 16
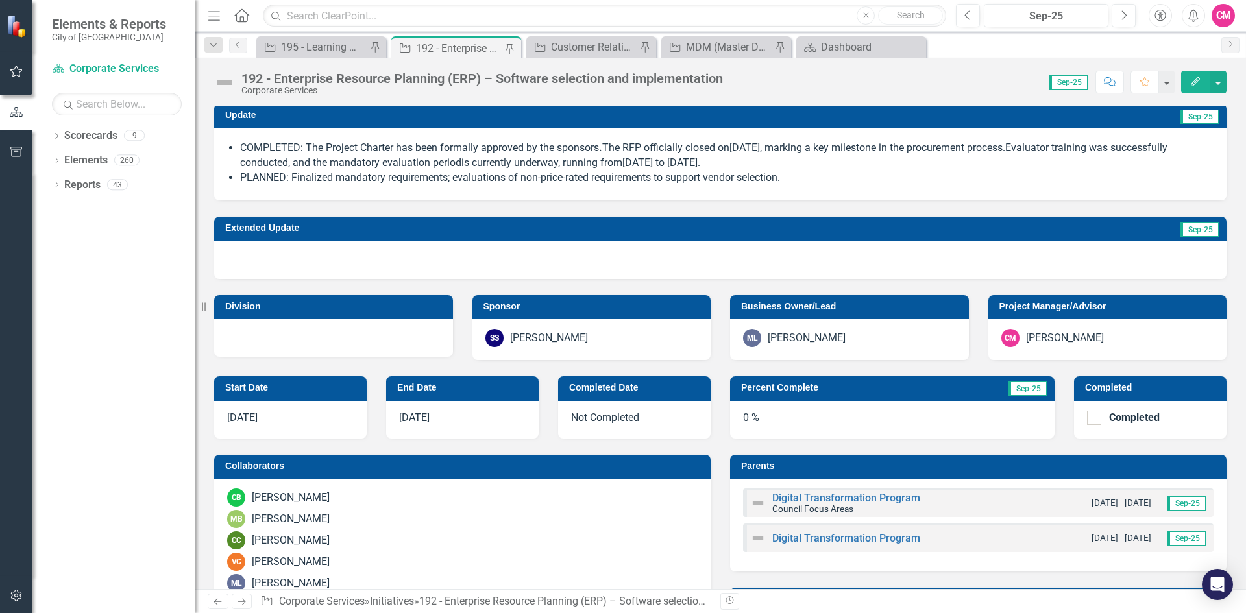
scroll to position [65, 0]
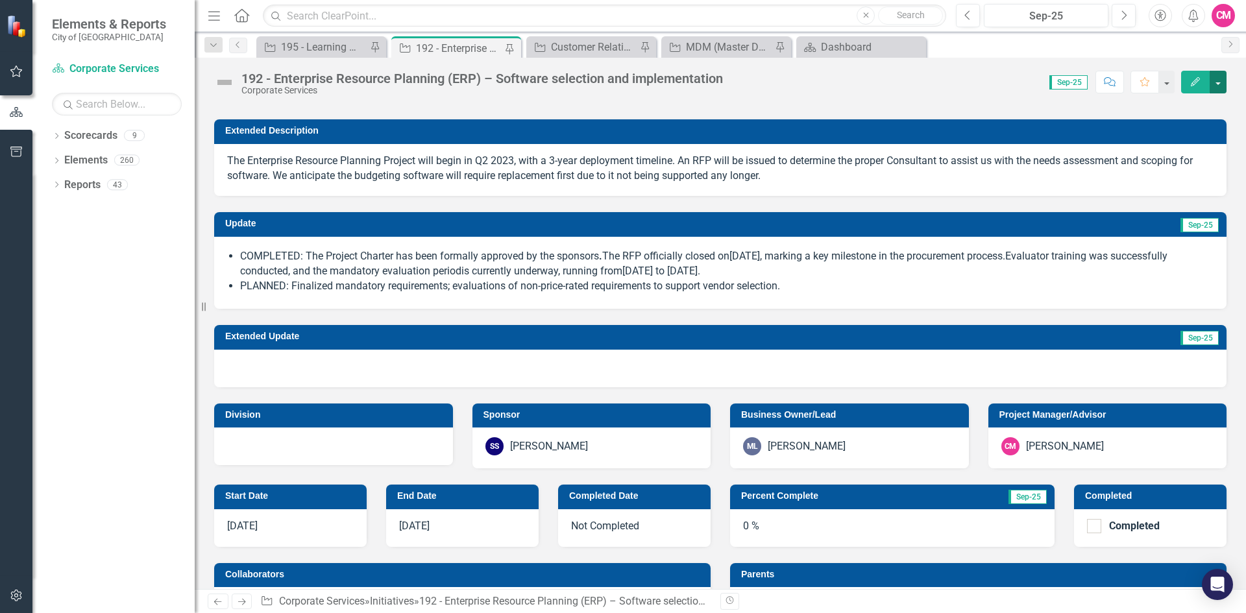
click at [1222, 84] on button "button" at bounding box center [1218, 82] width 17 height 23
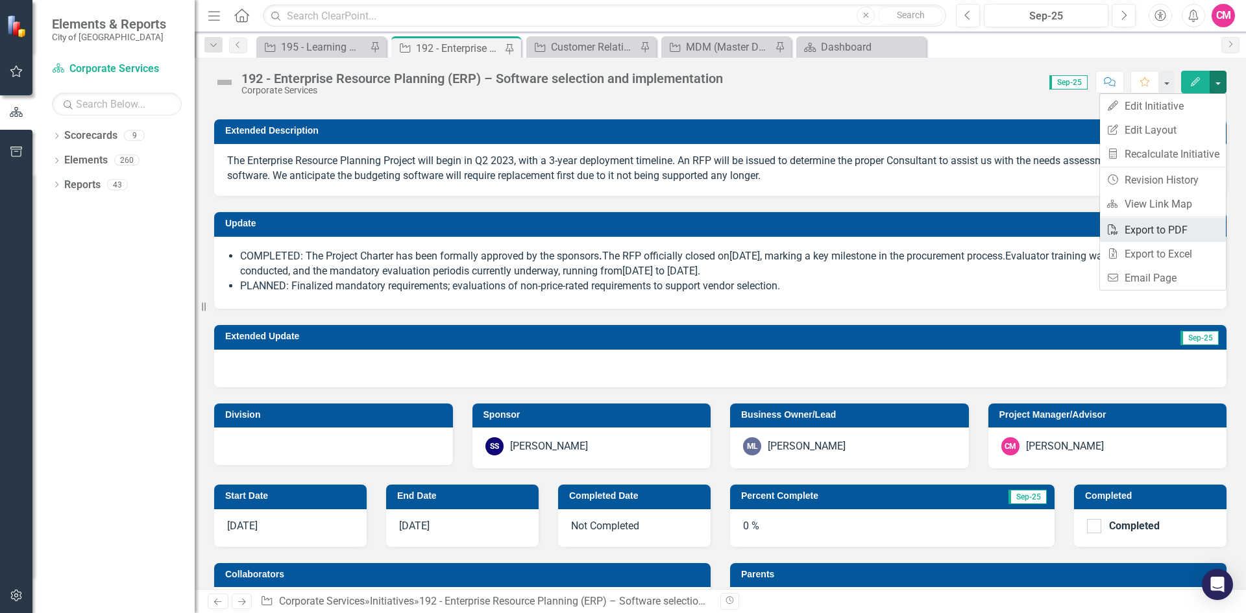
click at [1140, 228] on link "PDF Export to PDF" at bounding box center [1163, 230] width 126 height 24
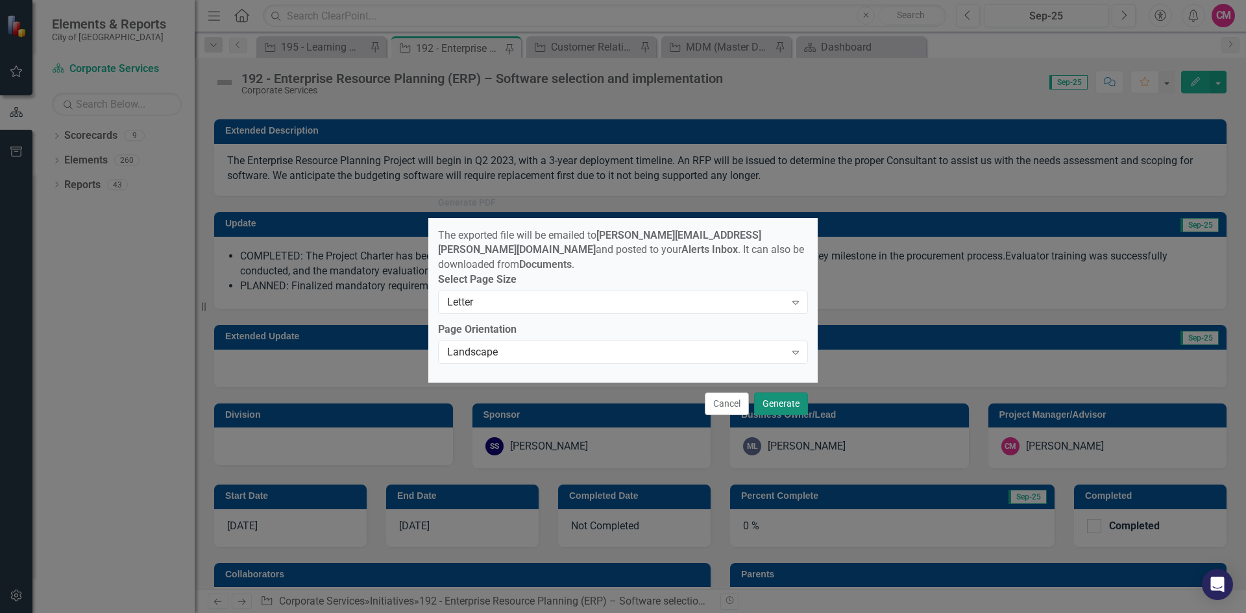
click at [765, 405] on button "Generate" at bounding box center [781, 404] width 54 height 23
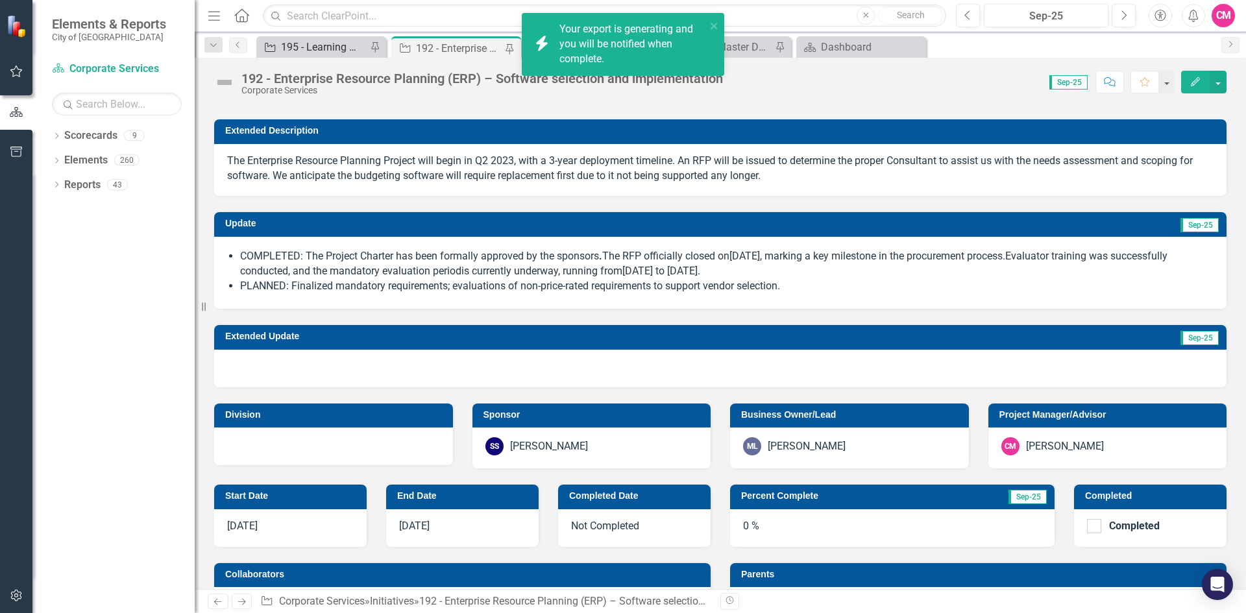
click at [345, 51] on div "195 - Learning Management System Implementation" at bounding box center [324, 47] width 86 height 16
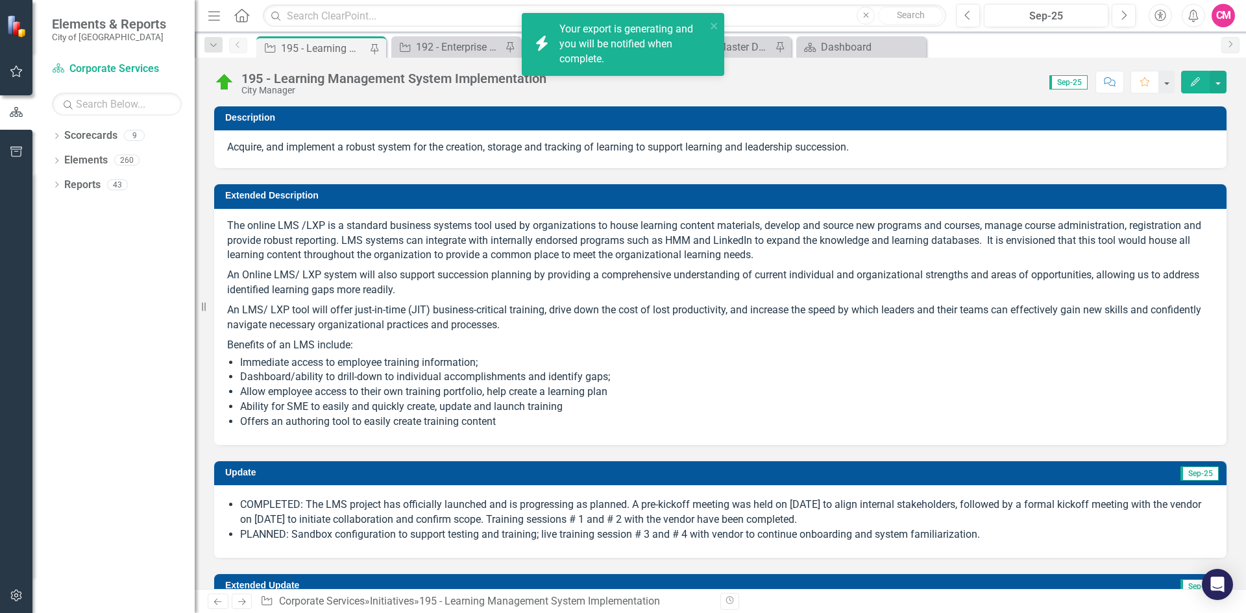
scroll to position [195, 0]
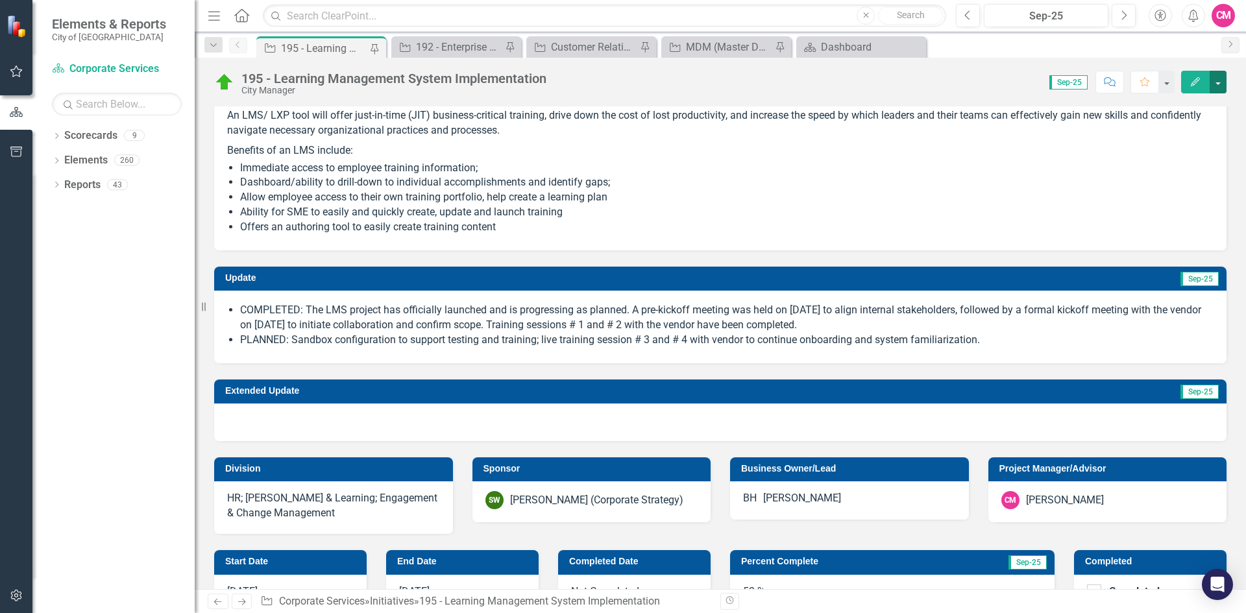
click at [1222, 82] on button "button" at bounding box center [1218, 82] width 17 height 23
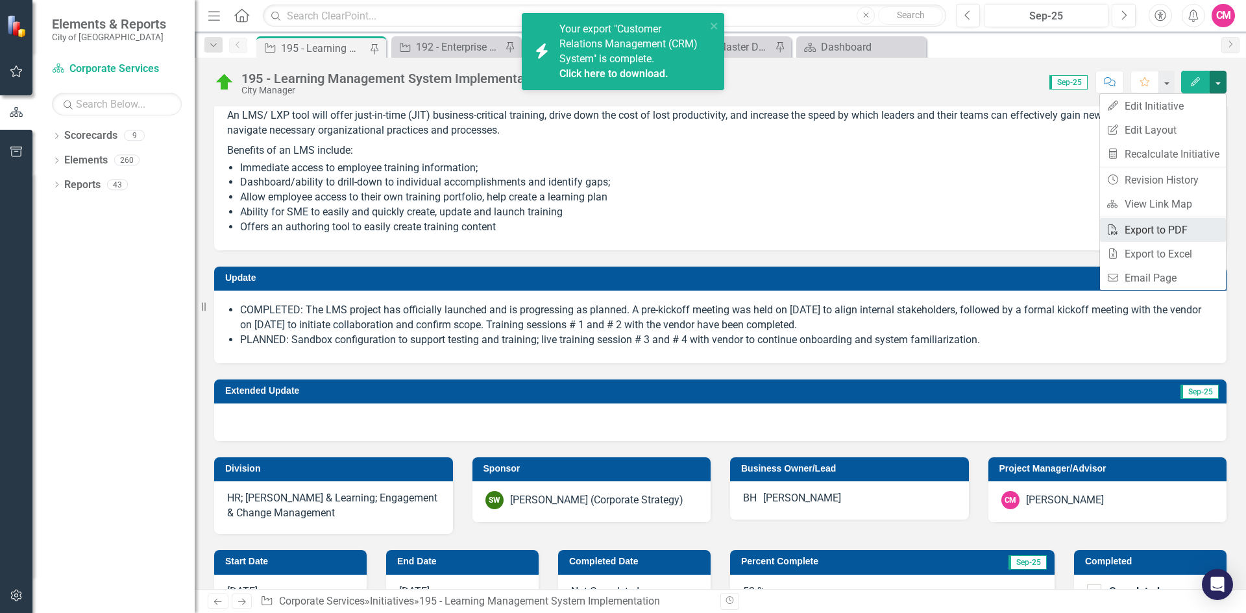
click at [1147, 232] on link "PDF Export to PDF" at bounding box center [1163, 230] width 126 height 24
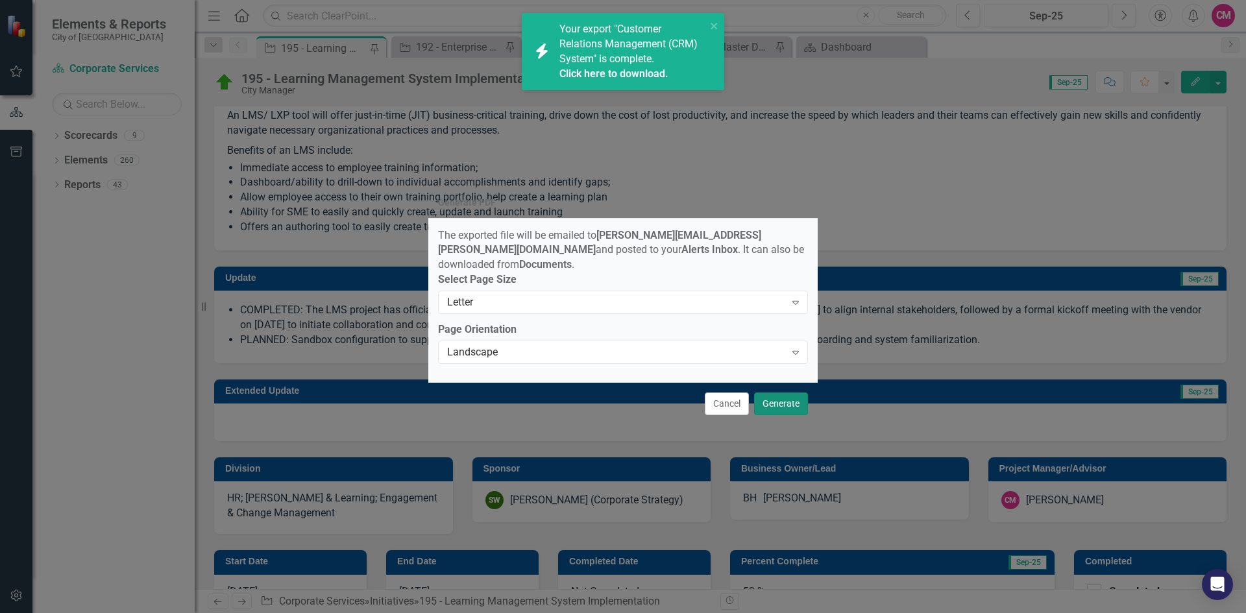
click at [799, 405] on button "Generate" at bounding box center [781, 404] width 54 height 23
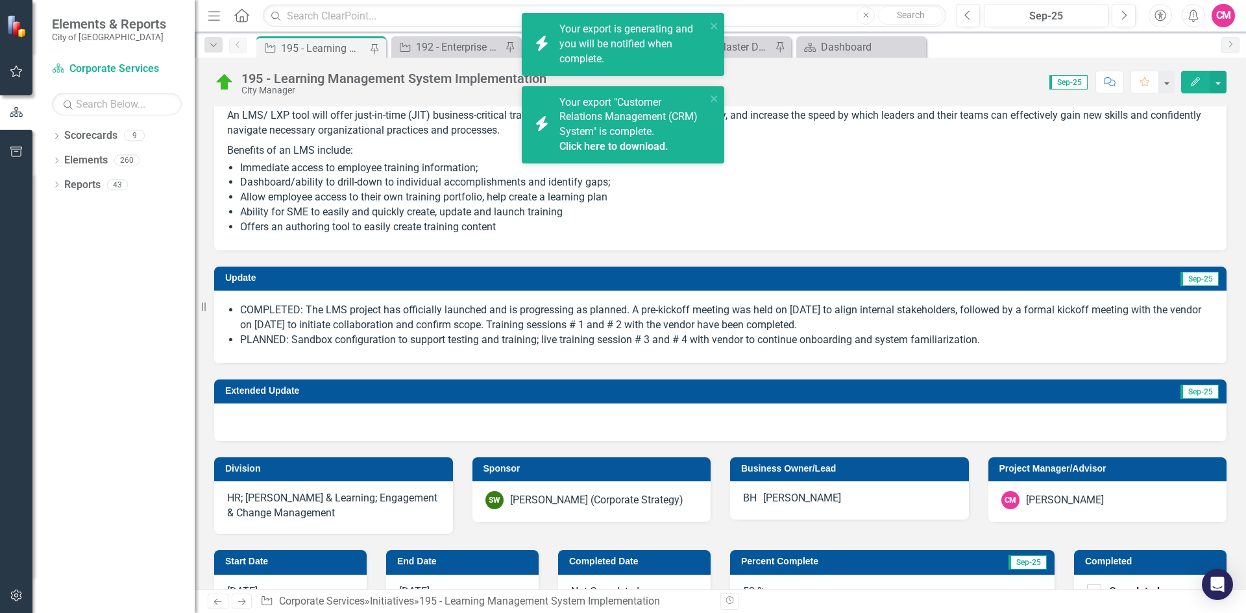
click at [810, 141] on p "Benefits of an LMS include:" at bounding box center [720, 150] width 986 height 18
click at [747, 47] on div "MDM (Master Data Management) implementation" at bounding box center [729, 47] width 86 height 16
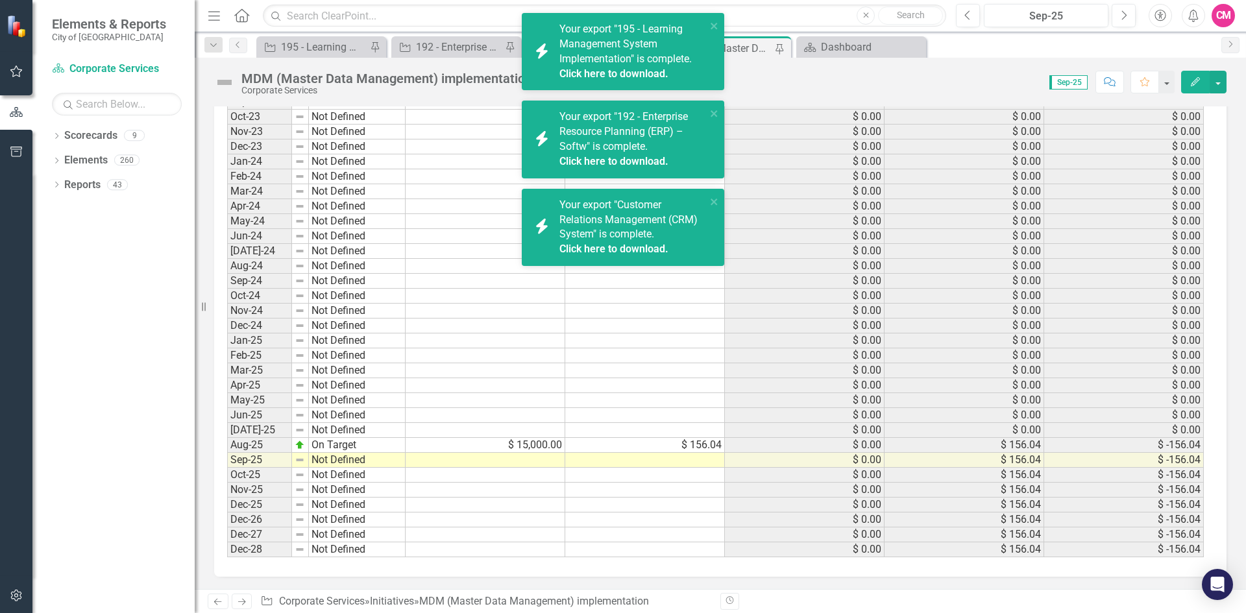
scroll to position [1367, 0]
click at [778, 442] on td "$ 0.00" at bounding box center [805, 444] width 160 height 15
click at [227, 513] on div "Period Status Budget Spent Total Budget Total Spent Total Remaining 2017 Not De…" at bounding box center [227, 213] width 0 height 687
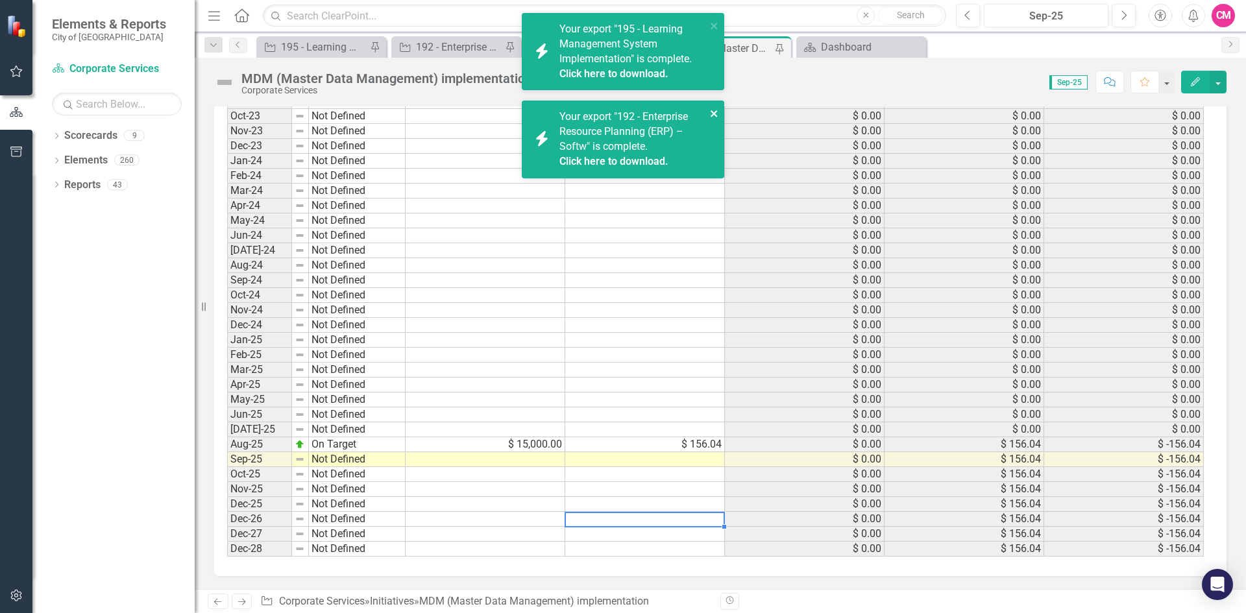
click at [711, 115] on icon "close" at bounding box center [714, 113] width 9 height 10
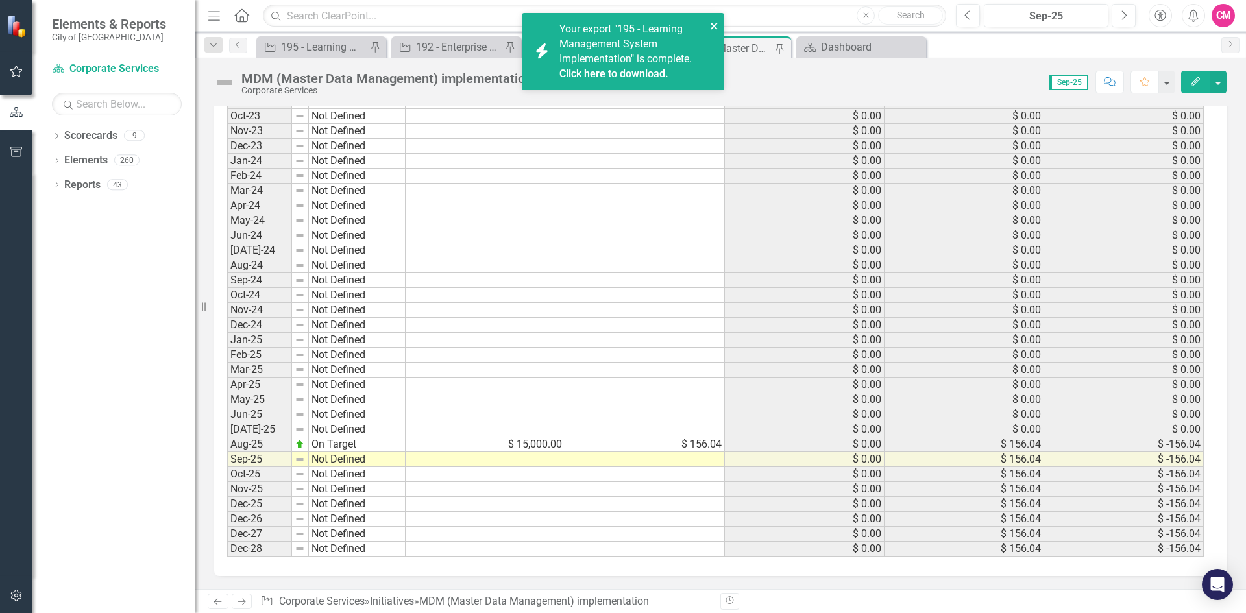
click at [714, 25] on icon "close" at bounding box center [714, 26] width 6 height 6
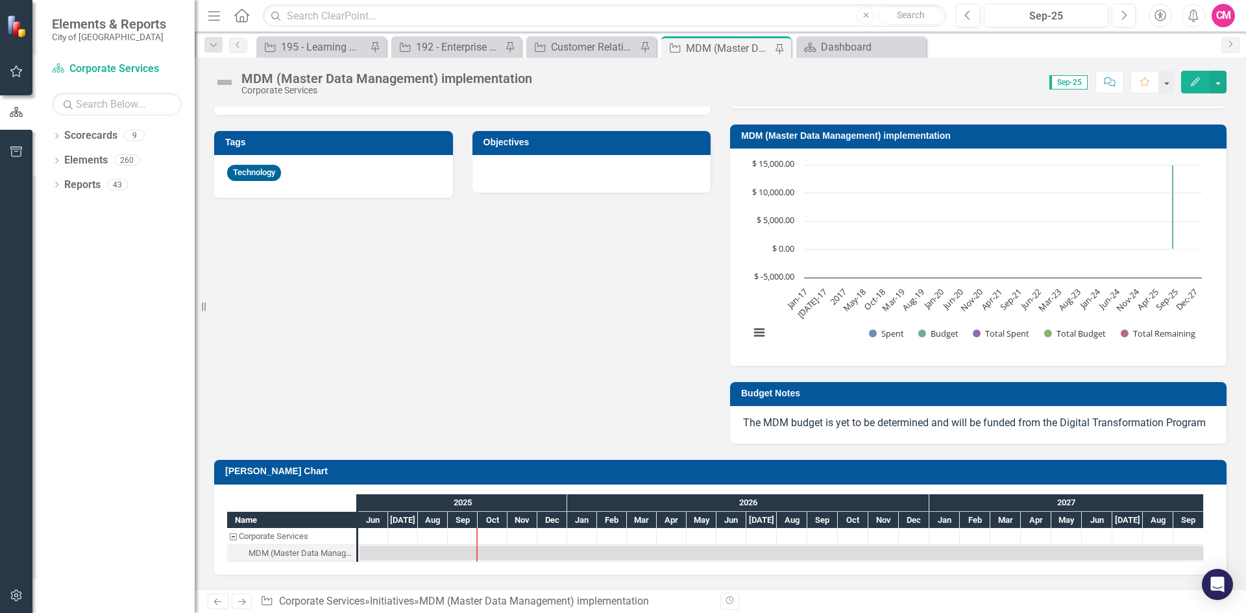
scroll to position [588, 0]
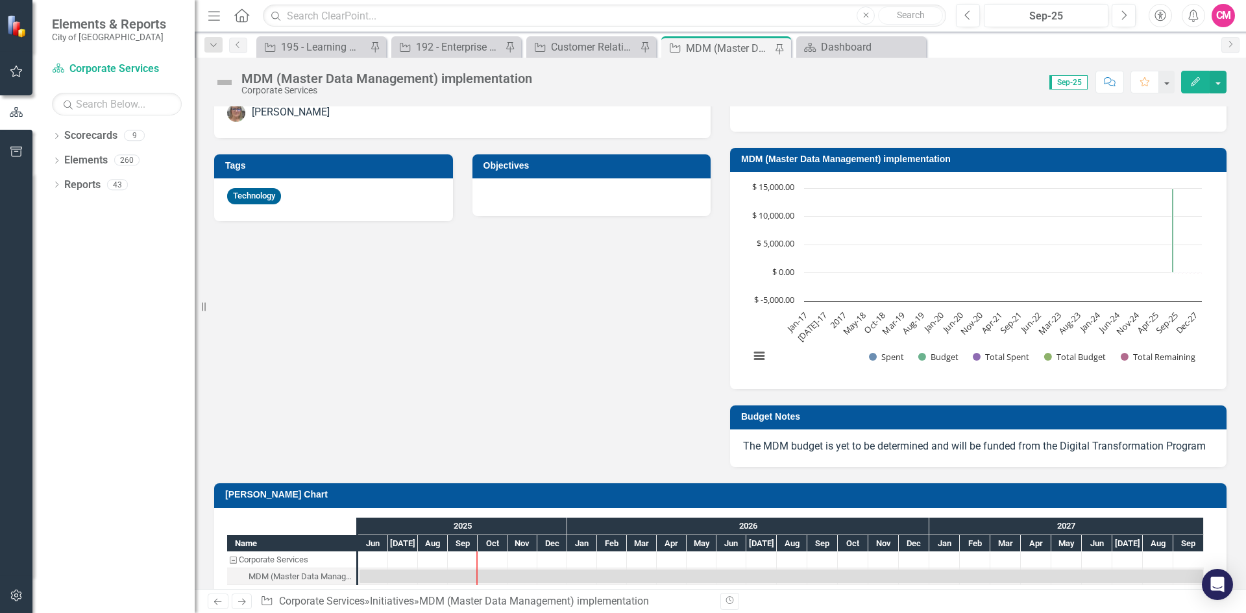
click at [809, 152] on td "MDM (Master Data Management) implementation" at bounding box center [980, 160] width 479 height 19
click at [809, 152] on body "Accessibility Screen-Reader Guide, Feedback, and Issue Reporting | New window E…" at bounding box center [623, 306] width 1246 height 613
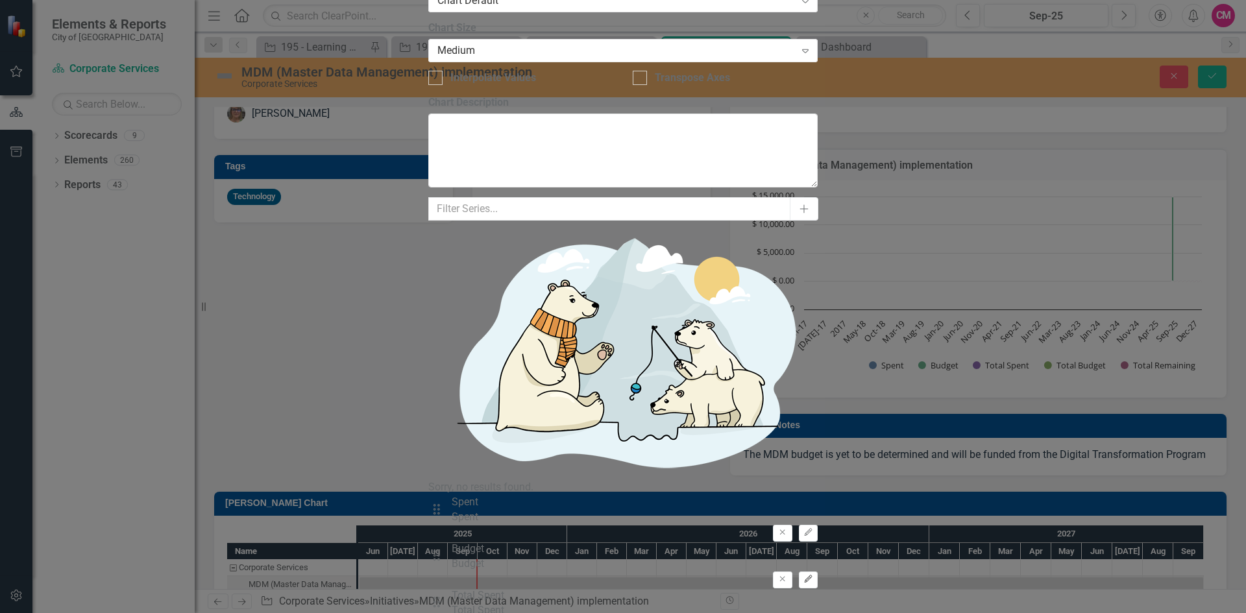
click at [812, 576] on icon "Edit" at bounding box center [808, 580] width 10 height 8
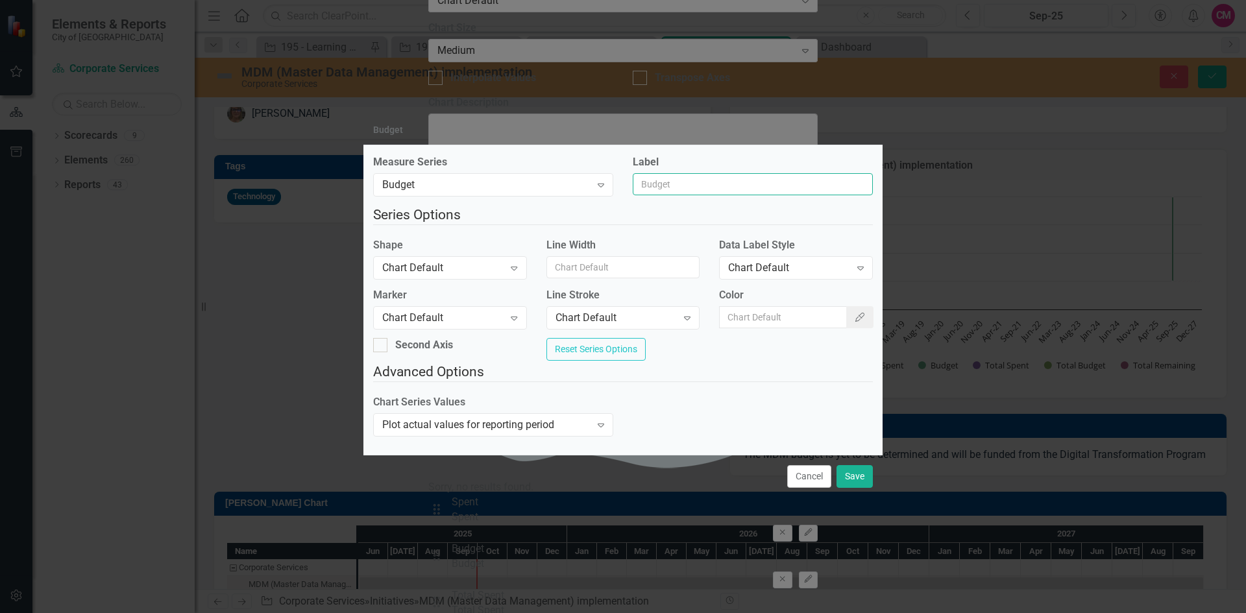
click at [648, 182] on input "Label" at bounding box center [753, 184] width 240 height 22
click at [797, 483] on button "Cancel" at bounding box center [809, 476] width 44 height 23
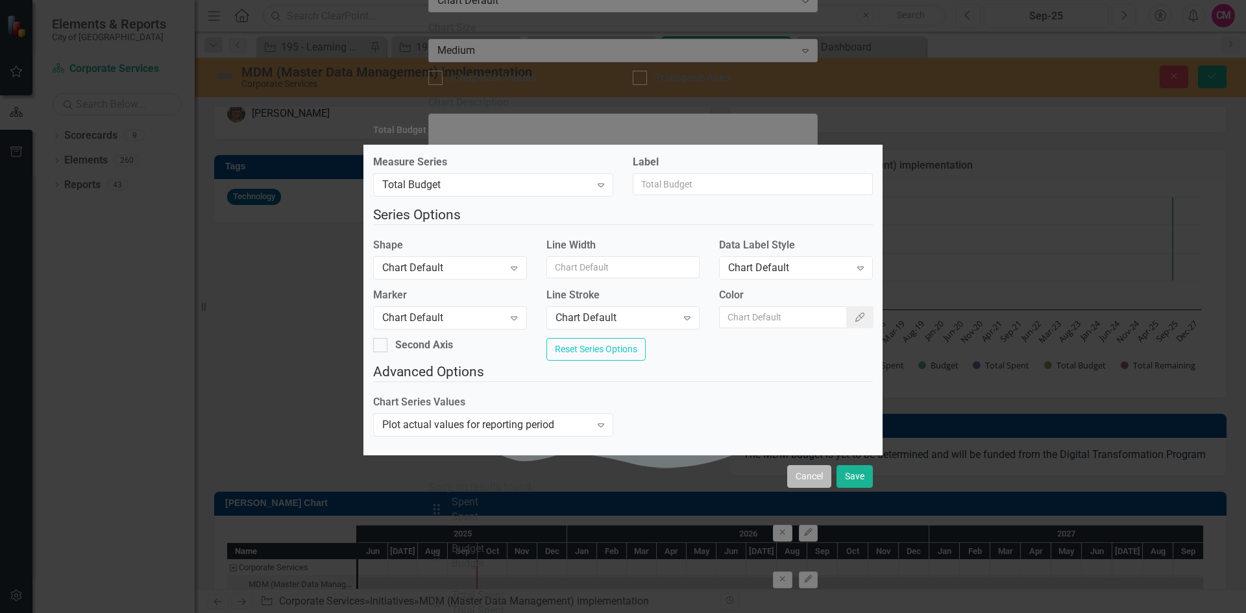
click at [791, 480] on button "Cancel" at bounding box center [809, 476] width 44 height 23
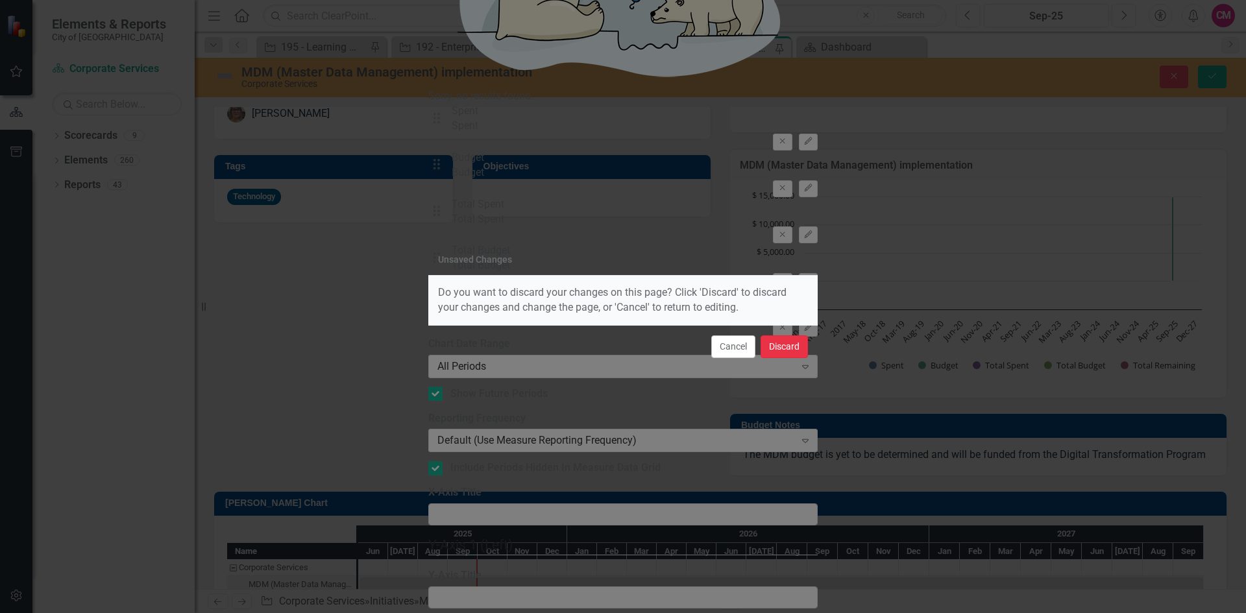
click at [782, 350] on button "Discard" at bounding box center [783, 346] width 47 height 23
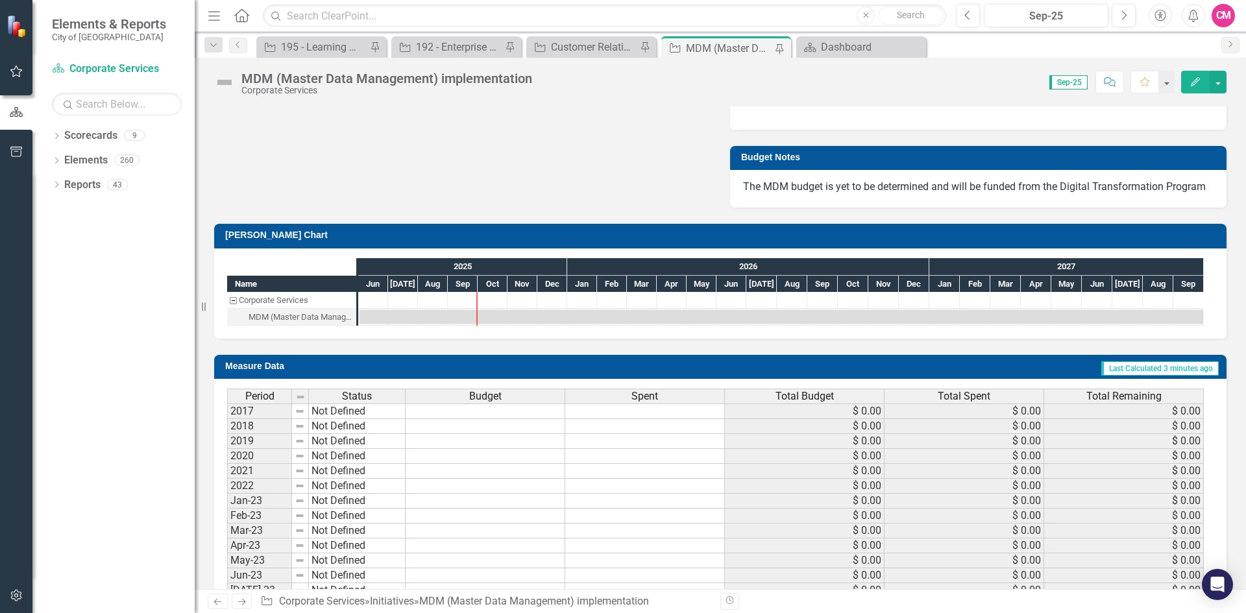
scroll to position [523, 0]
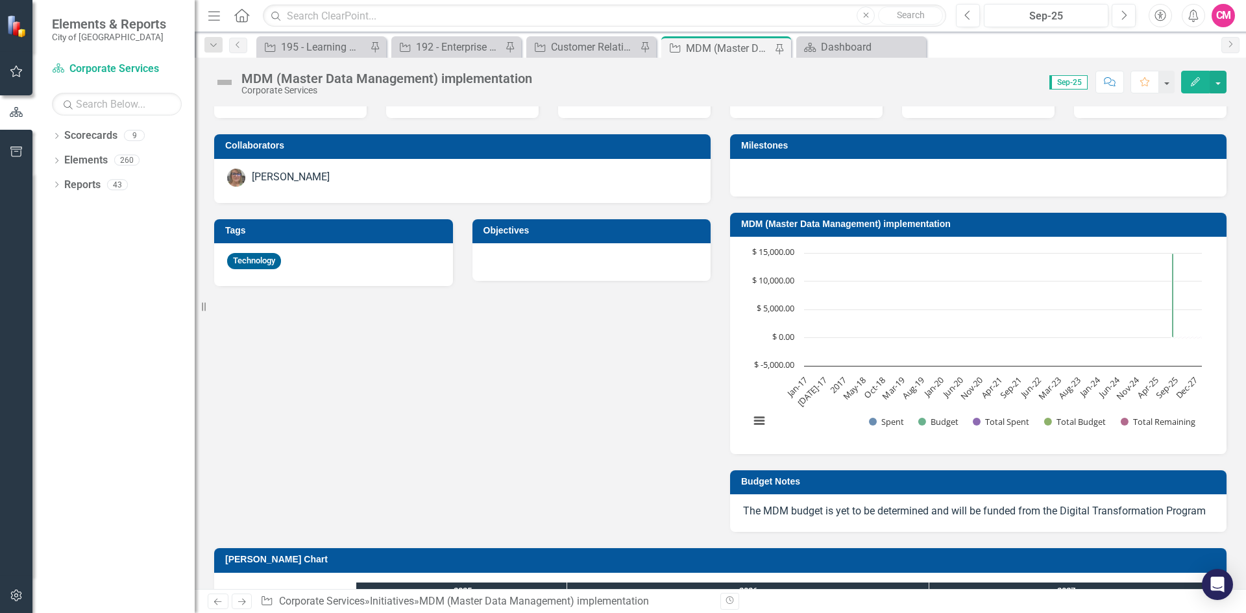
click at [781, 480] on h3 "Budget Notes" at bounding box center [980, 482] width 479 height 10
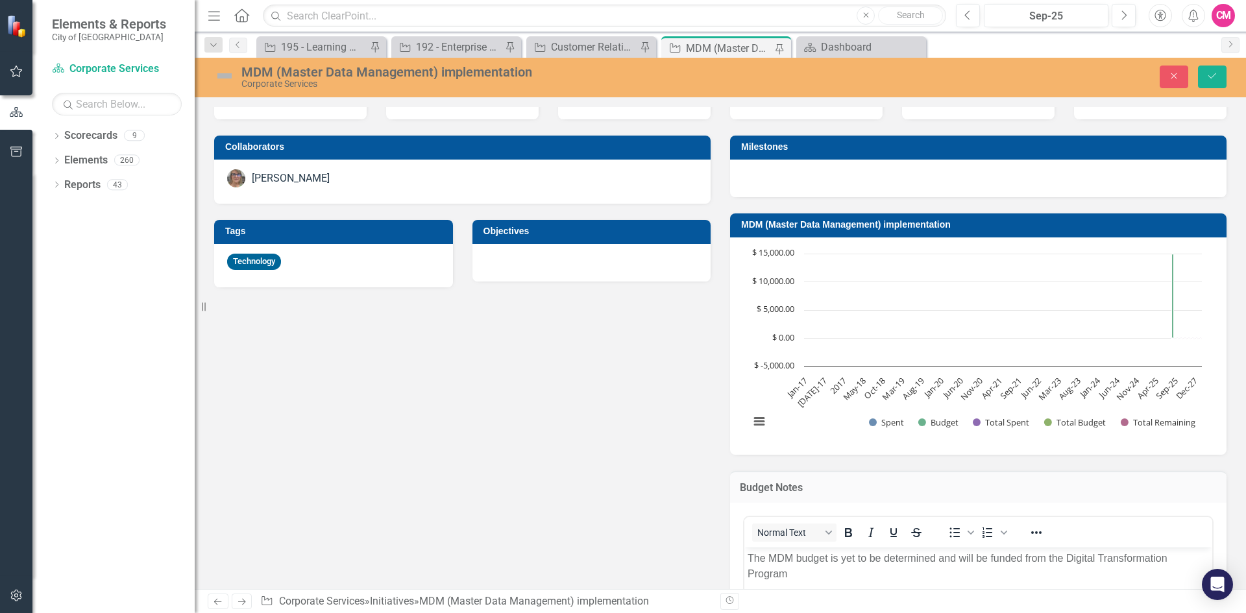
scroll to position [0, 0]
click at [1173, 71] on button "Close" at bounding box center [1174, 77] width 29 height 23
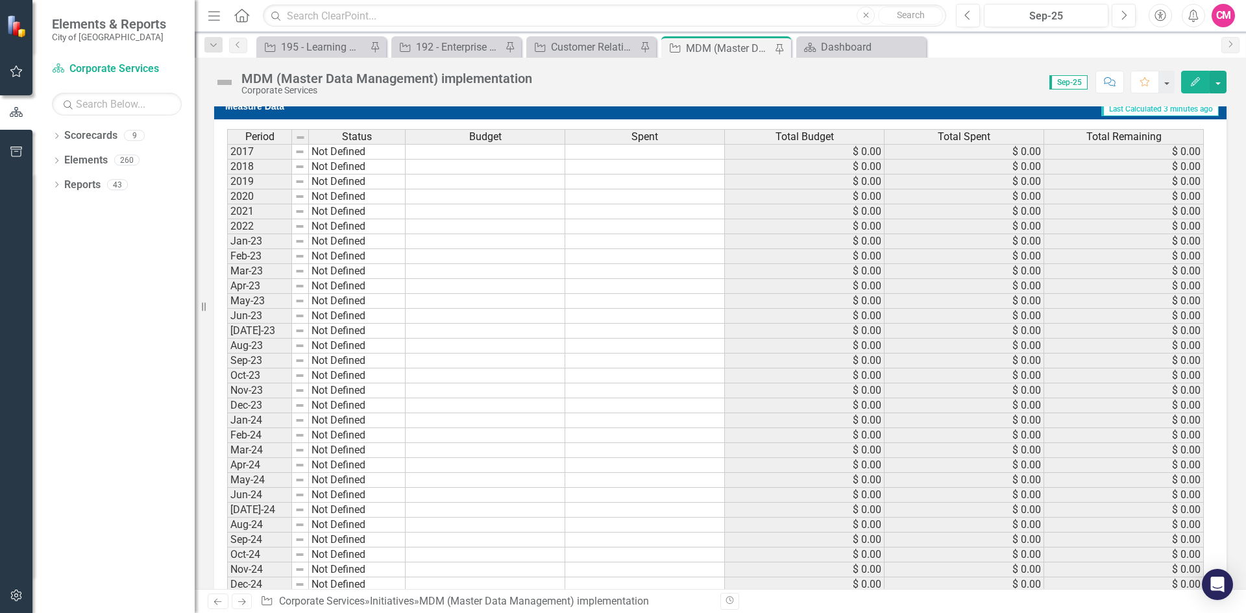
scroll to position [1367, 0]
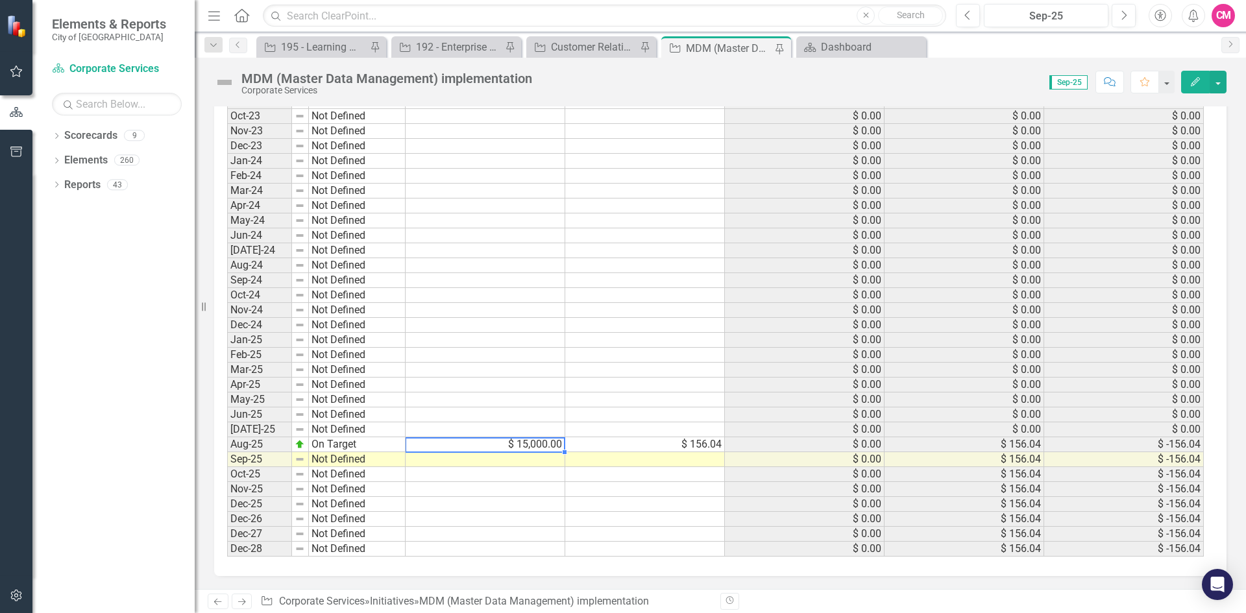
click at [513, 442] on td "$ 15,000.00" at bounding box center [486, 444] width 160 height 15
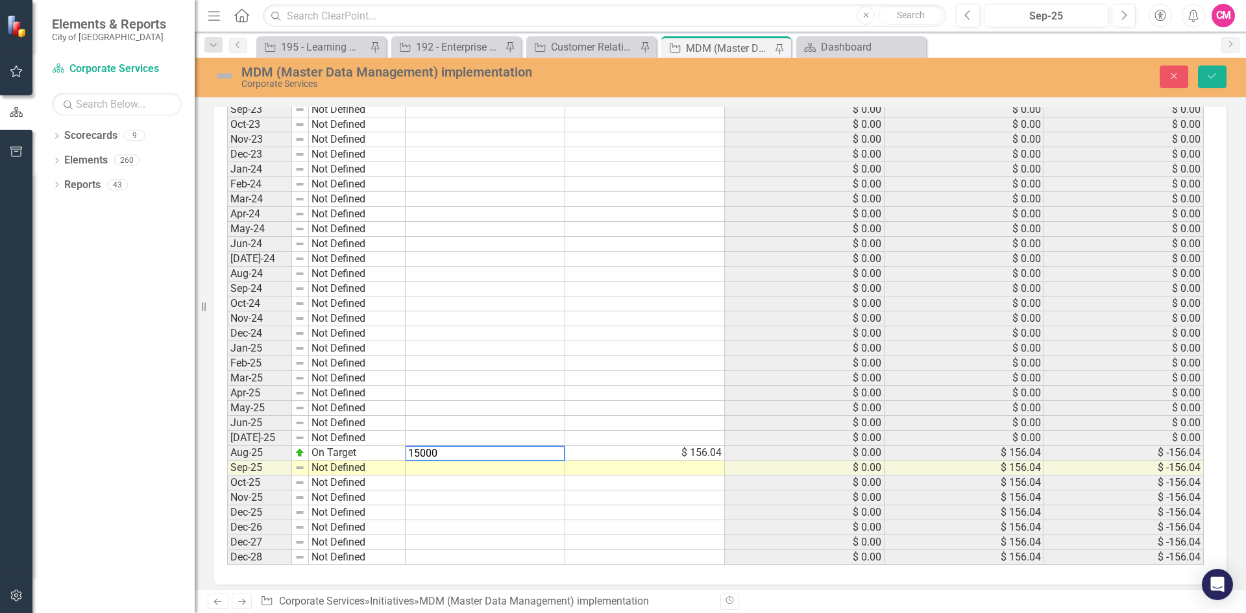
scroll to position [1374, 0]
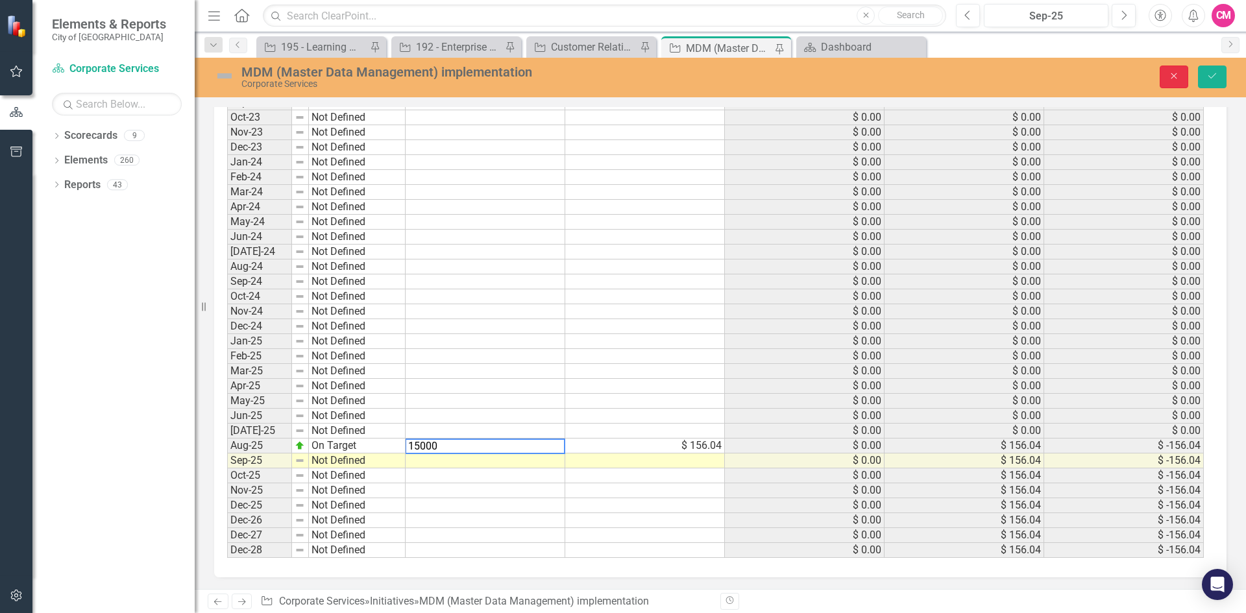
click at [1177, 75] on icon "Close" at bounding box center [1174, 75] width 12 height 9
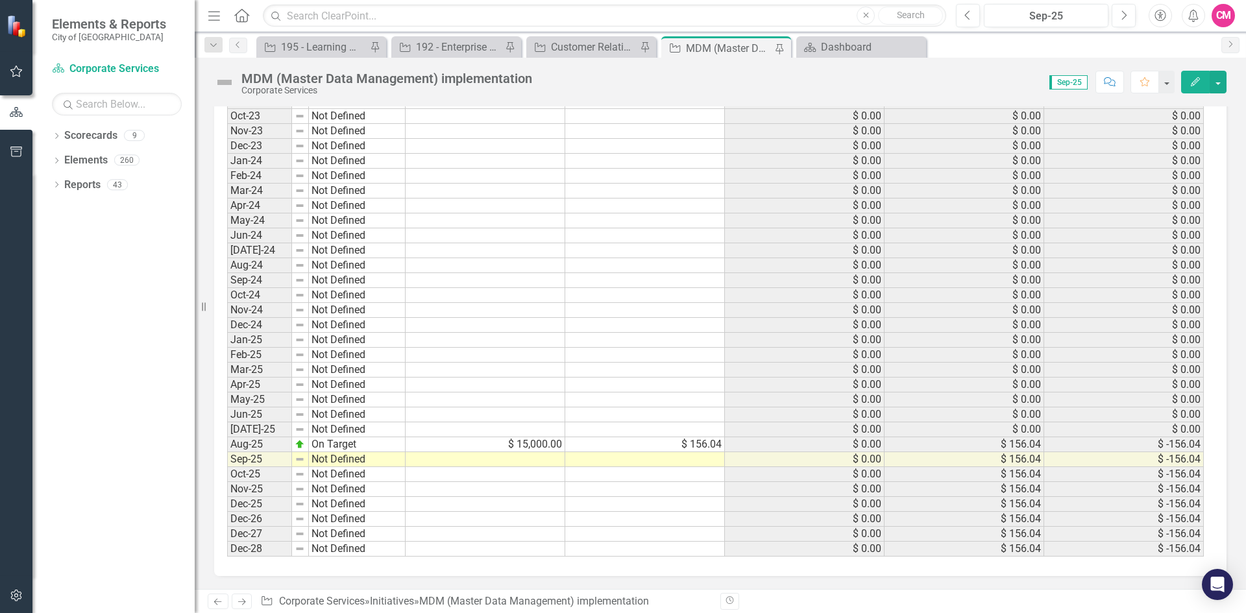
scroll to position [1367, 0]
click at [254, 461] on td "Sep-25" at bounding box center [259, 459] width 65 height 15
click at [254, 440] on td "Aug-25" at bounding box center [259, 444] width 65 height 15
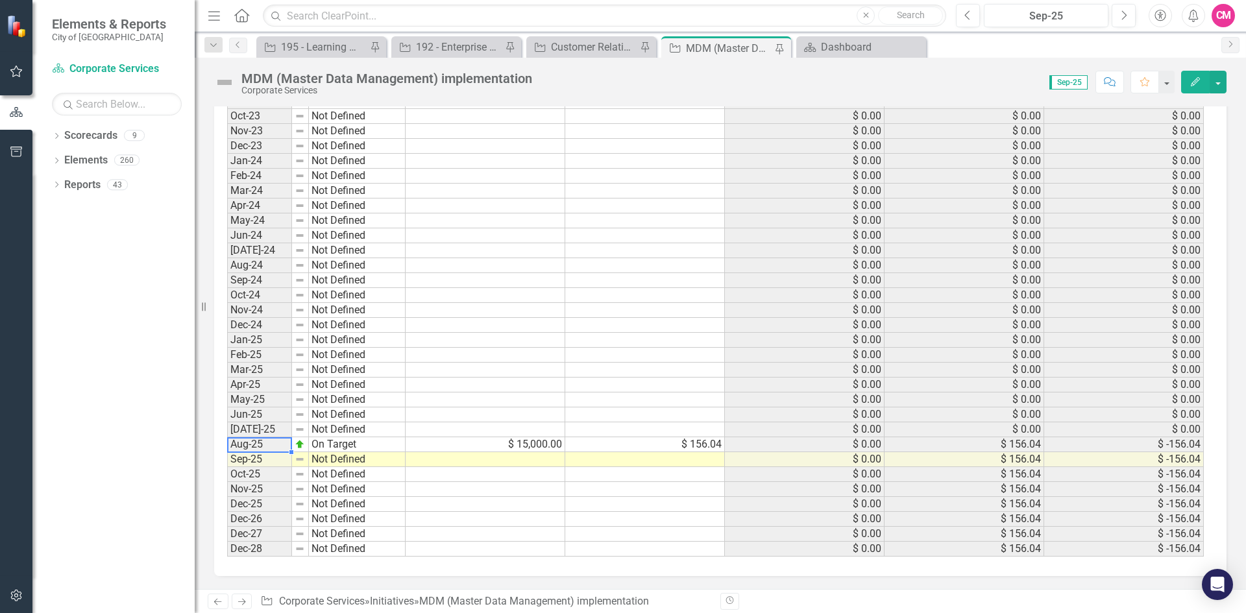
click at [609, 458] on td at bounding box center [645, 459] width 160 height 15
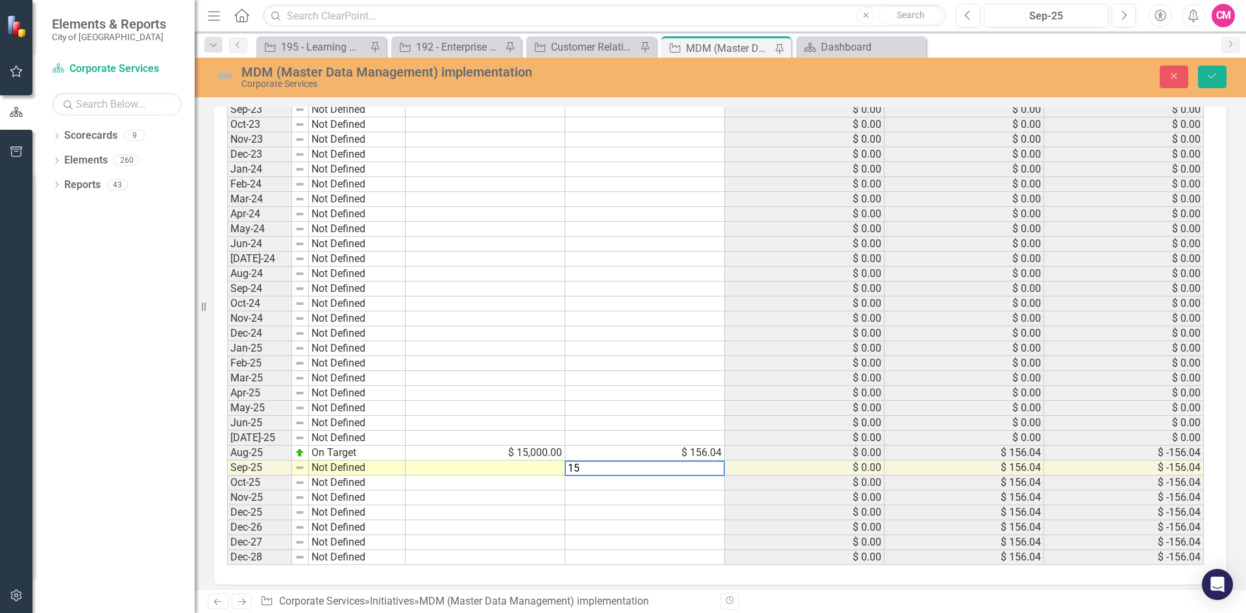
scroll to position [1374, 0]
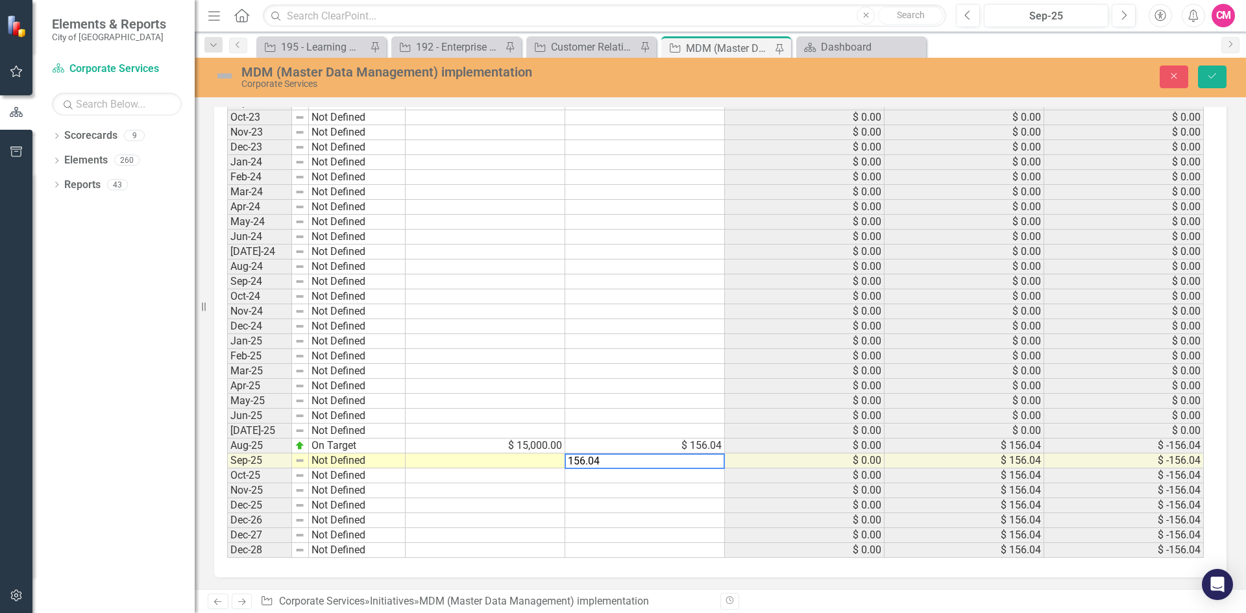
type textarea "156.04"
click at [627, 496] on td at bounding box center [645, 490] width 160 height 15
click at [1217, 75] on icon "Save" at bounding box center [1212, 75] width 12 height 9
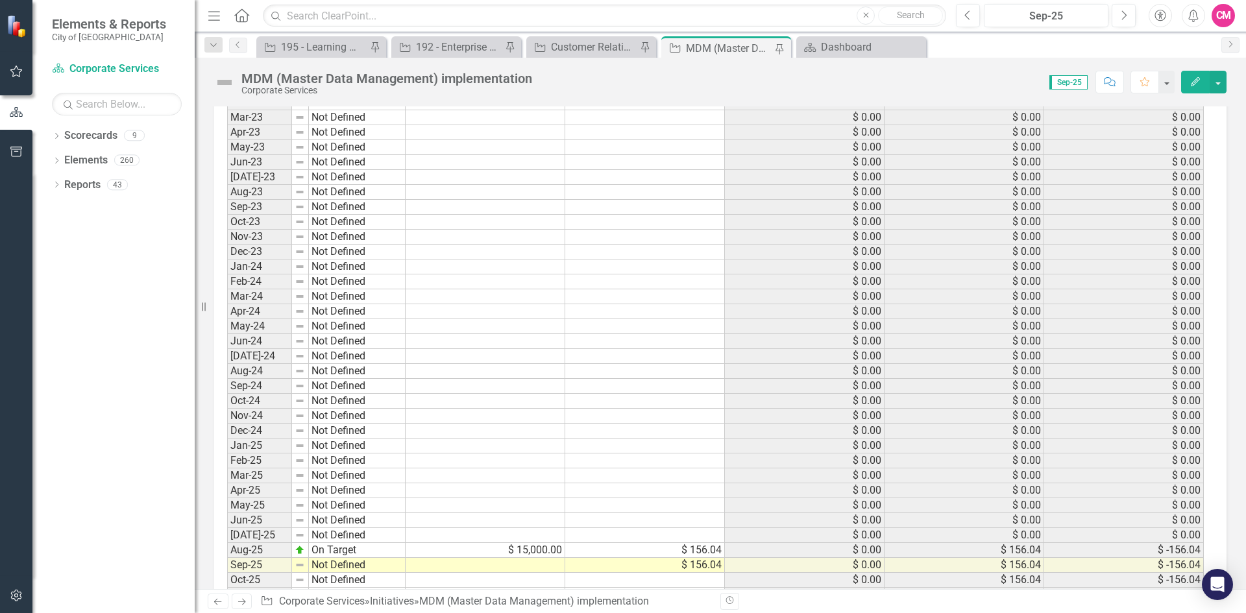
scroll to position [1367, 0]
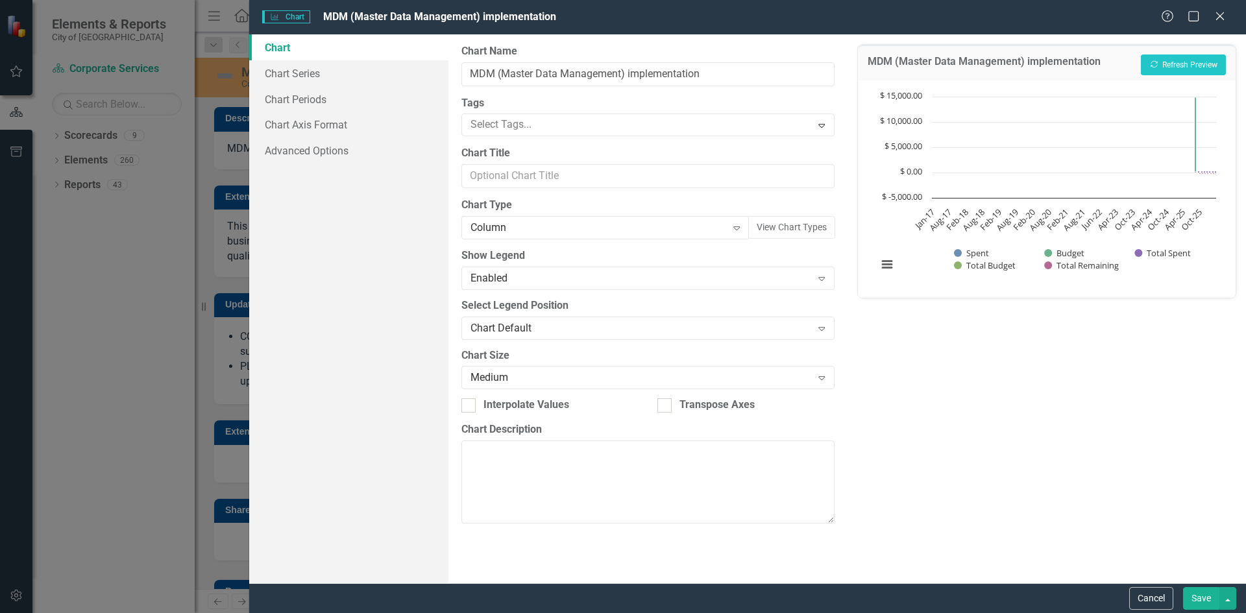
scroll to position [519, 0]
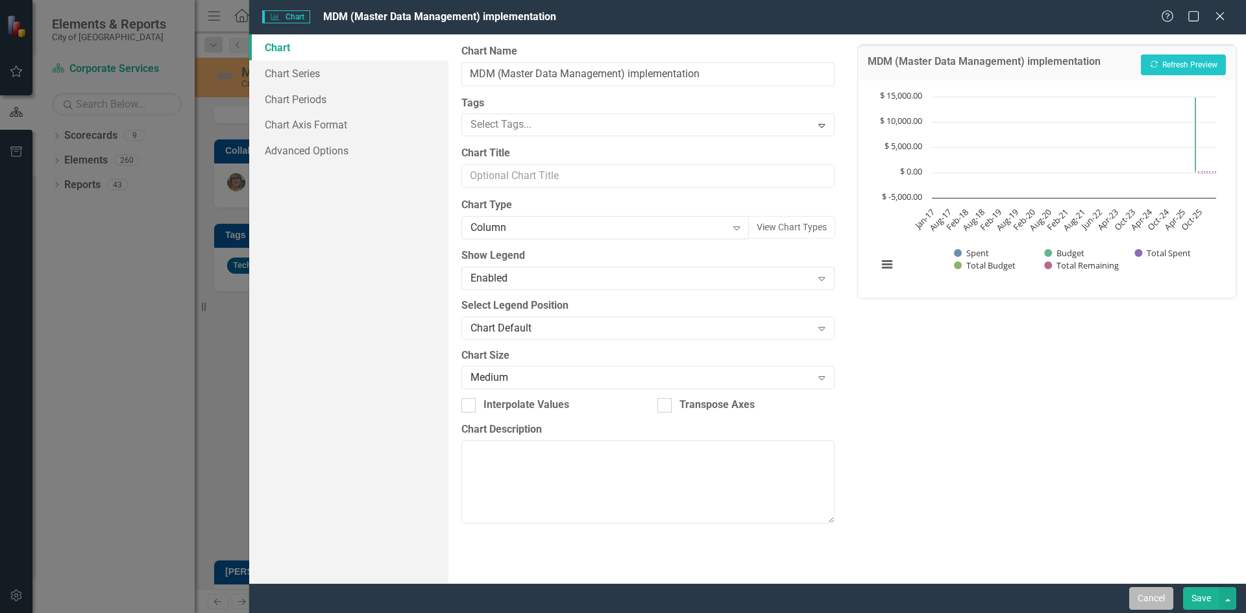
click at [1150, 597] on button "Cancel" at bounding box center [1151, 598] width 44 height 23
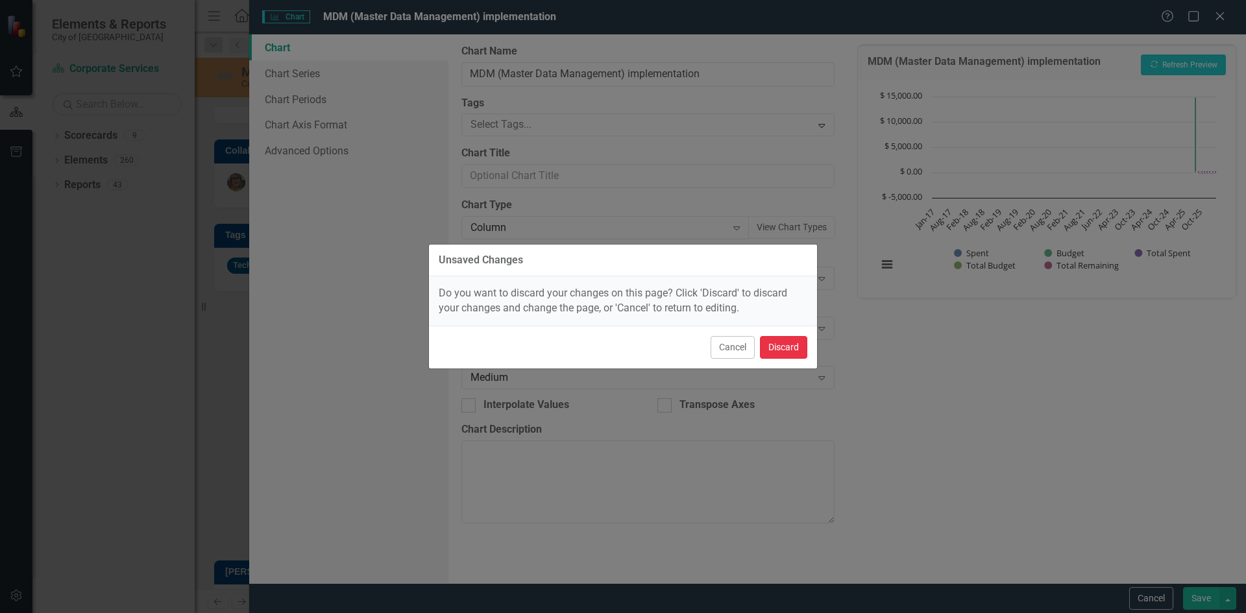
click at [783, 347] on button "Discard" at bounding box center [783, 347] width 47 height 23
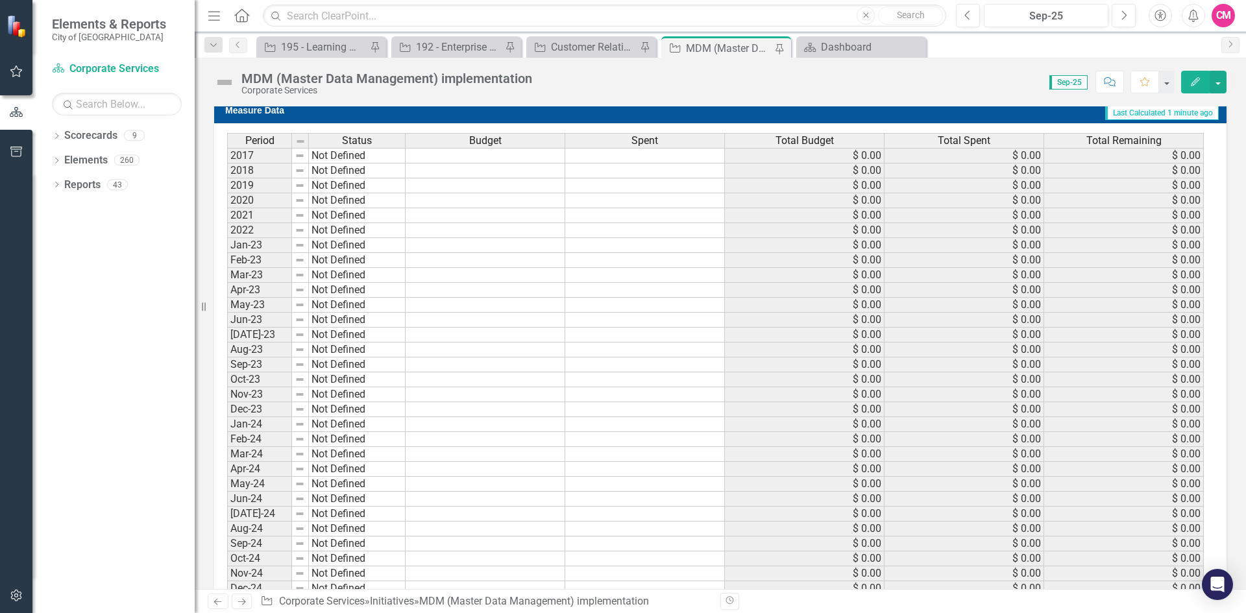
scroll to position [1367, 0]
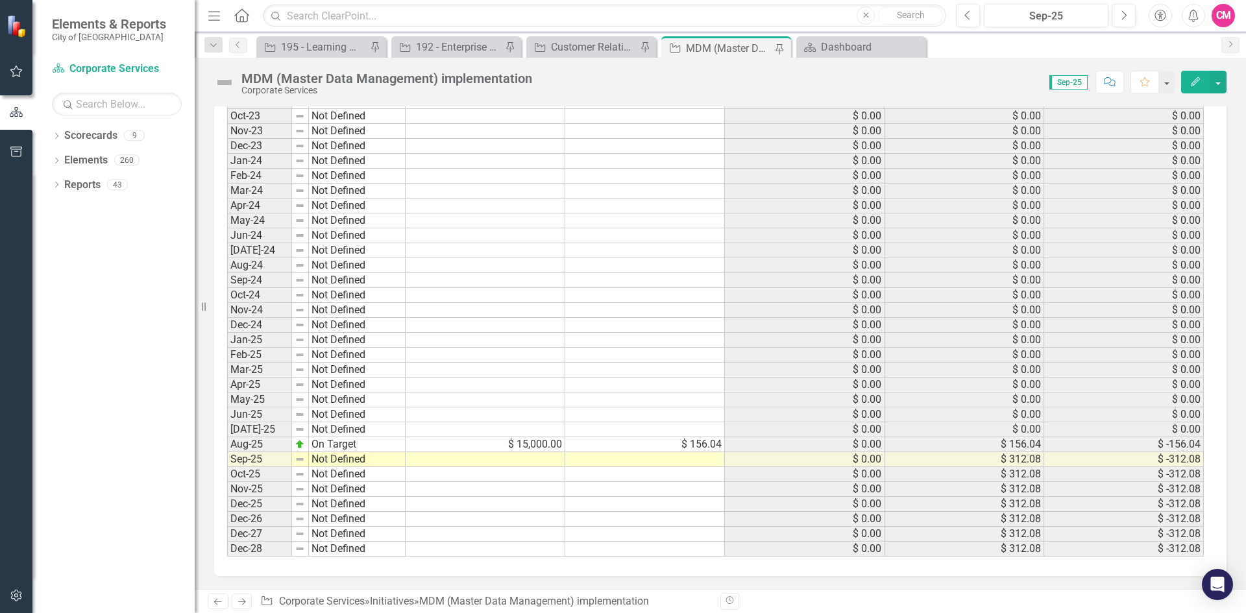
click at [937, 470] on td "$ 312.08" at bounding box center [964, 474] width 160 height 15
click at [847, 444] on td "$ 0.00" at bounding box center [805, 444] width 160 height 15
click at [661, 465] on td at bounding box center [645, 459] width 160 height 15
click at [227, 513] on div "Period Status Budget Spent Total Budget Total Spent Total Remaining 2017 Not De…" at bounding box center [227, 213] width 0 height 687
click at [543, 433] on td at bounding box center [486, 429] width 160 height 15
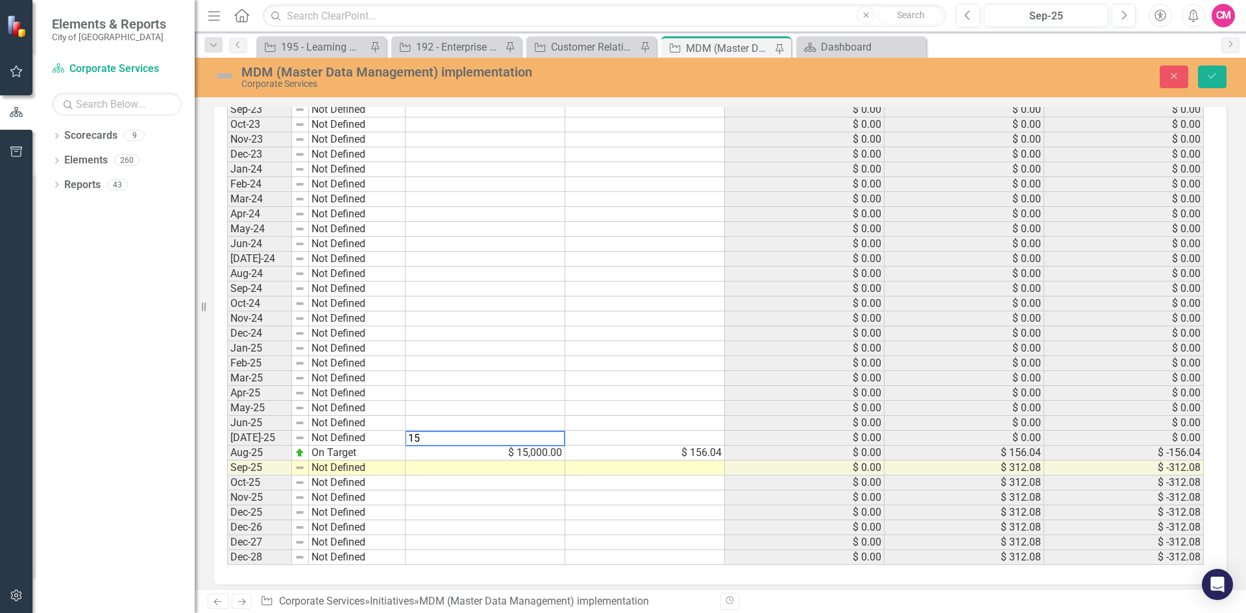
scroll to position [1374, 0]
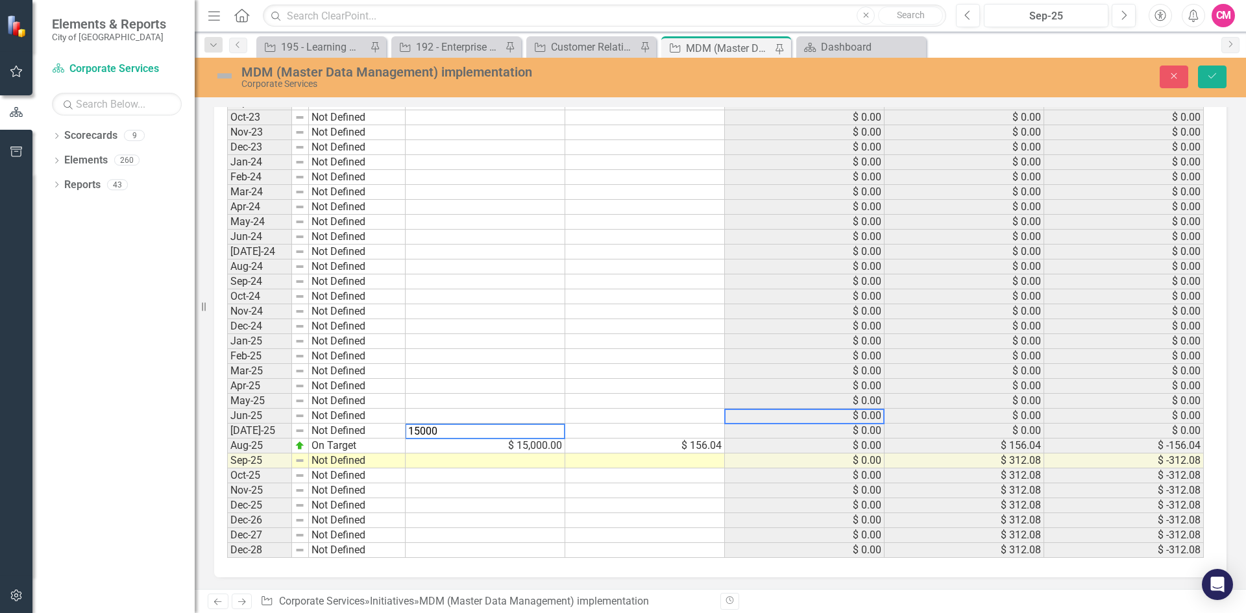
click at [762, 420] on td "$ 0.00" at bounding box center [805, 416] width 160 height 15
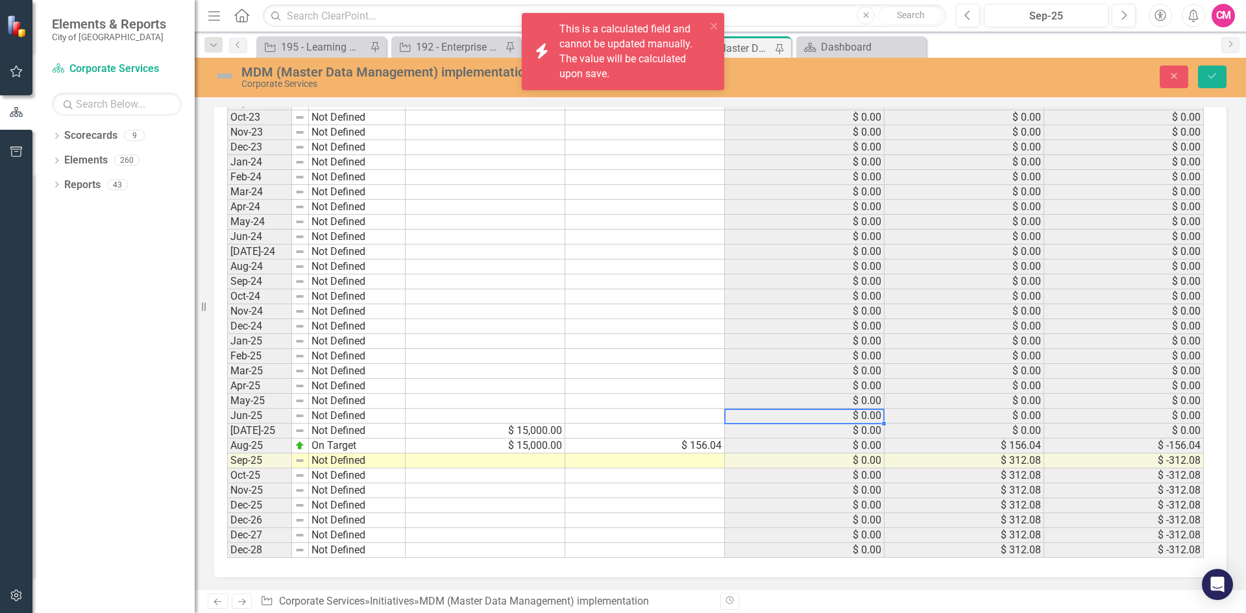
click at [590, 428] on td at bounding box center [645, 431] width 160 height 15
type textarea "0"
click at [600, 507] on td at bounding box center [645, 505] width 160 height 15
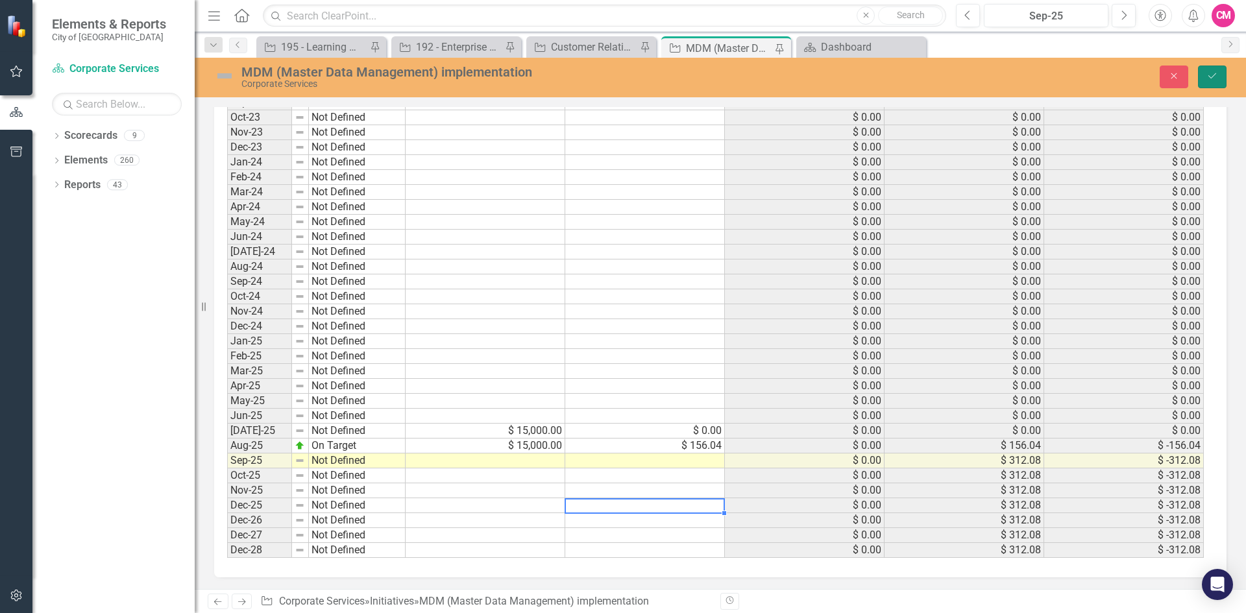
click at [1212, 72] on icon "Save" at bounding box center [1212, 75] width 12 height 9
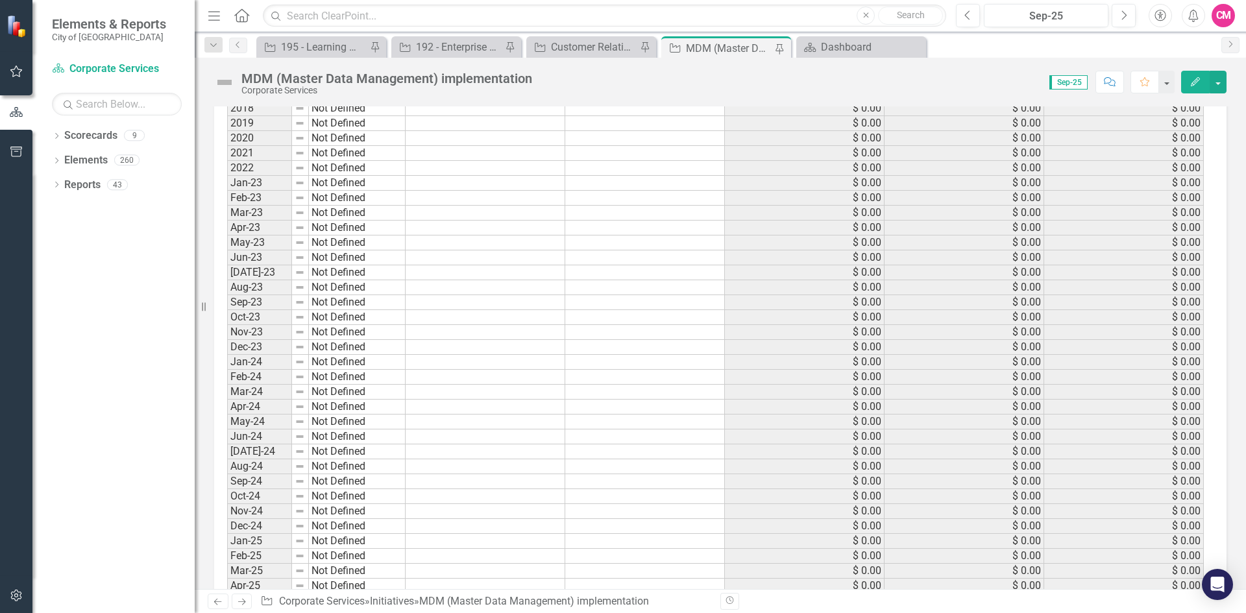
scroll to position [1367, 0]
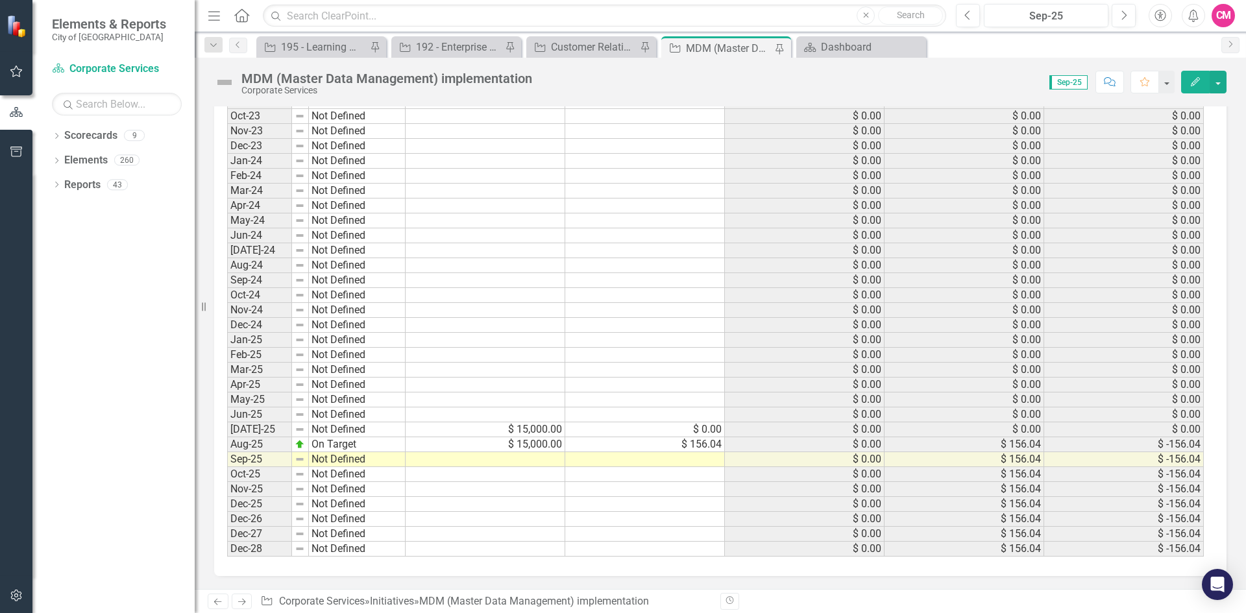
click at [227, 468] on div "Period Status Budget Spent Total Budget Total Spent Total Remaining 2017 Not De…" at bounding box center [227, 213] width 0 height 687
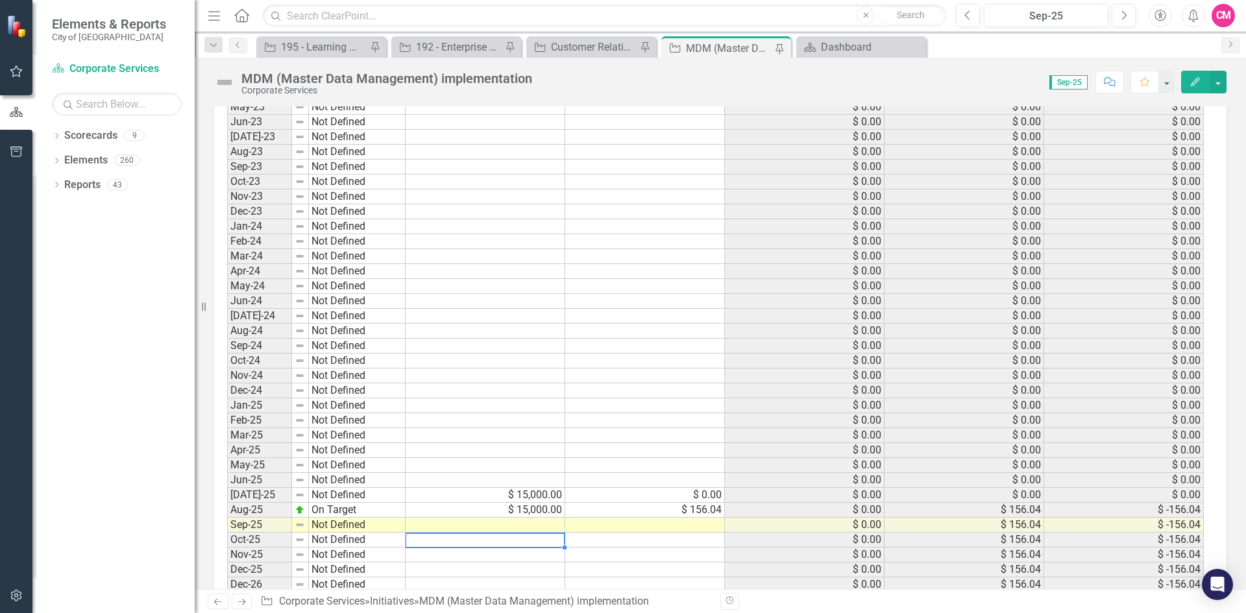
scroll to position [1302, 0]
click at [501, 505] on td "$ 15,000.00" at bounding box center [486, 509] width 160 height 15
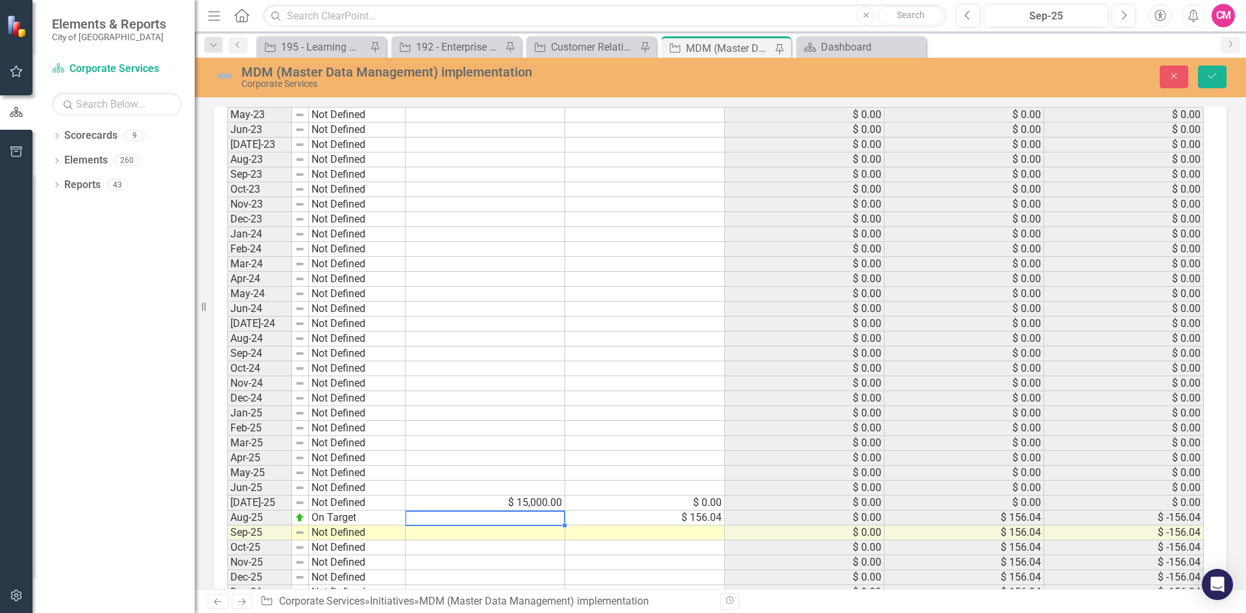
scroll to position [1309, 0]
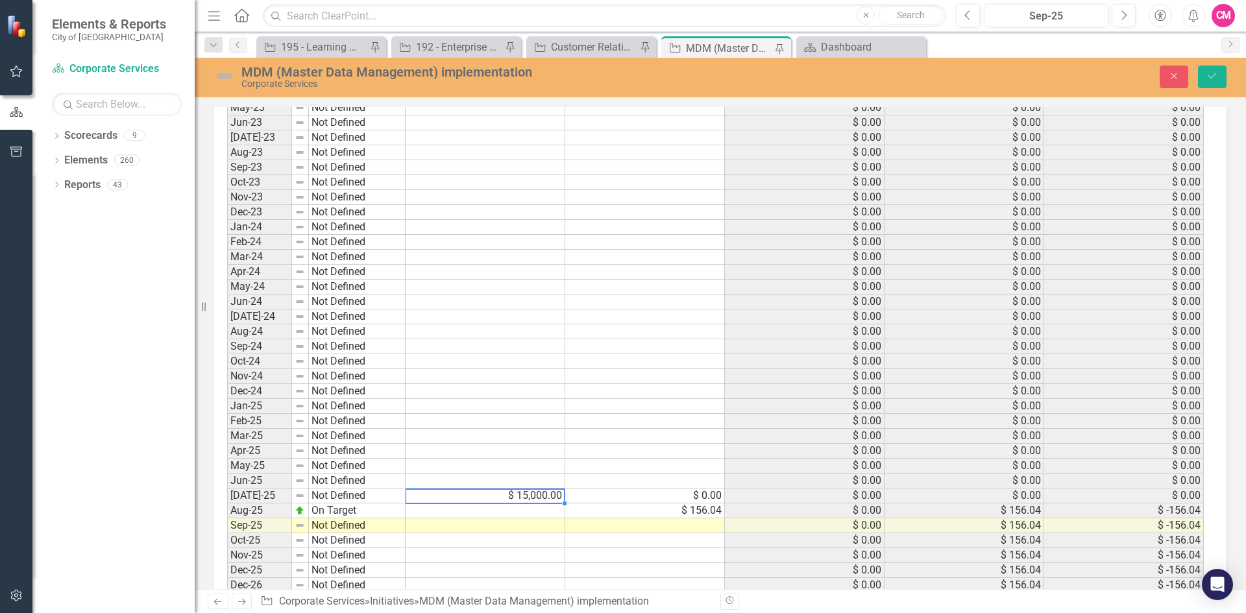
click at [497, 494] on td "$ 15,000.00" at bounding box center [486, 496] width 160 height 15
click at [664, 510] on td "$ 156.04" at bounding box center [645, 511] width 160 height 15
click at [664, 499] on td "$ 0.00" at bounding box center [645, 496] width 160 height 15
click at [1210, 84] on button "Save" at bounding box center [1212, 77] width 29 height 23
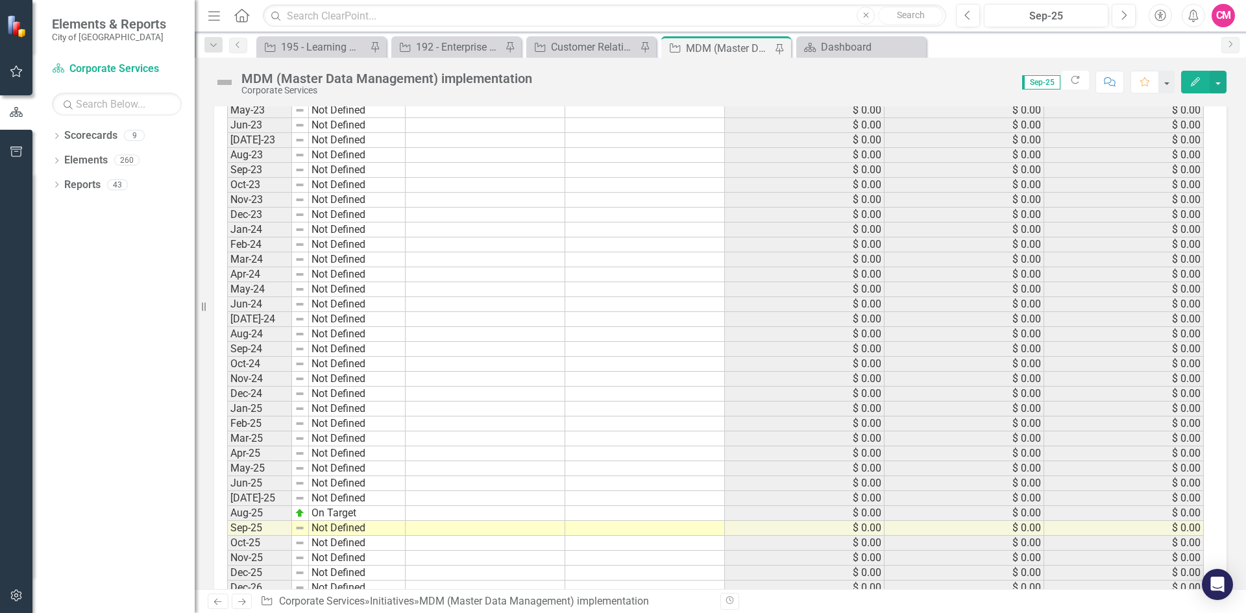
scroll to position [1363, 0]
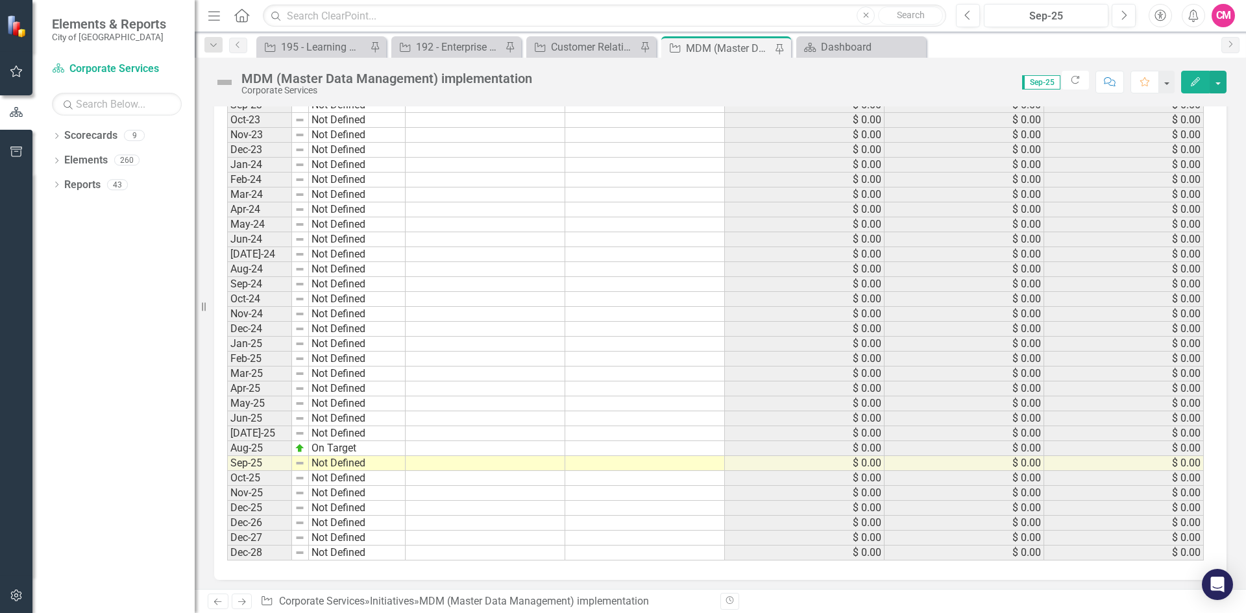
click at [255, 452] on td "Aug-25" at bounding box center [259, 448] width 65 height 15
click at [618, 451] on td at bounding box center [645, 448] width 160 height 15
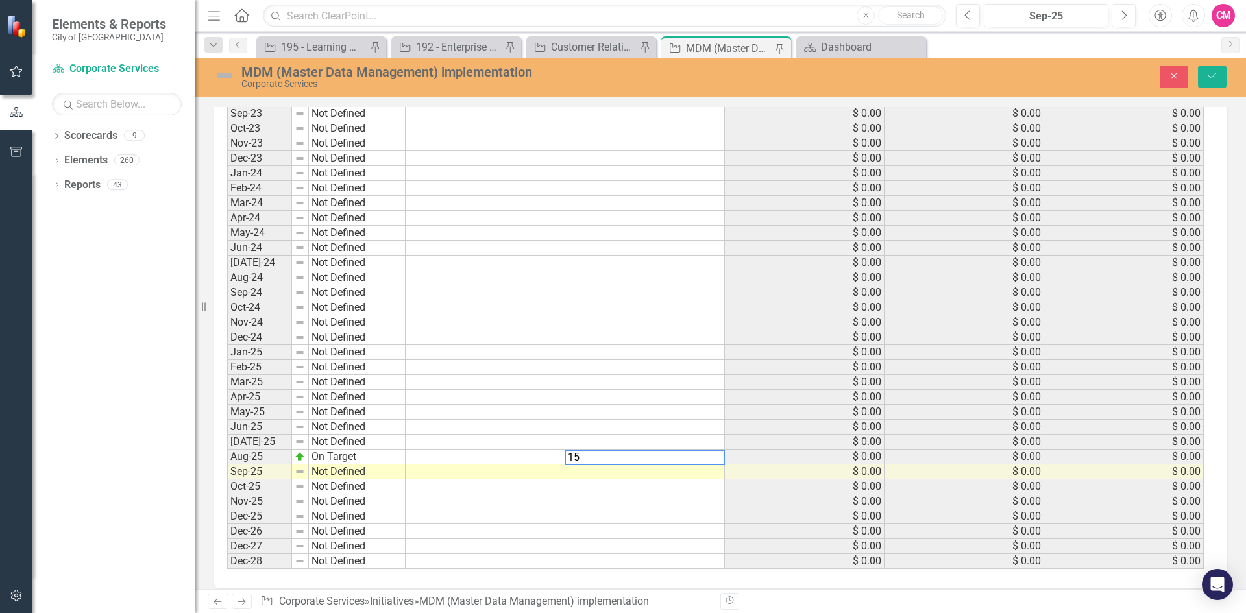
scroll to position [1370, 0]
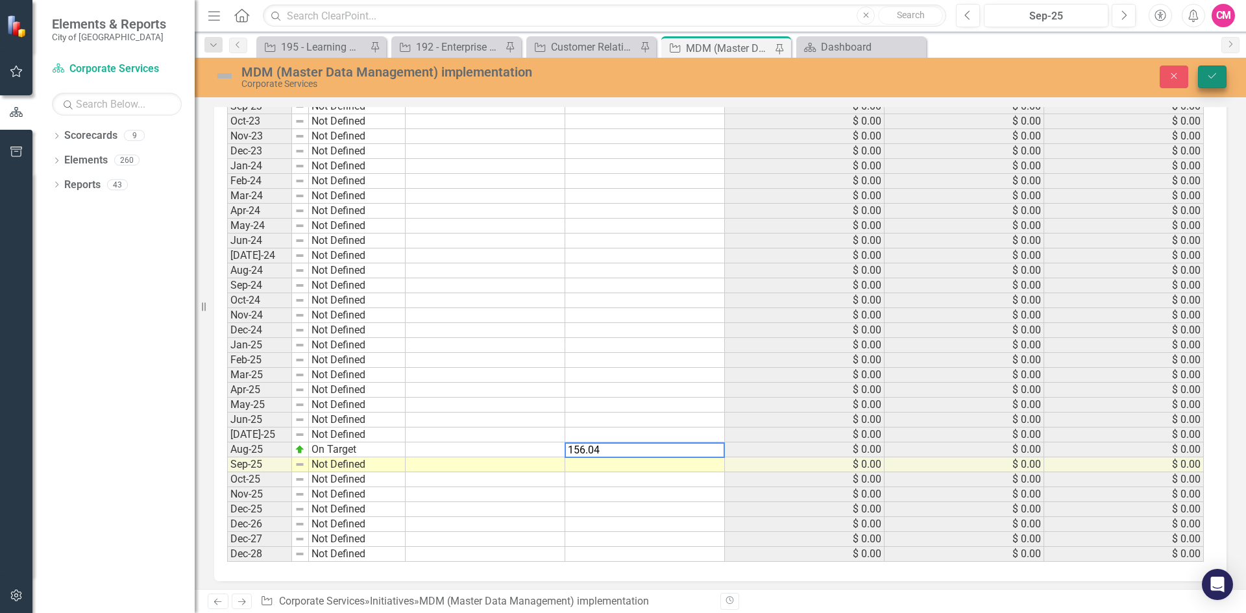
type textarea "156.04"
click at [1219, 77] on button "Save" at bounding box center [1212, 77] width 29 height 23
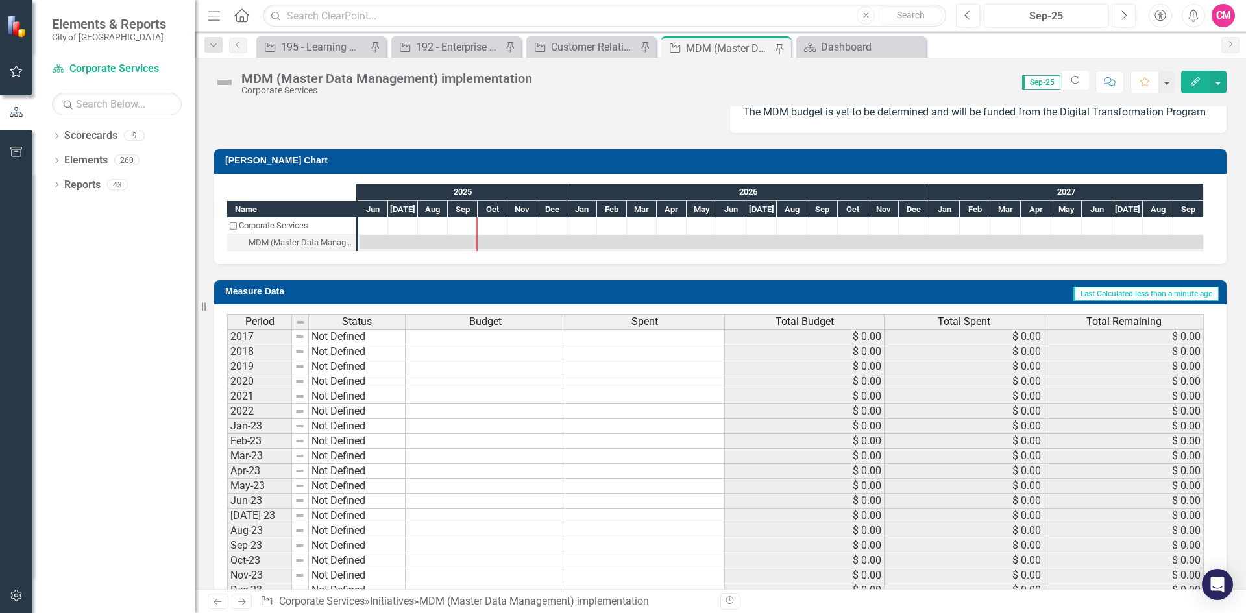
scroll to position [1367, 0]
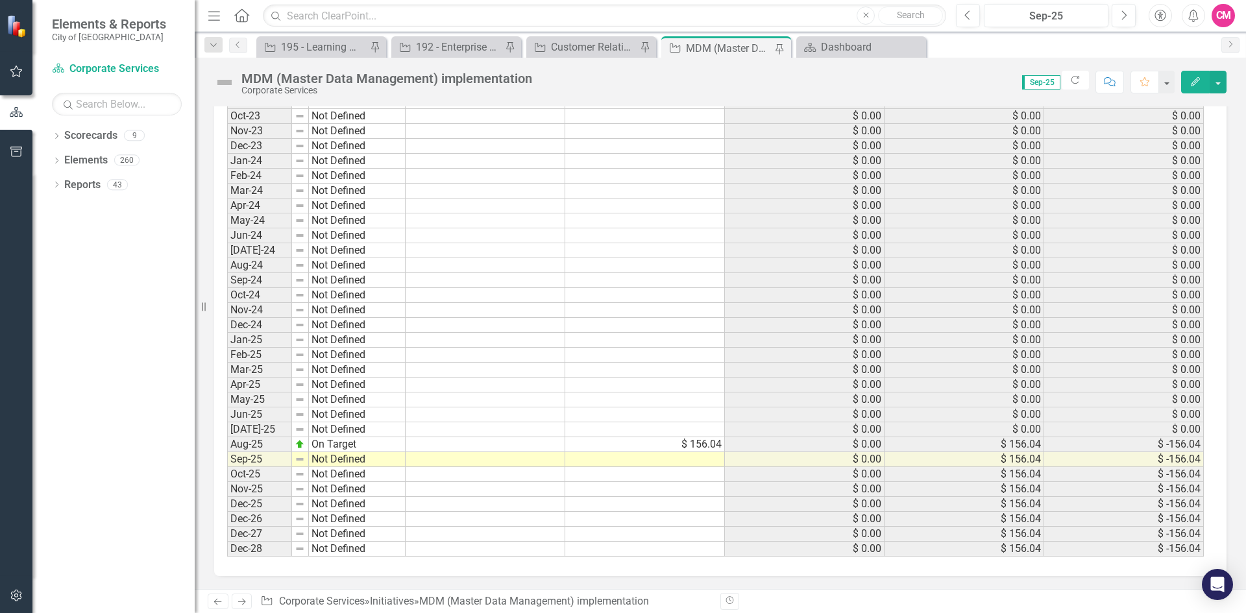
click at [637, 430] on td at bounding box center [645, 429] width 160 height 15
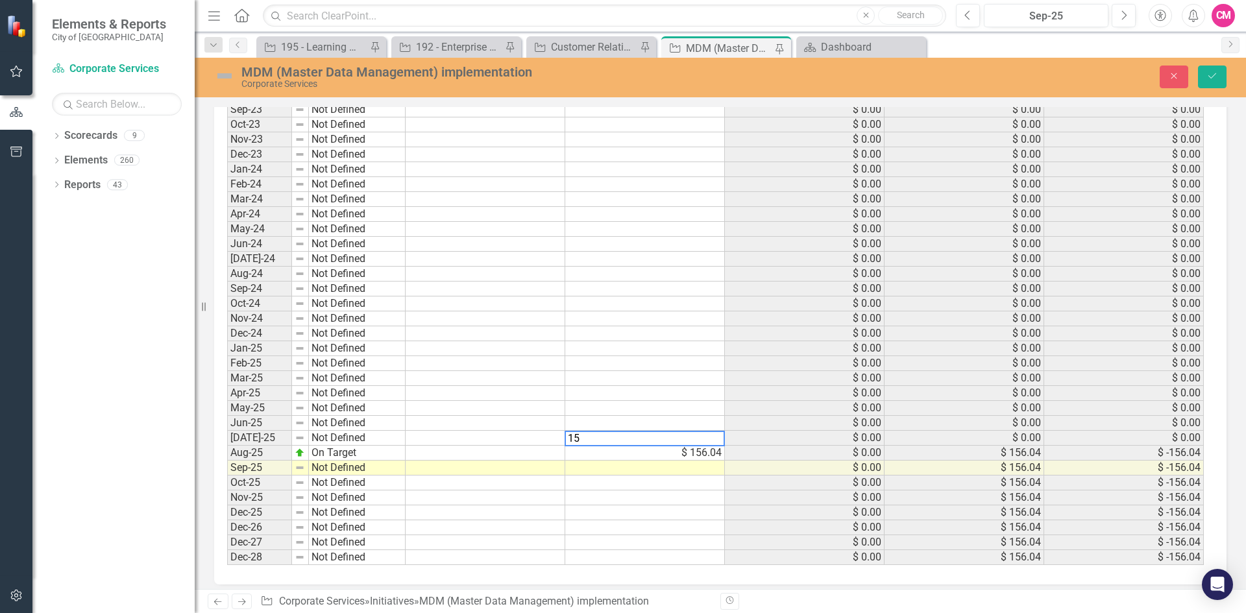
scroll to position [1374, 0]
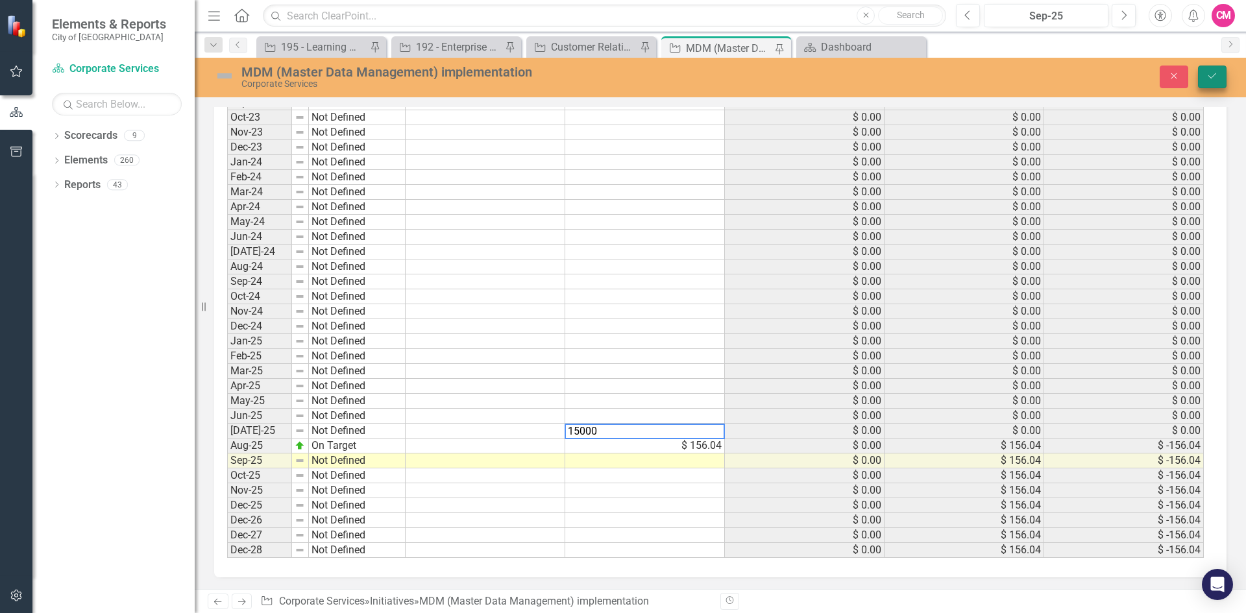
type textarea "15000"
click at [1215, 75] on icon "submit" at bounding box center [1212, 75] width 8 height 5
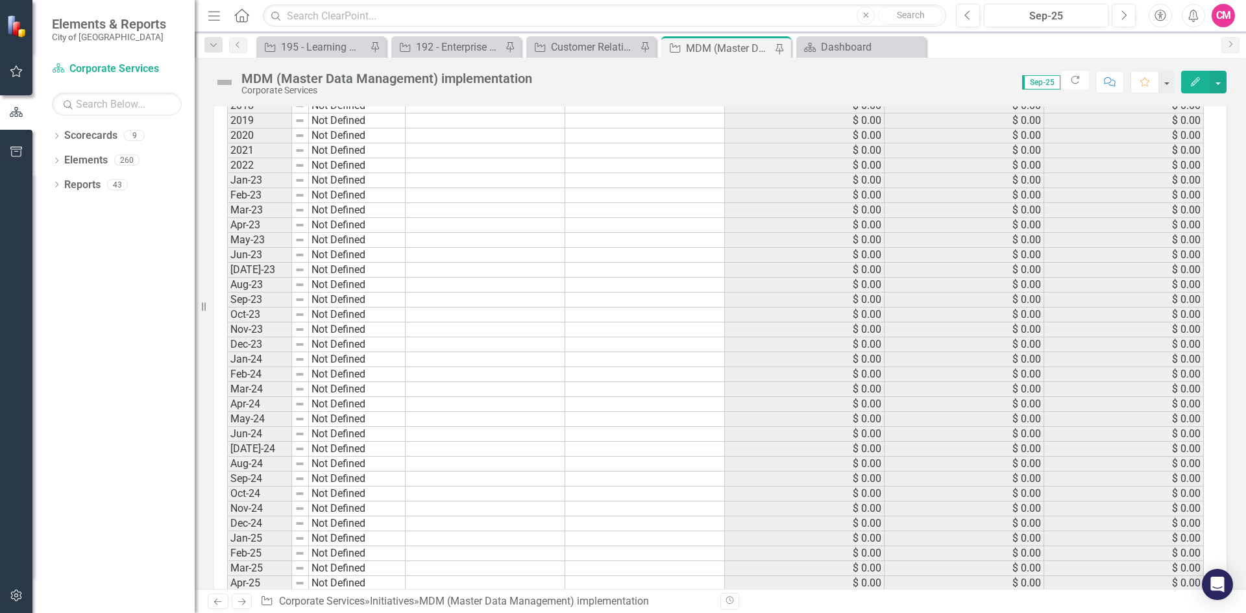
scroll to position [1367, 0]
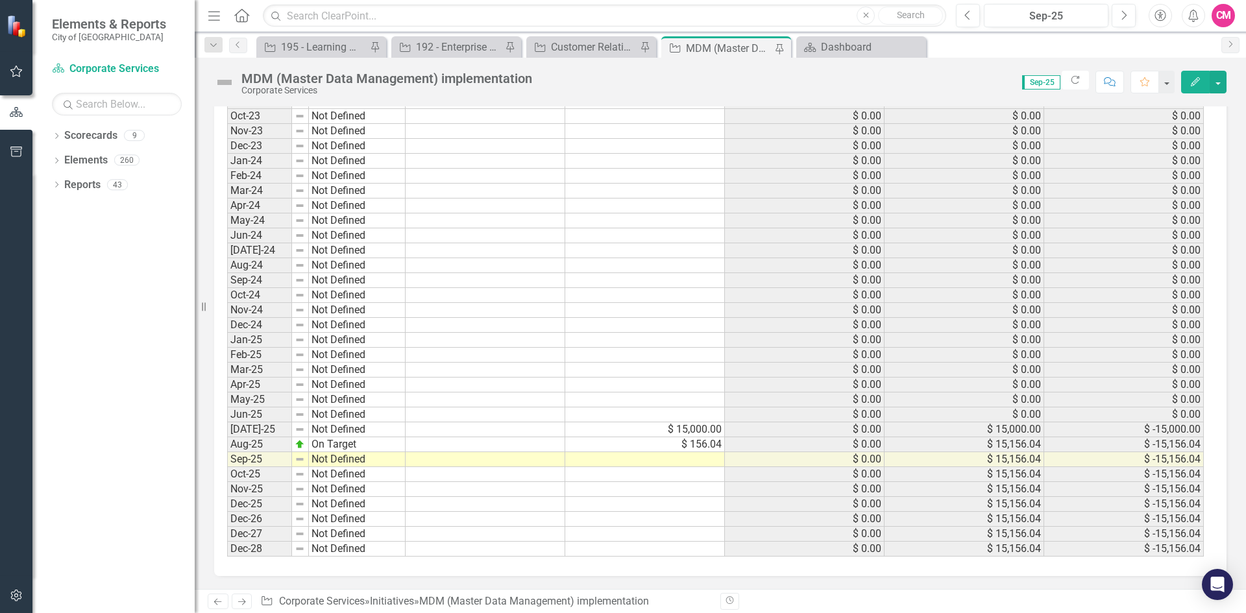
click at [642, 424] on td "$ 15,000.00" at bounding box center [645, 429] width 160 height 15
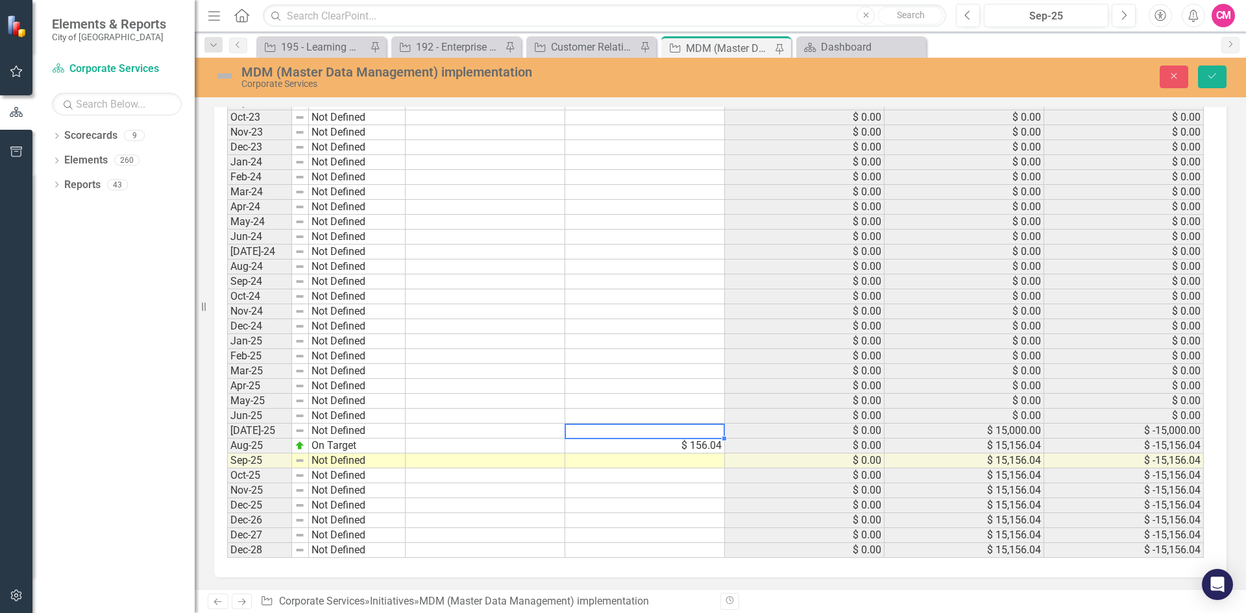
click at [542, 465] on td at bounding box center [486, 461] width 160 height 15
click at [485, 426] on td at bounding box center [486, 431] width 160 height 15
type textarea "150000"
click at [1205, 73] on button "Save" at bounding box center [1212, 77] width 29 height 23
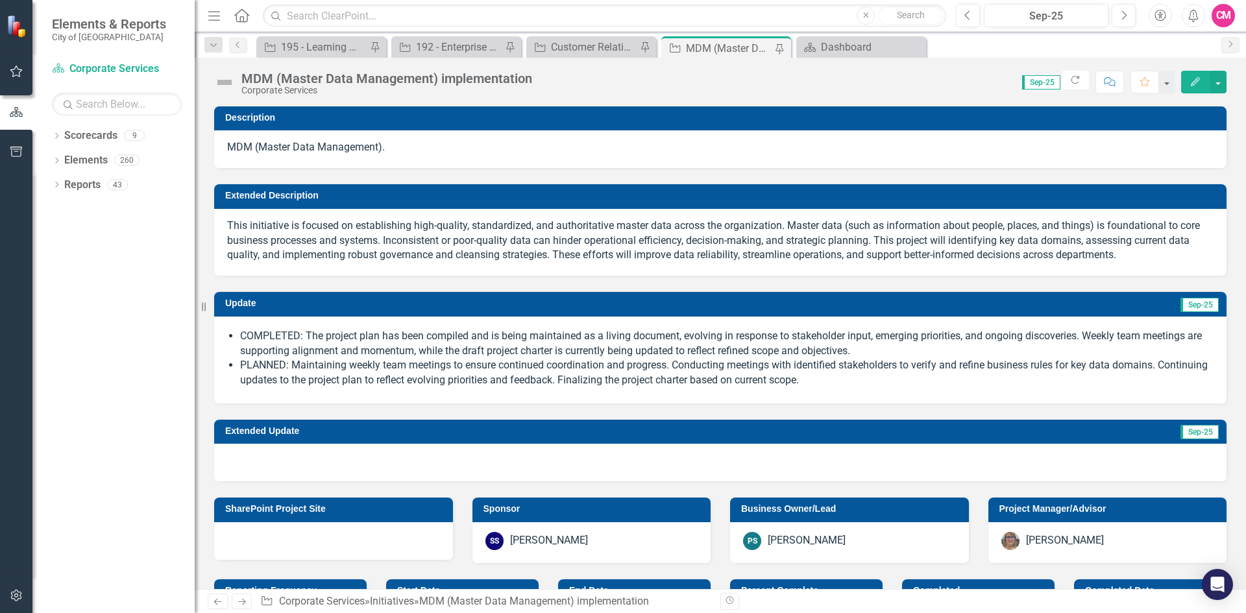
scroll to position [1298, 0]
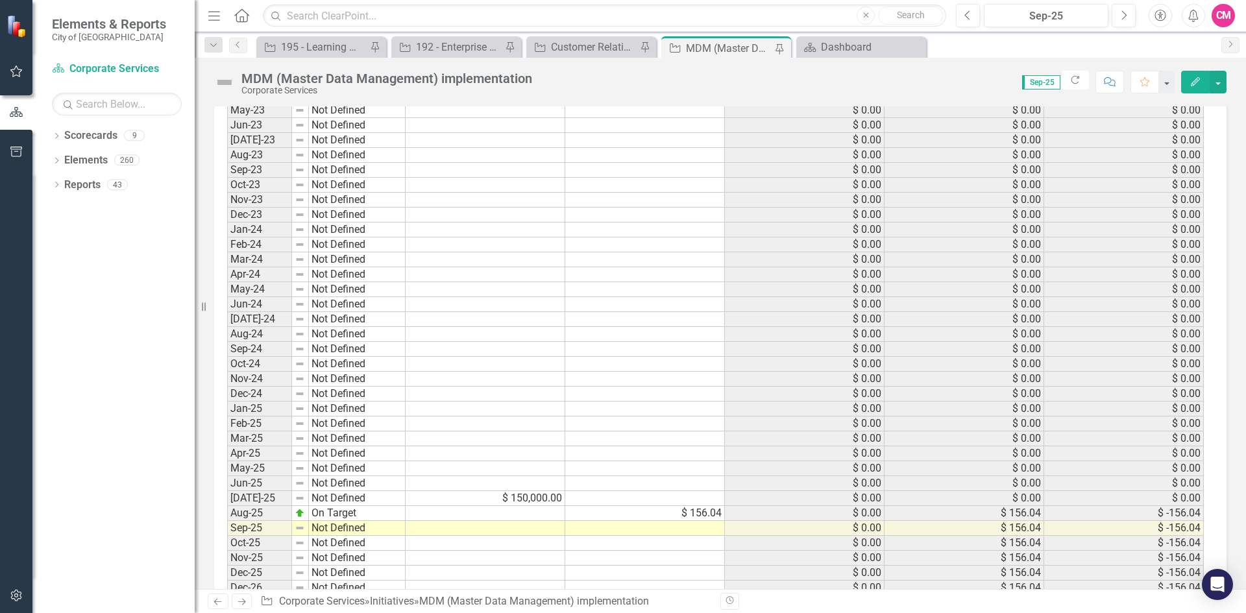
click at [501, 495] on td "$ 150,000.00" at bounding box center [486, 498] width 160 height 15
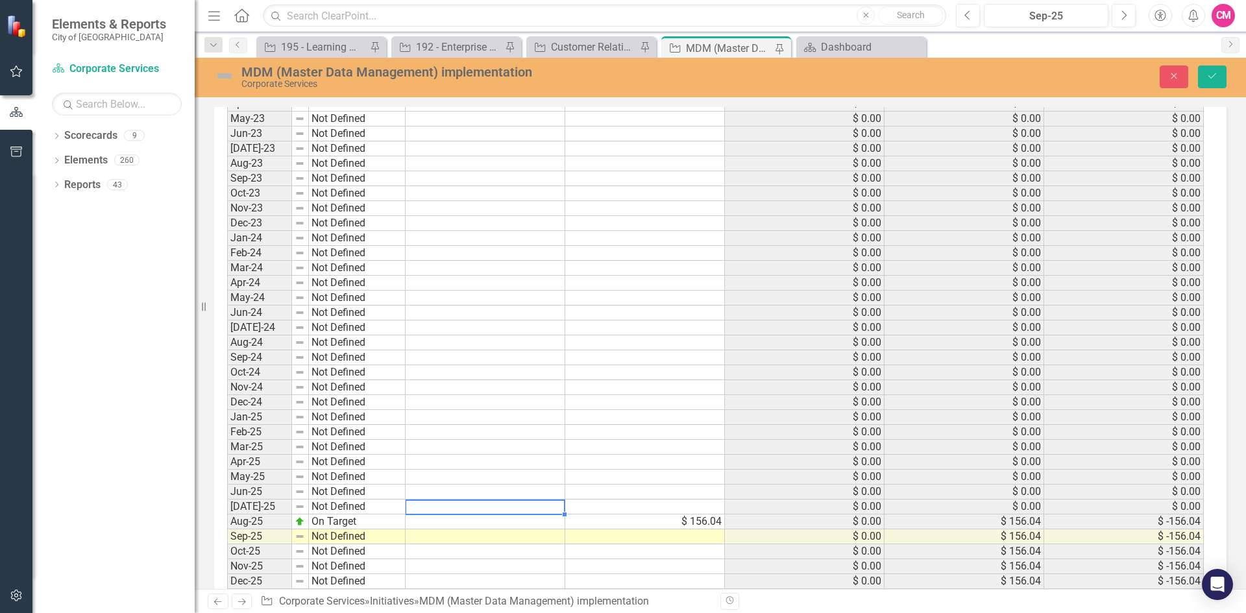
scroll to position [1305, 0]
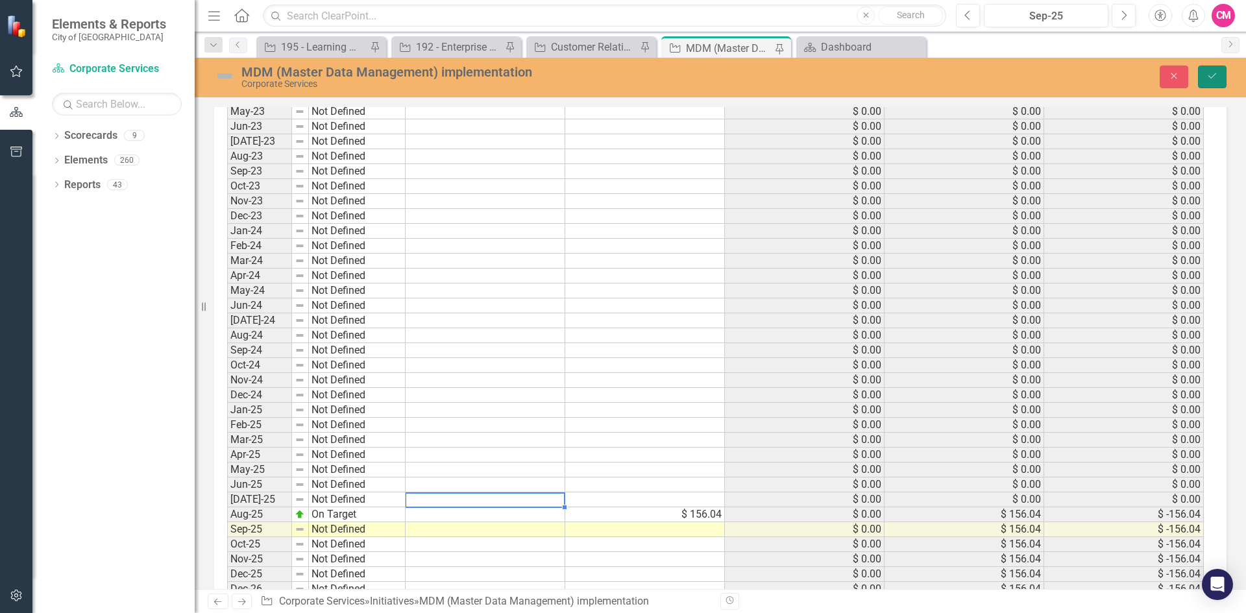
click at [1210, 71] on icon "Save" at bounding box center [1212, 75] width 12 height 9
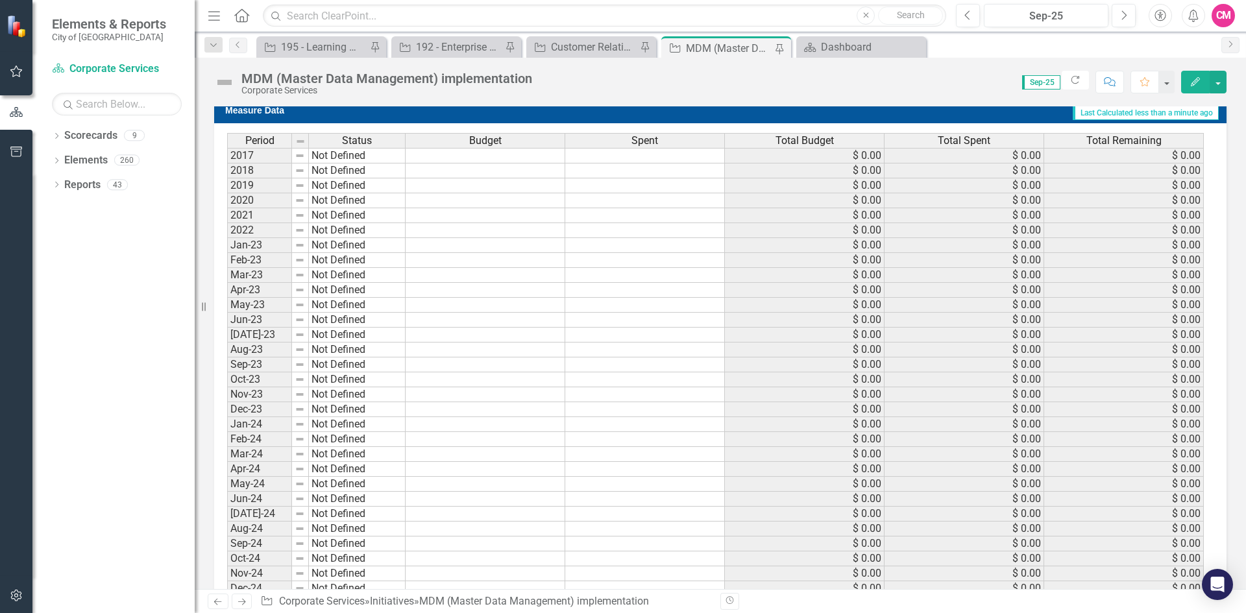
scroll to position [1367, 0]
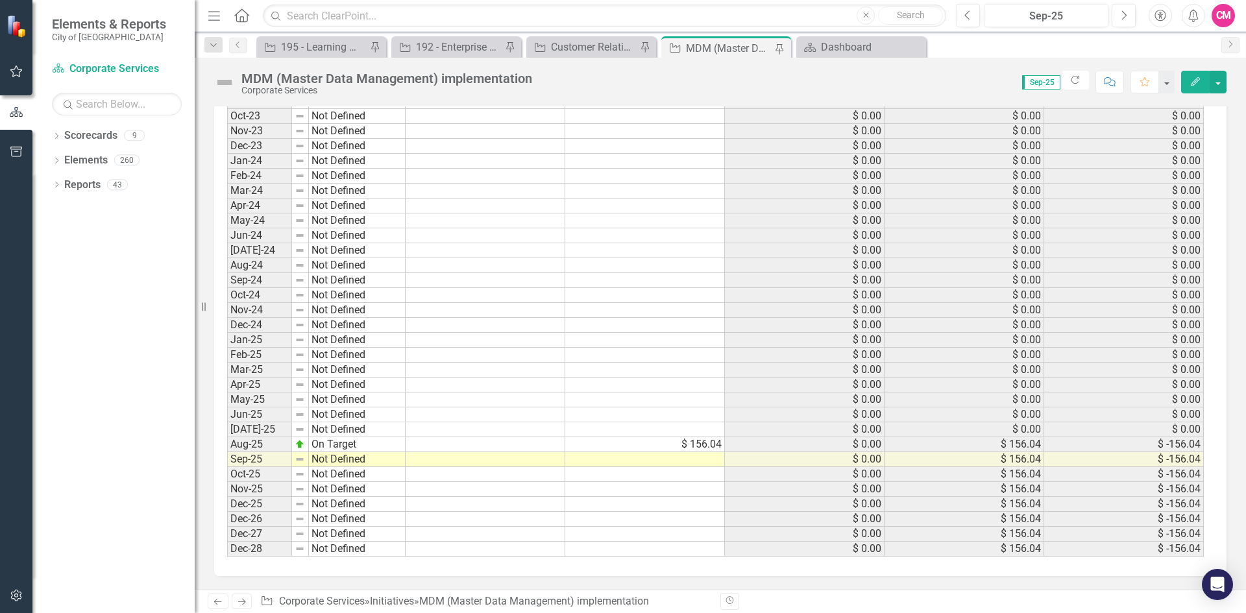
click at [435, 445] on td at bounding box center [486, 444] width 160 height 15
click at [438, 427] on td at bounding box center [486, 429] width 160 height 15
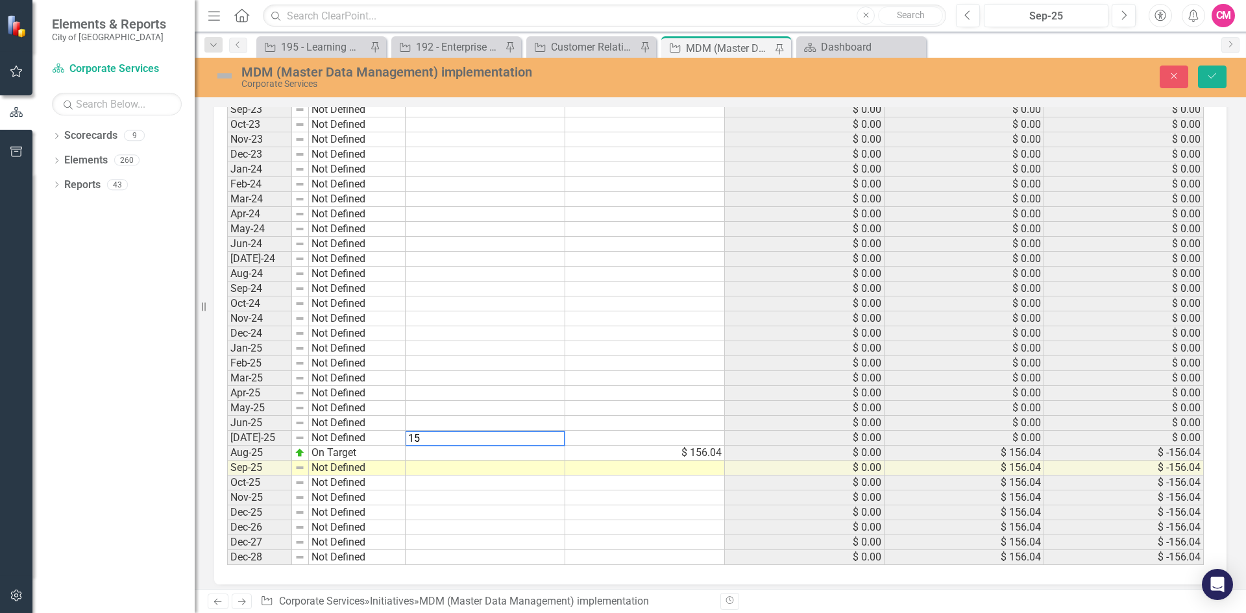
scroll to position [1374, 0]
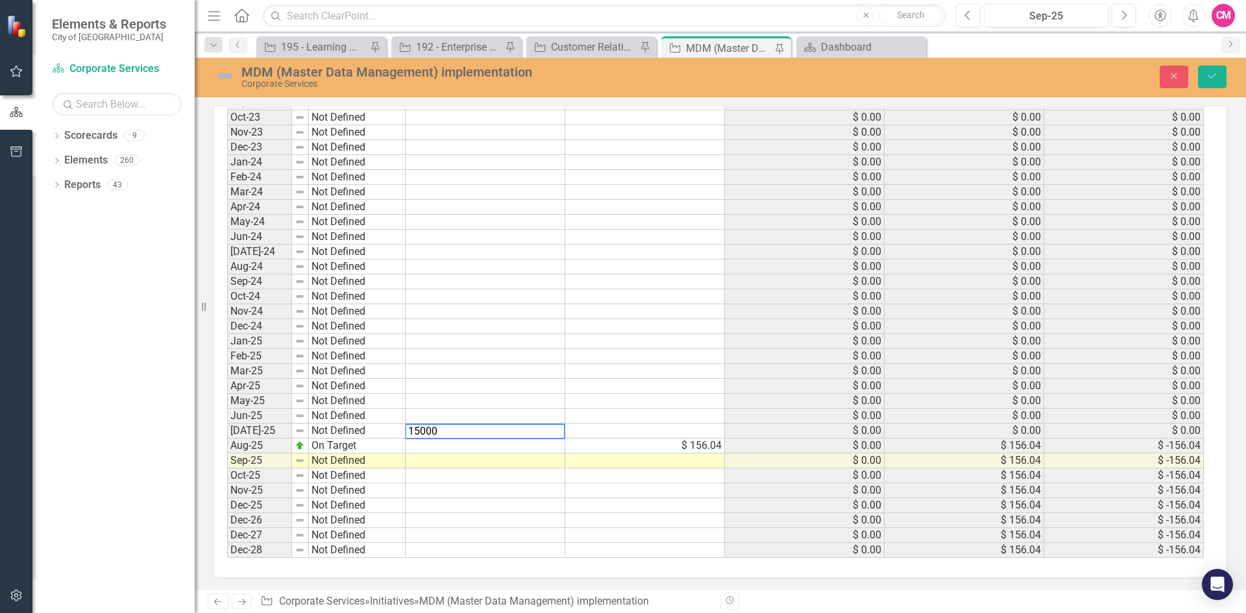
type textarea "15000"
click at [578, 486] on td at bounding box center [645, 490] width 160 height 15
click at [1204, 82] on button "Save" at bounding box center [1212, 77] width 29 height 23
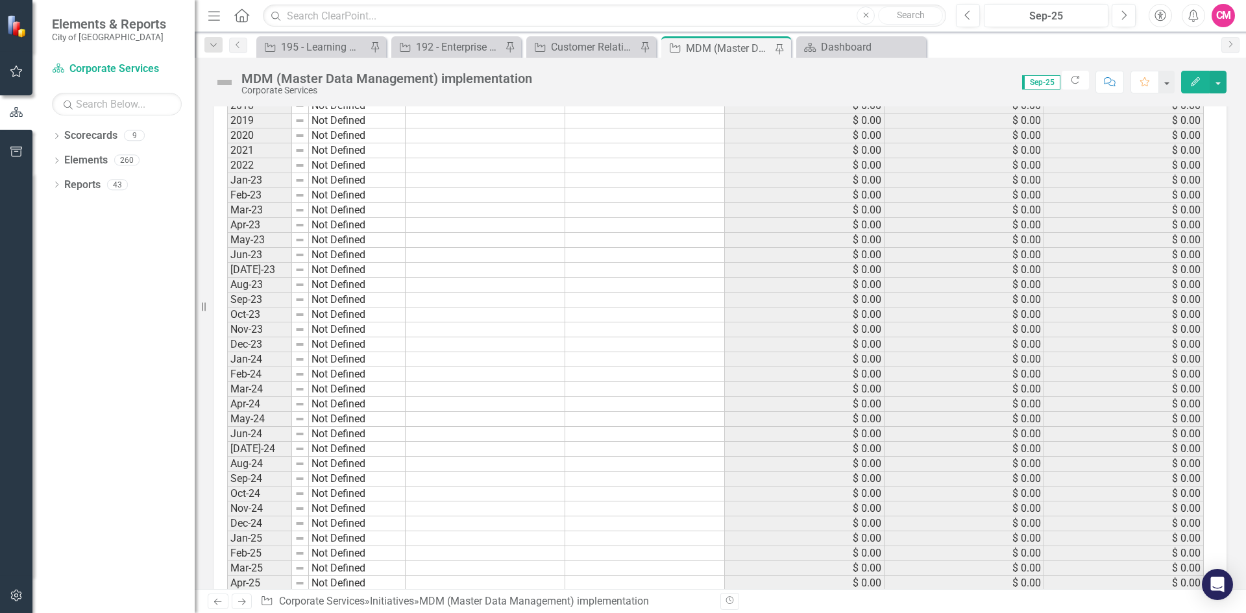
scroll to position [1367, 0]
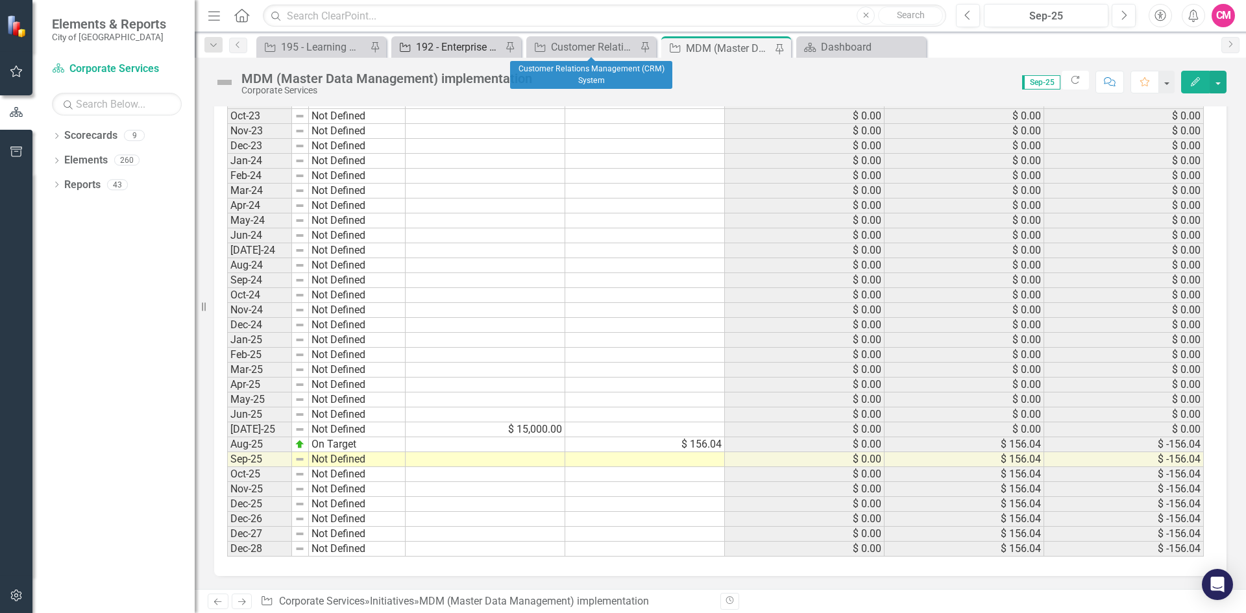
click at [441, 49] on div "192 - Enterprise Resource Planning (ERP) – Software selection and implementation" at bounding box center [459, 47] width 86 height 16
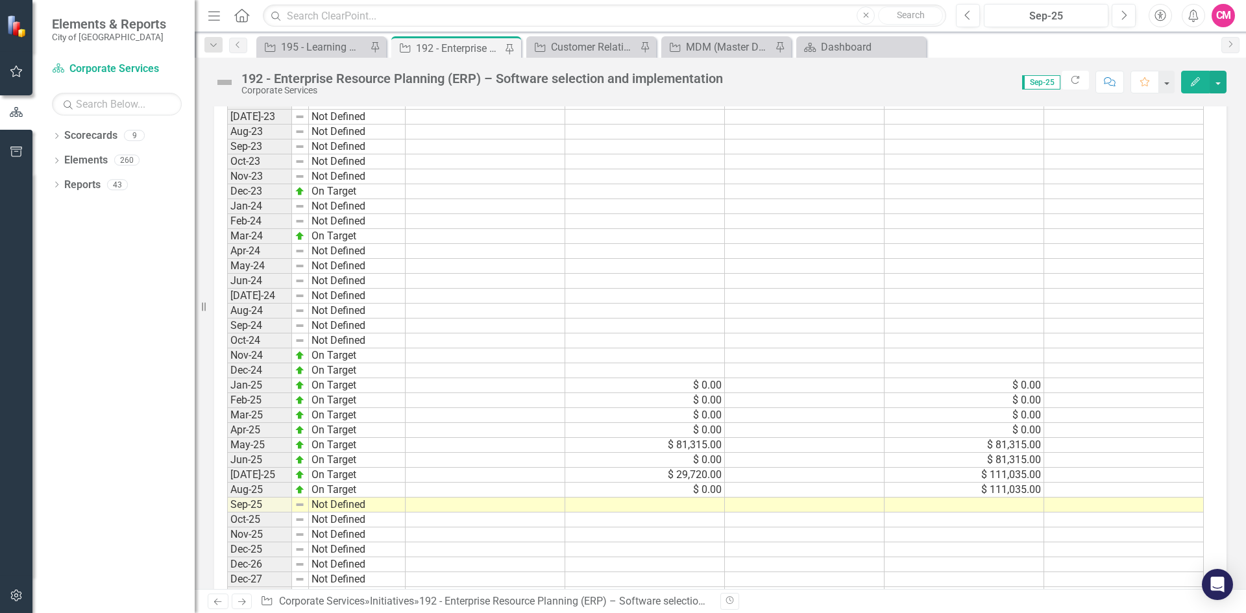
scroll to position [1783, 0]
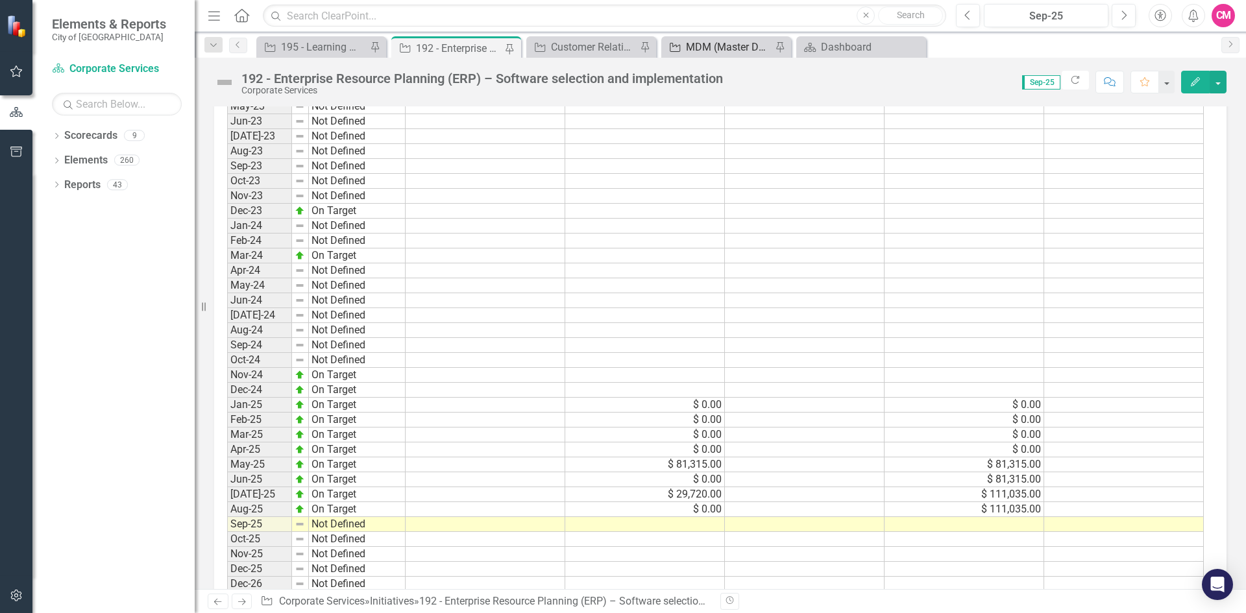
click at [706, 43] on div "MDM (Master Data Management) implementation" at bounding box center [729, 47] width 86 height 16
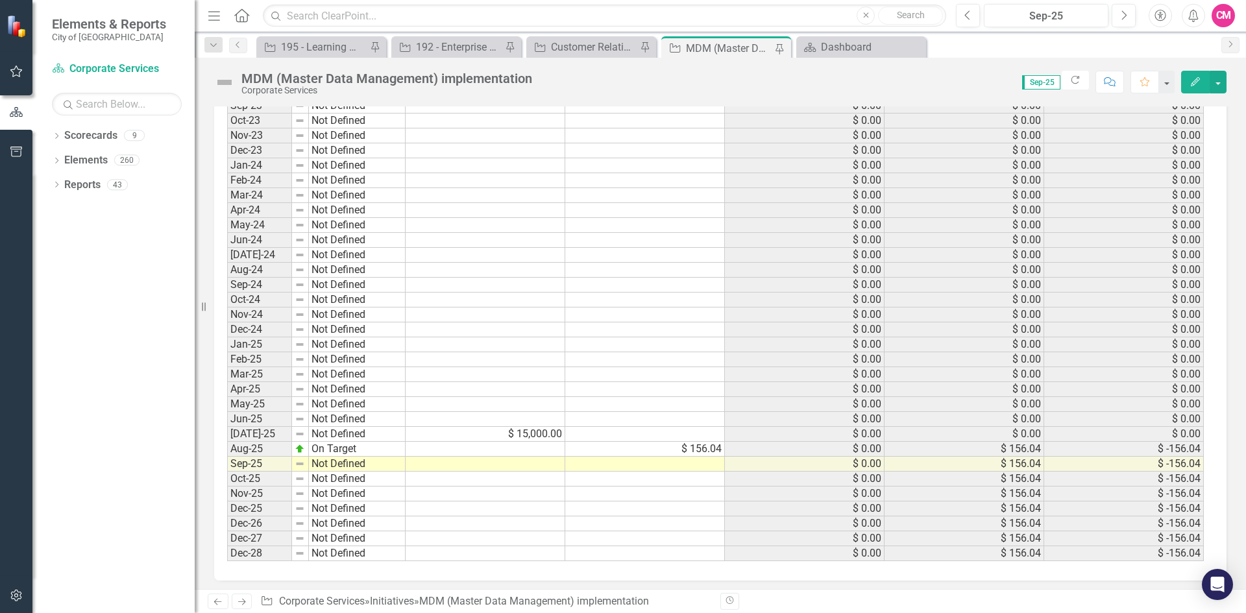
scroll to position [1363, 0]
click at [536, 447] on td at bounding box center [486, 448] width 160 height 15
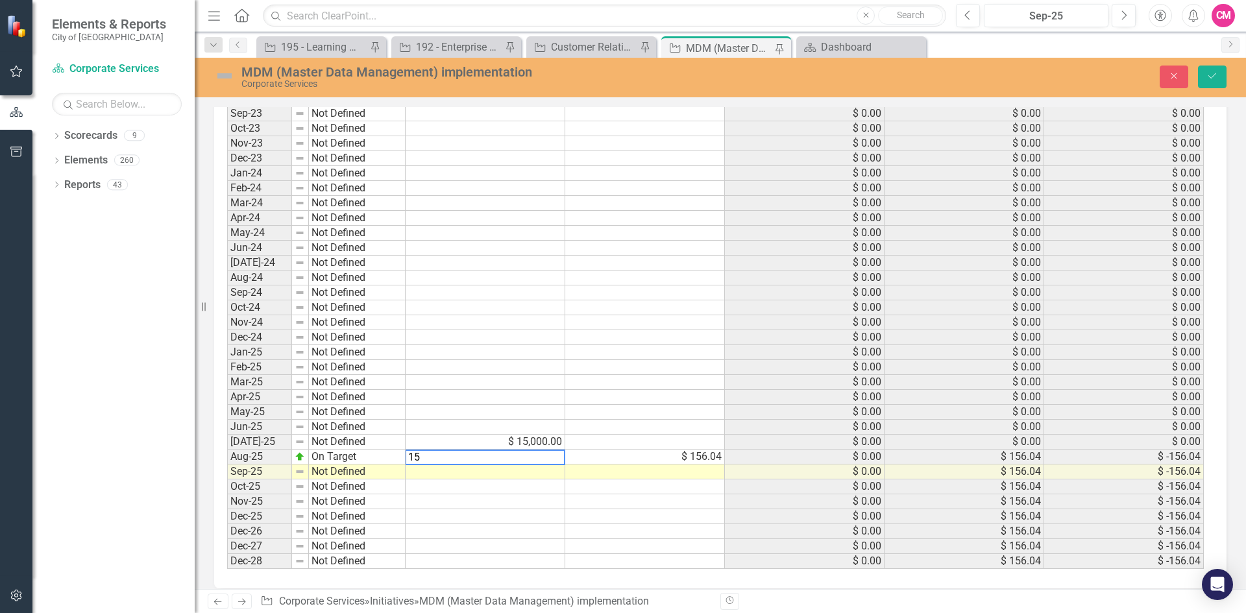
scroll to position [1370, 0]
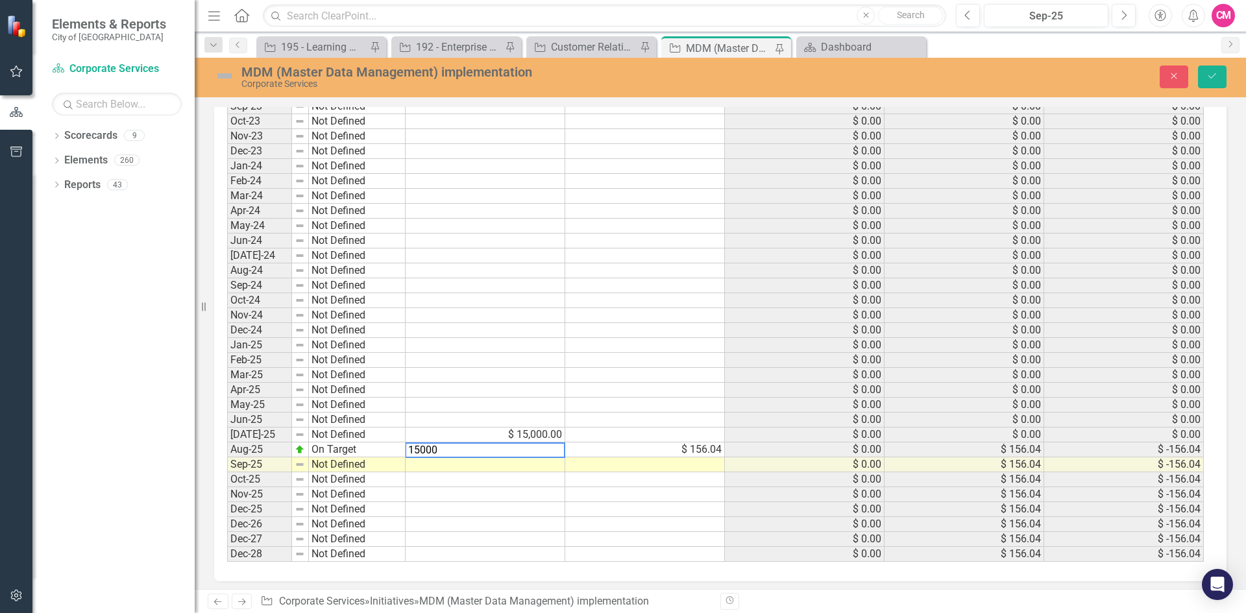
type textarea "15000"
click at [227, 502] on div "Period Status Budget Spent Total Budget Total Spent Total Remaining 2017 Not De…" at bounding box center [227, 218] width 0 height 687
click at [534, 433] on td "$ 15,000.00" at bounding box center [486, 435] width 160 height 15
click at [605, 450] on td "$ 156.04" at bounding box center [645, 450] width 160 height 15
click at [607, 439] on td at bounding box center [645, 435] width 160 height 15
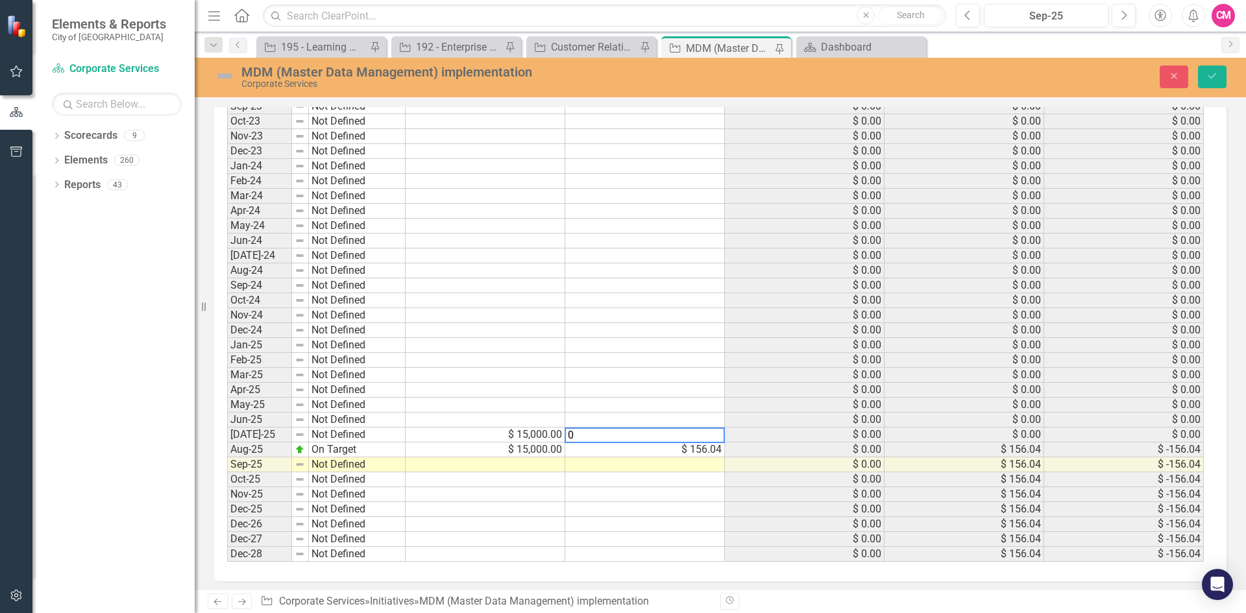
type textarea "0"
click at [667, 552] on td at bounding box center [645, 554] width 160 height 15
click at [1197, 83] on div "Close Save" at bounding box center [1027, 77] width 419 height 23
click at [1211, 80] on button "Save" at bounding box center [1212, 77] width 29 height 23
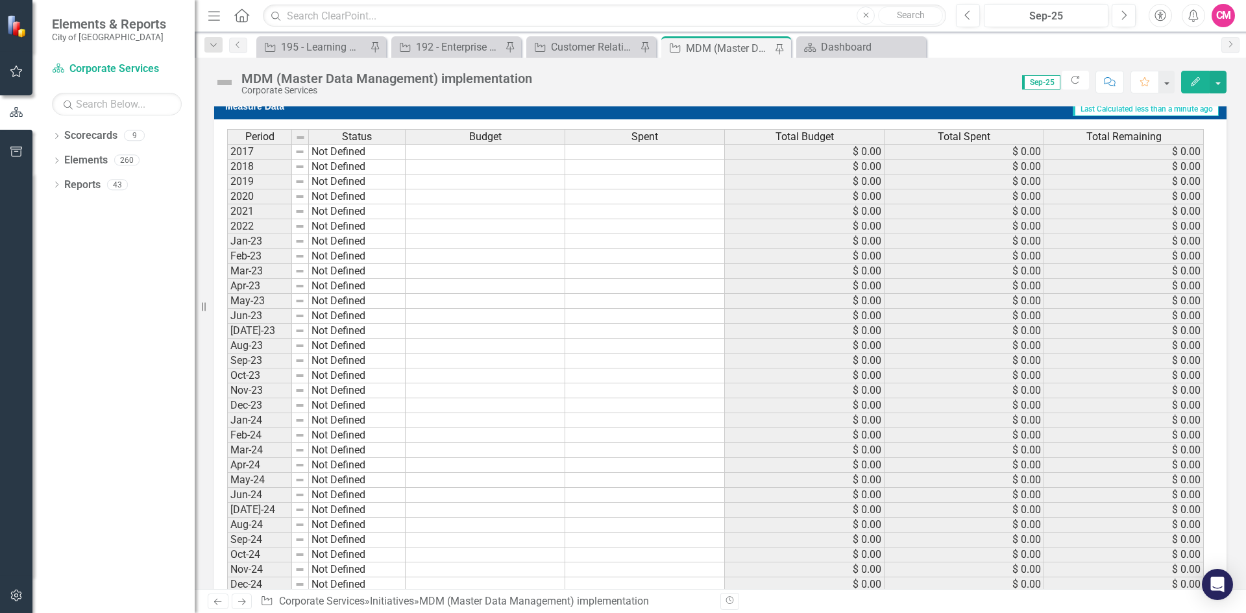
scroll to position [1367, 0]
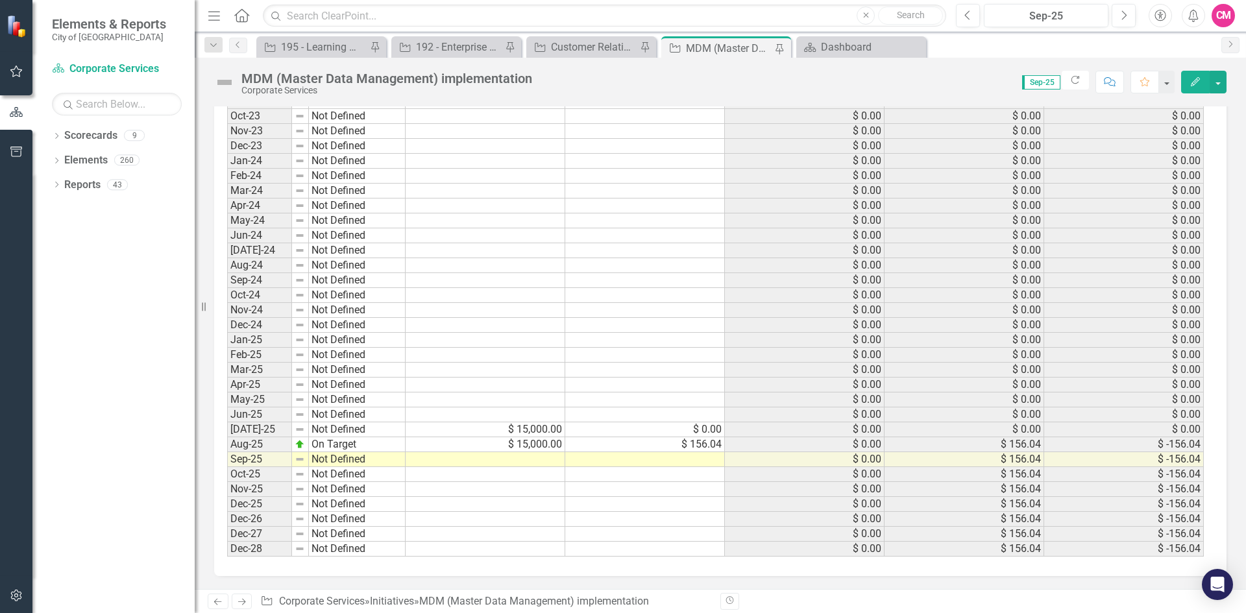
click at [523, 460] on td at bounding box center [486, 459] width 160 height 15
click at [529, 480] on td at bounding box center [486, 474] width 160 height 15
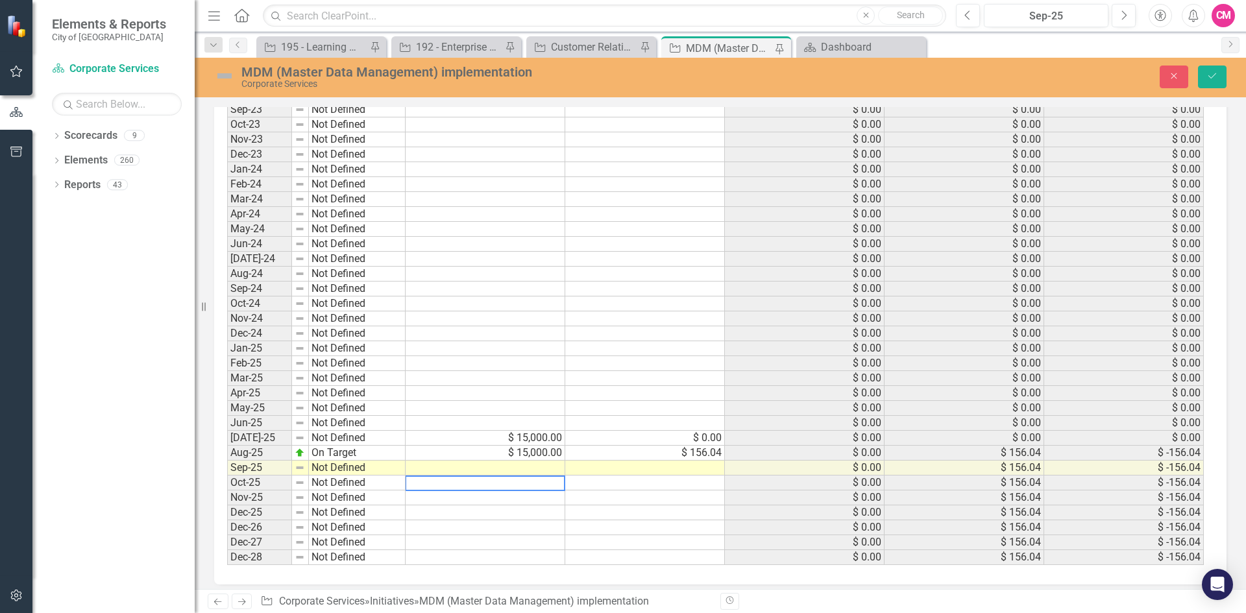
scroll to position [1374, 0]
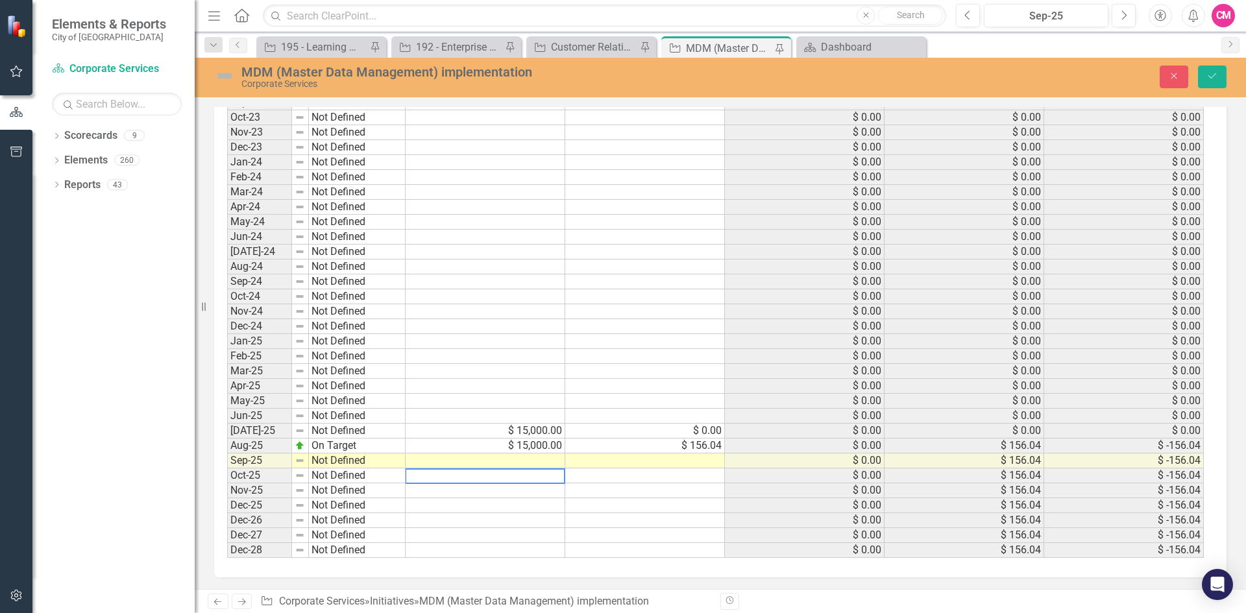
click at [227, 528] on div "Period Status Budget Spent Total Budget Total Spent Total Remaining 2017 Not De…" at bounding box center [227, 214] width 0 height 687
click at [535, 461] on td at bounding box center [486, 461] width 160 height 15
type textarea "14843.96"
click at [227, 542] on div "Period Status Budget Spent Total Budget Total Spent Total Remaining 2017 Not De…" at bounding box center [227, 214] width 0 height 687
click at [1211, 78] on icon "Save" at bounding box center [1212, 75] width 12 height 9
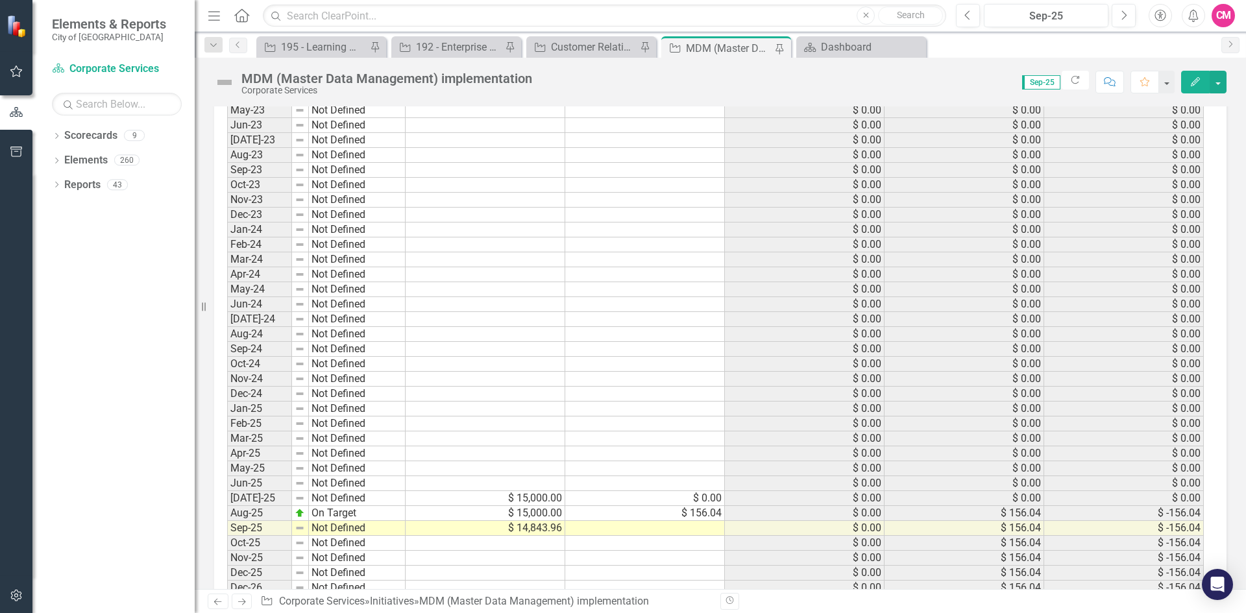
scroll to position [1302, 0]
click at [671, 537] on td at bounding box center [645, 539] width 160 height 15
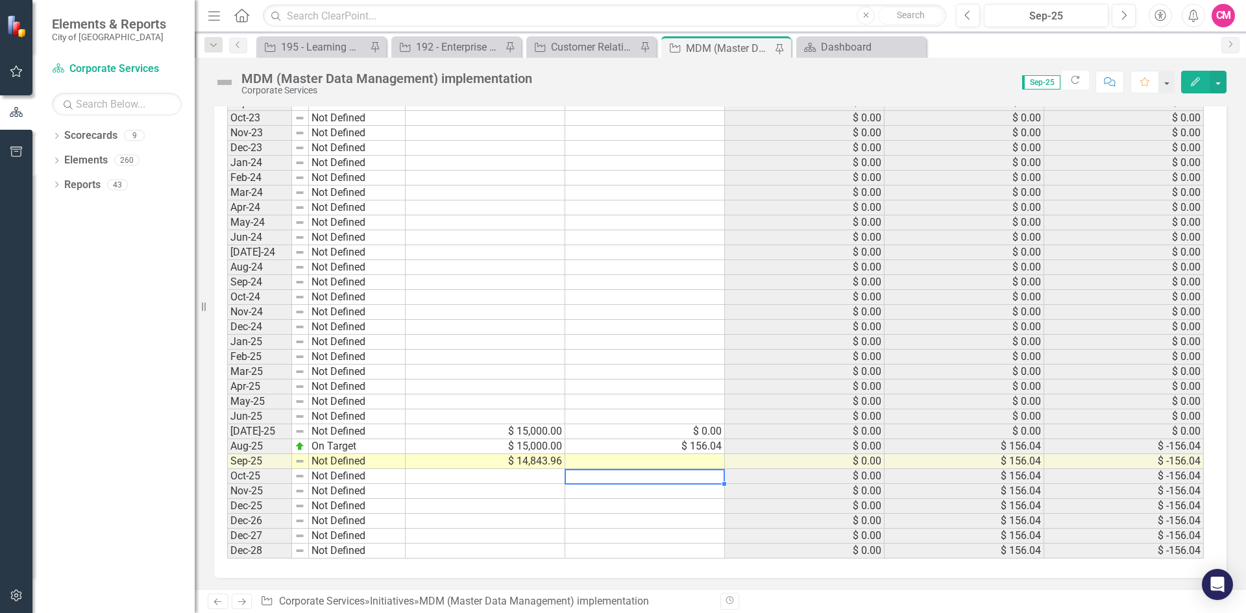
scroll to position [1367, 0]
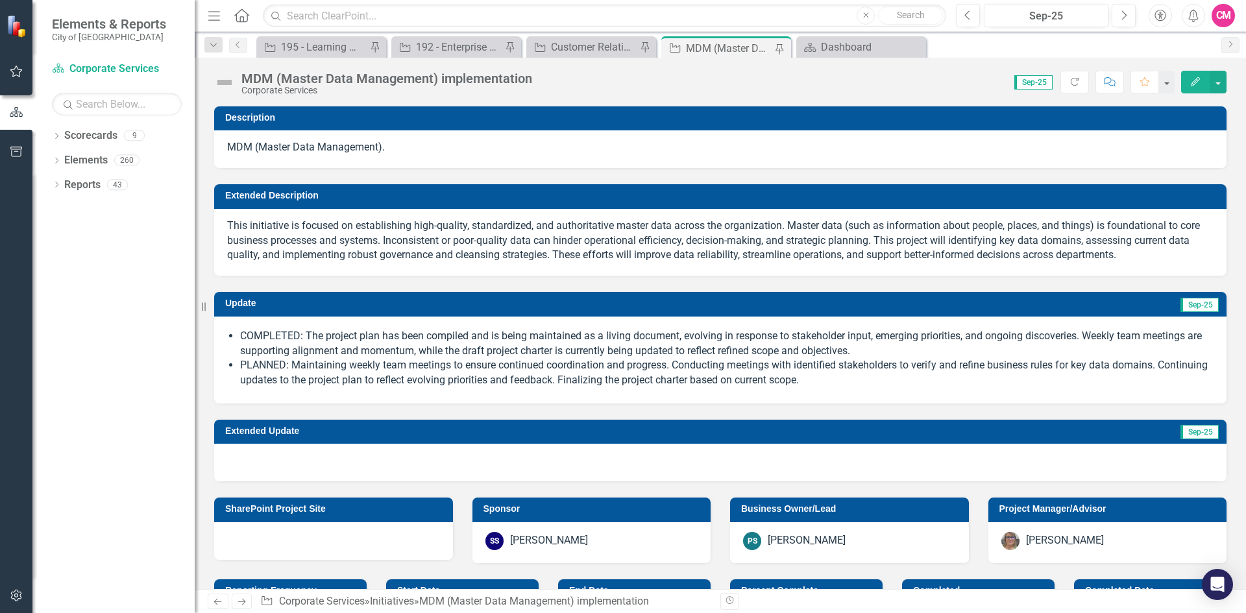
scroll to position [1367, 0]
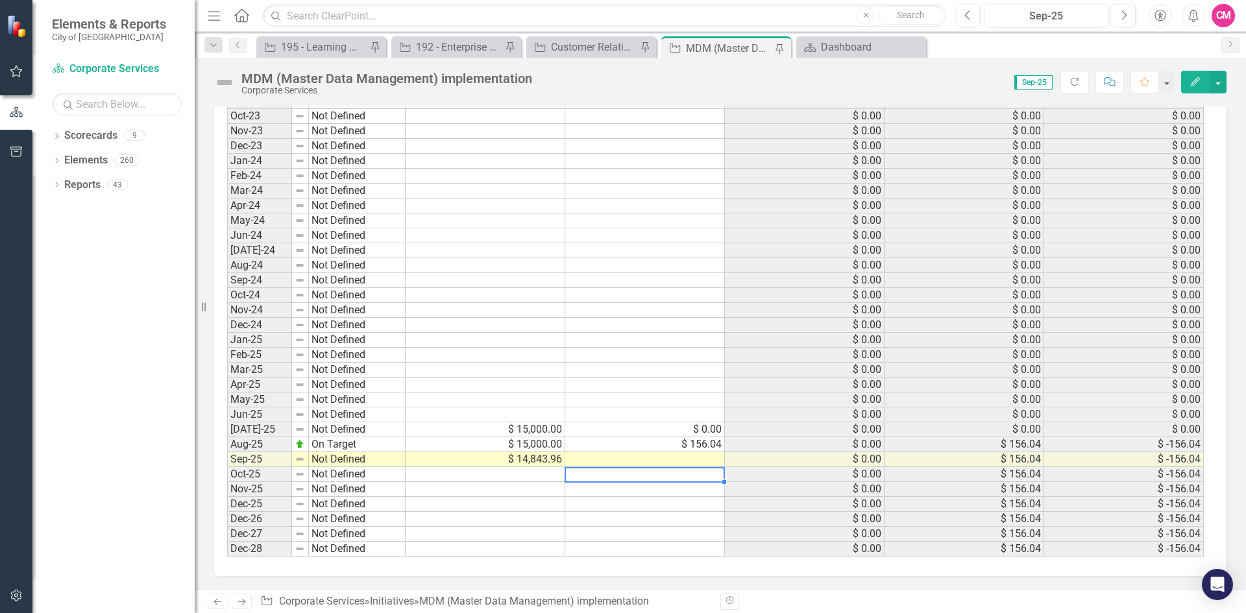
click at [227, 528] on div "Period Status Budget Spent Total Budget Total Spent Total Remaining 2017 Not De…" at bounding box center [227, 213] width 0 height 687
click at [827, 428] on td "$ 0.00" at bounding box center [805, 429] width 160 height 15
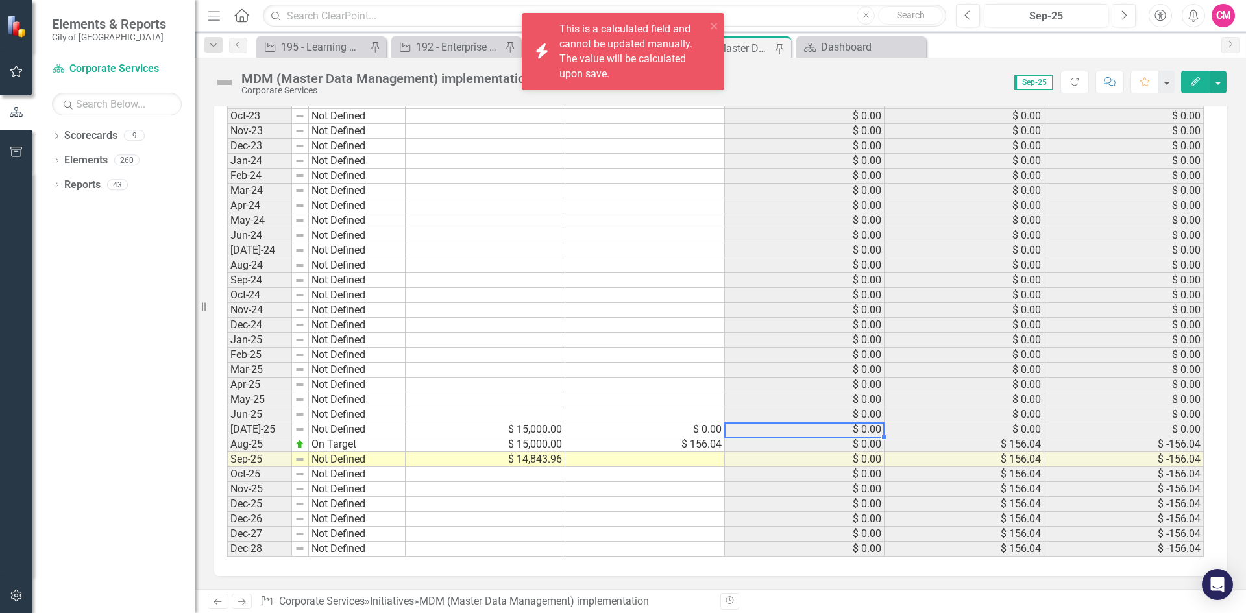
click at [827, 428] on td "$ 0.00" at bounding box center [805, 429] width 160 height 15
